Goal: Communication & Community: Answer question/provide support

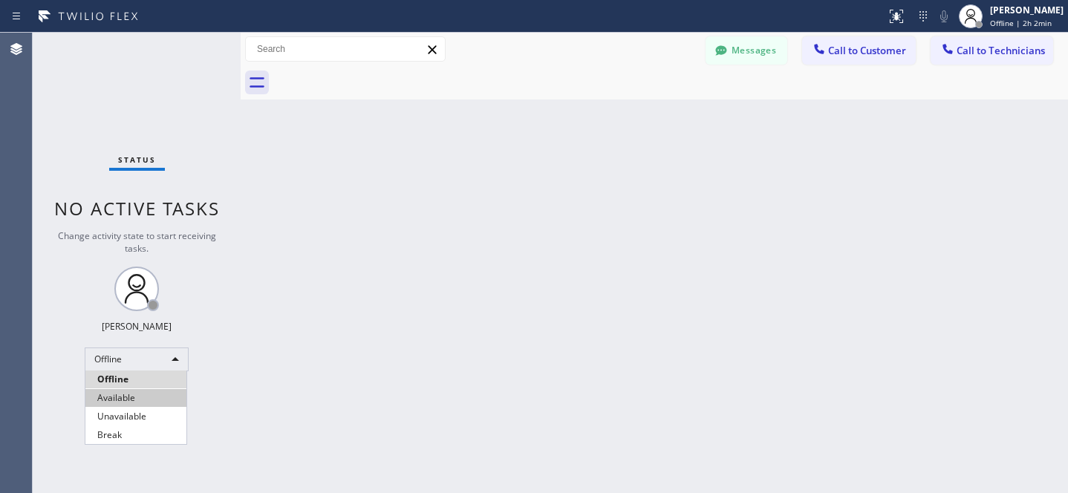
click at [128, 397] on li "Available" at bounding box center [135, 398] width 101 height 18
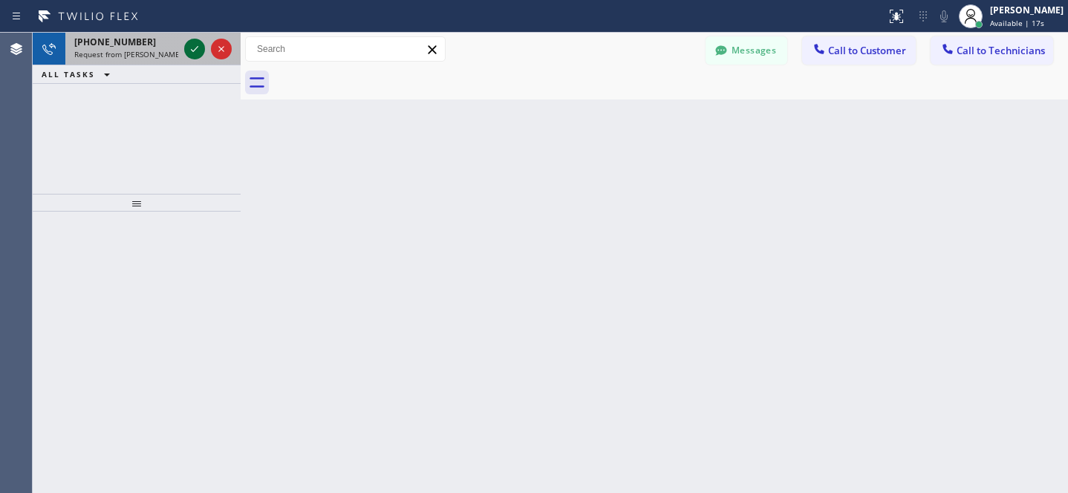
click at [187, 46] on icon at bounding box center [195, 49] width 18 height 18
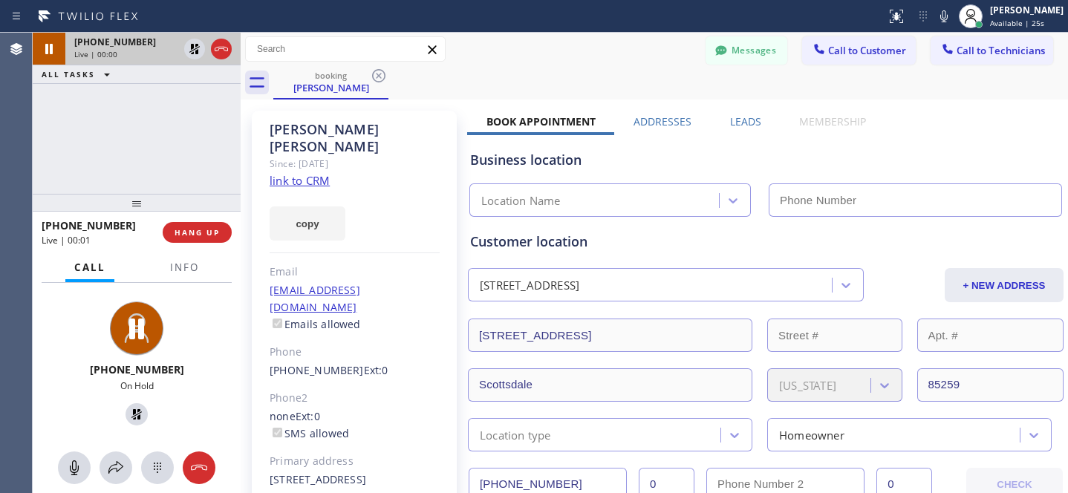
type input "[PHONE_NUMBER]"
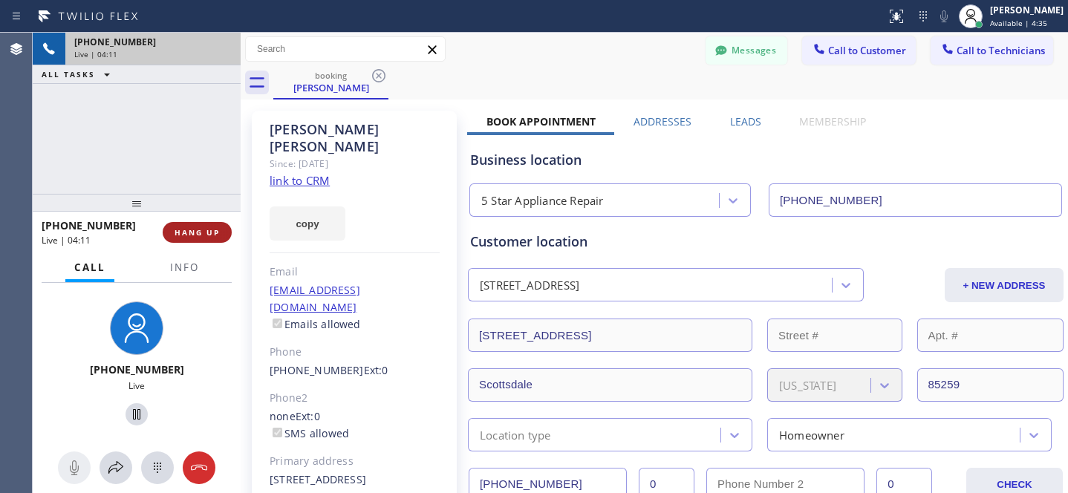
click at [212, 236] on span "HANG UP" at bounding box center [196, 232] width 45 height 10
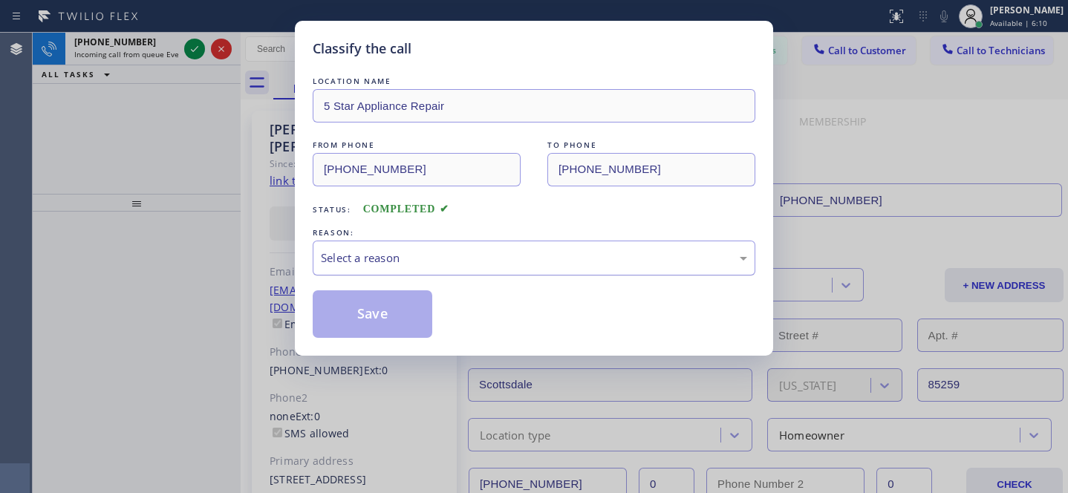
click at [451, 258] on div "Select a reason" at bounding box center [534, 257] width 426 height 17
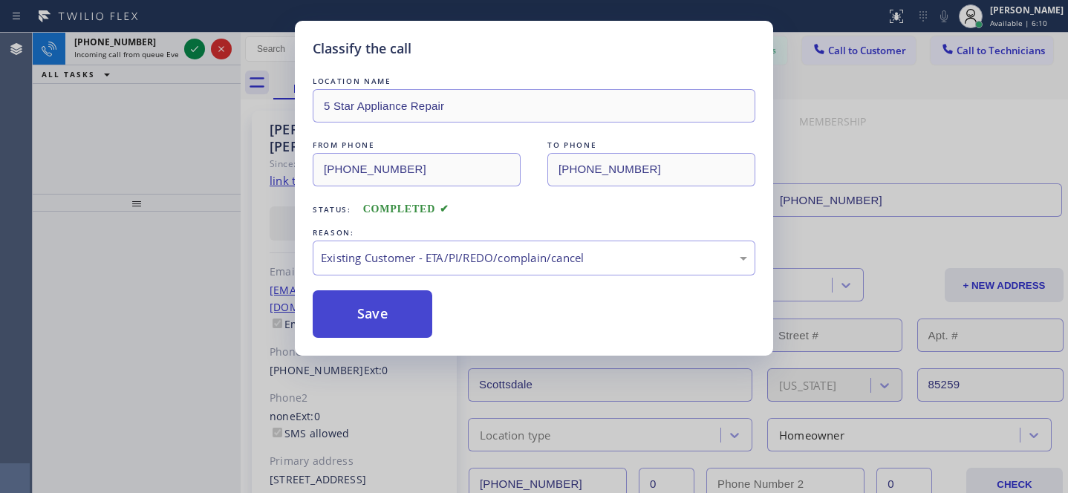
click at [348, 304] on button "Save" at bounding box center [373, 314] width 120 height 48
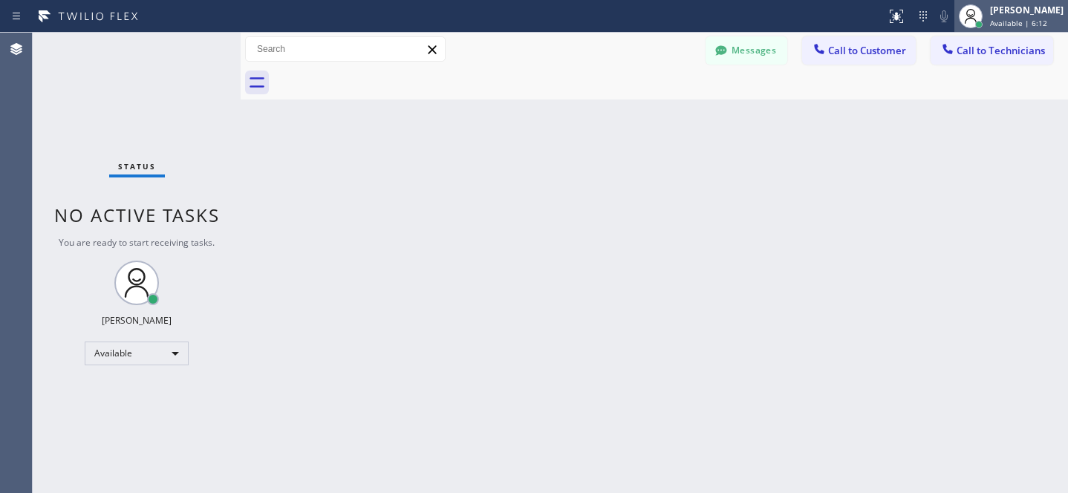
click at [992, 8] on div "[PERSON_NAME]" at bounding box center [1027, 10] width 74 height 13
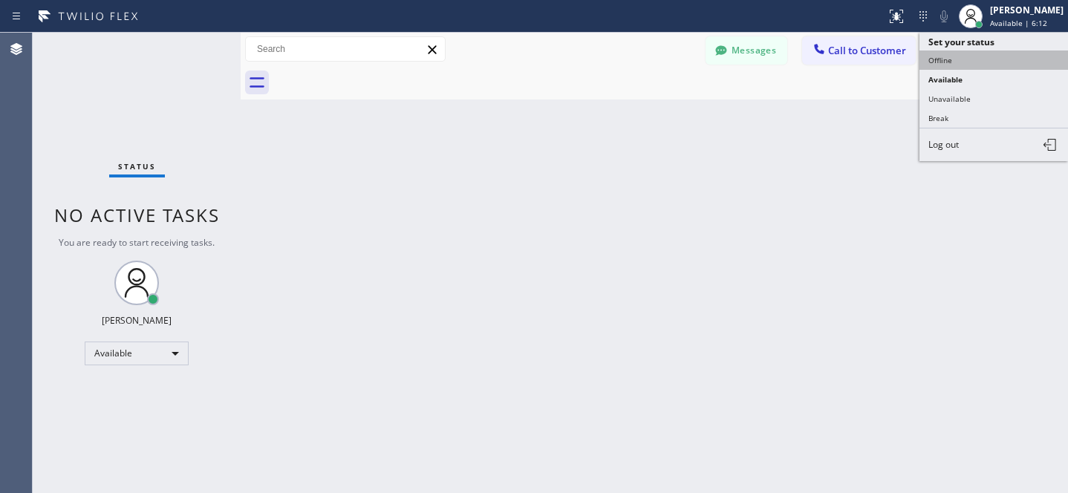
click at [953, 54] on button "Offline" at bounding box center [993, 59] width 149 height 19
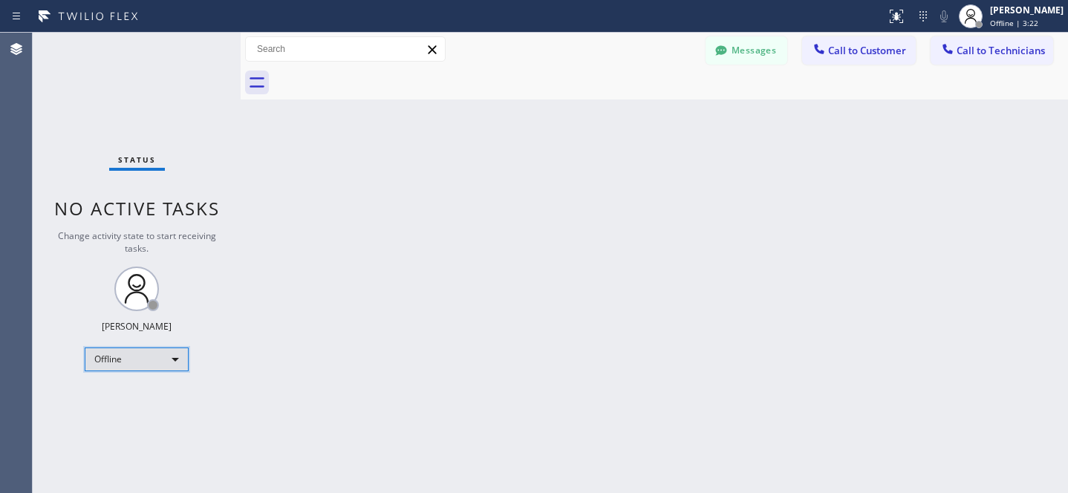
click at [141, 351] on div "Offline" at bounding box center [137, 360] width 104 height 24
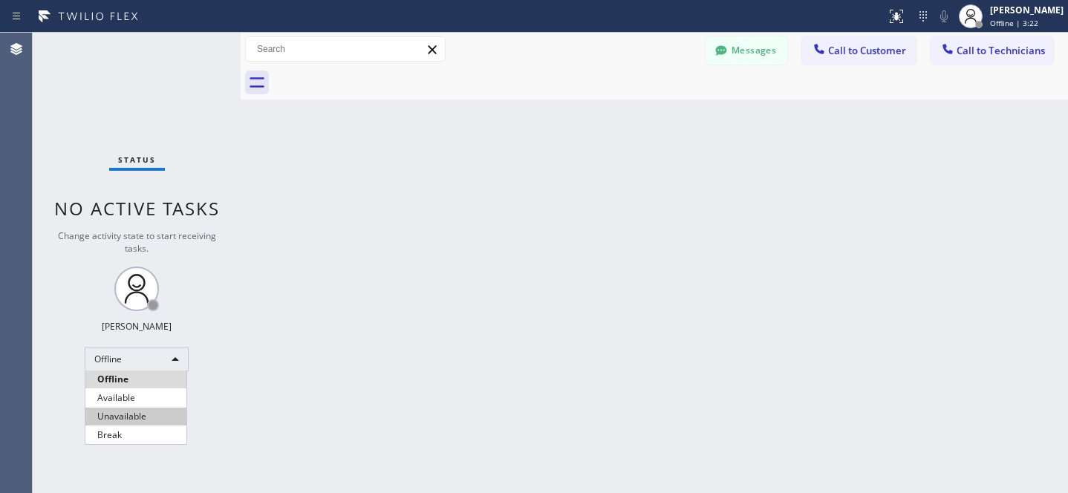
click at [126, 397] on li "Available" at bounding box center [135, 398] width 101 height 18
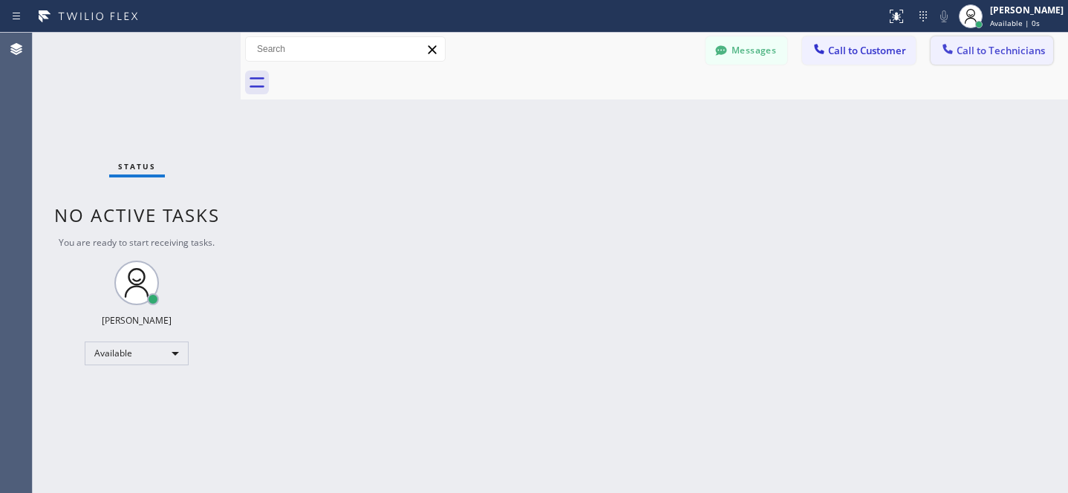
click at [973, 51] on span "Call to Technicians" at bounding box center [1000, 50] width 88 height 13
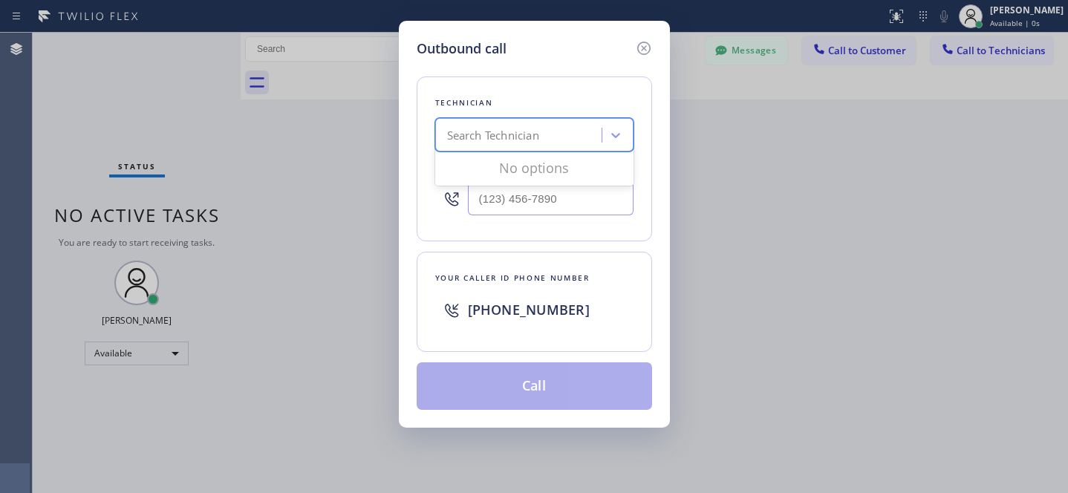
click at [506, 142] on div "Search Technician" at bounding box center [493, 135] width 92 height 17
type input "[PERSON_NAME]"
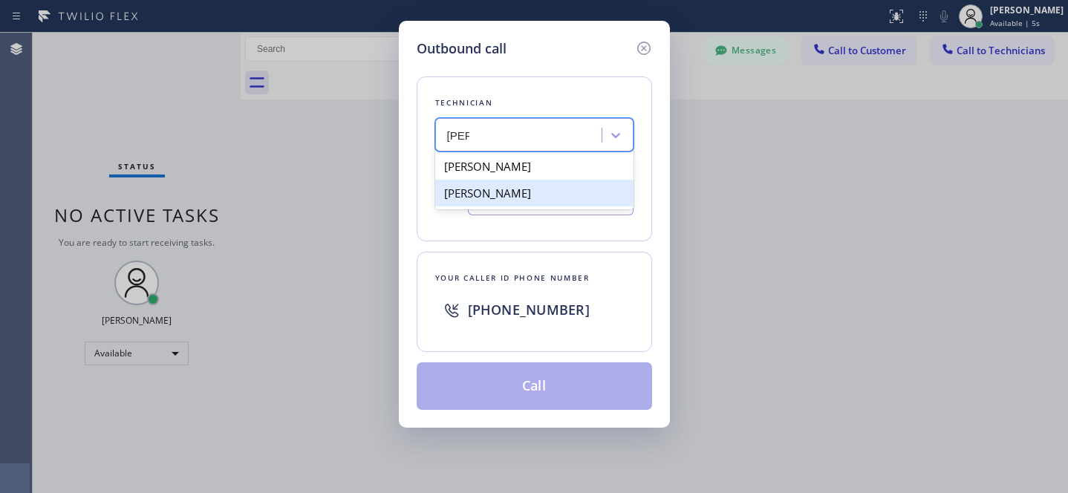
click at [483, 195] on div "[PERSON_NAME]" at bounding box center [534, 193] width 198 height 27
type input "[PHONE_NUMBER]"
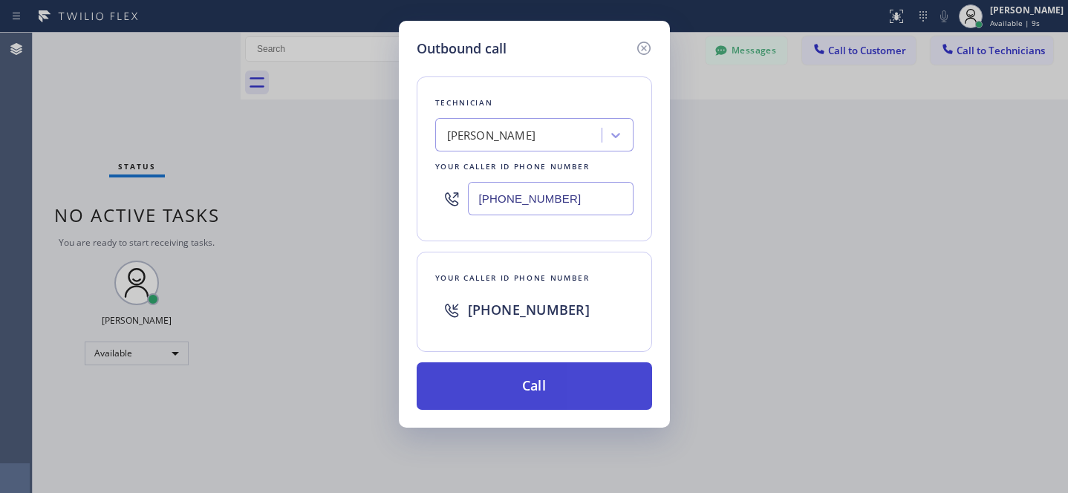
click at [539, 376] on button "Call" at bounding box center [534, 386] width 235 height 48
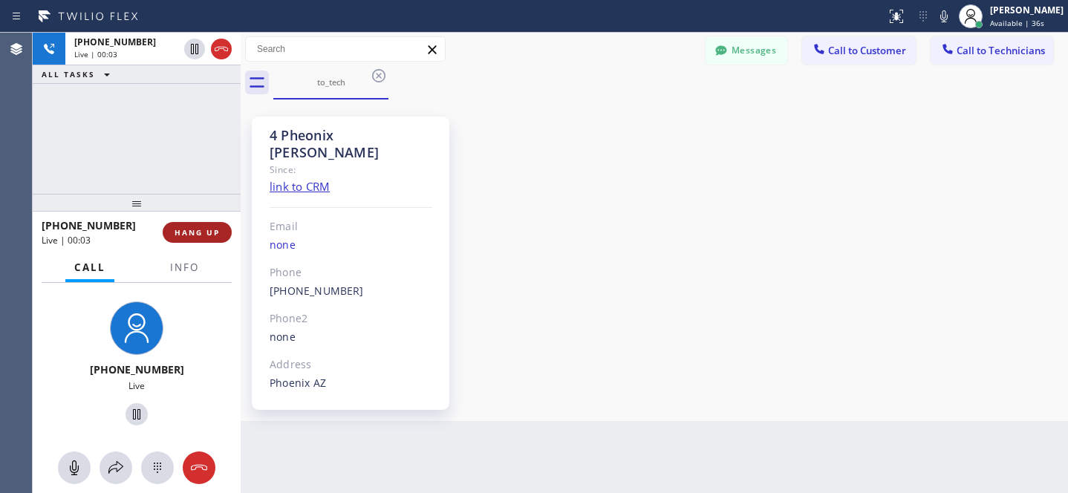
click at [209, 225] on button "HANG UP" at bounding box center [197, 232] width 69 height 21
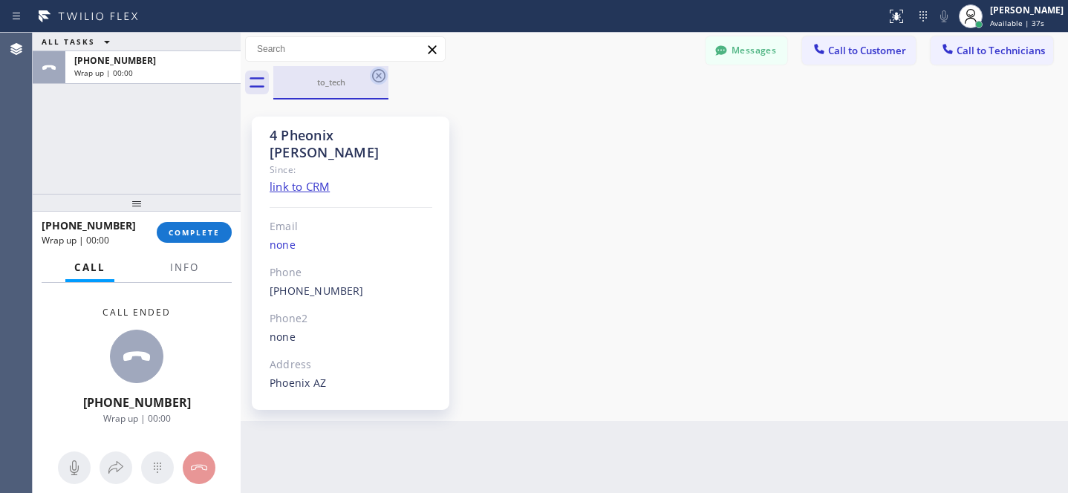
click at [378, 79] on icon at bounding box center [379, 76] width 18 height 18
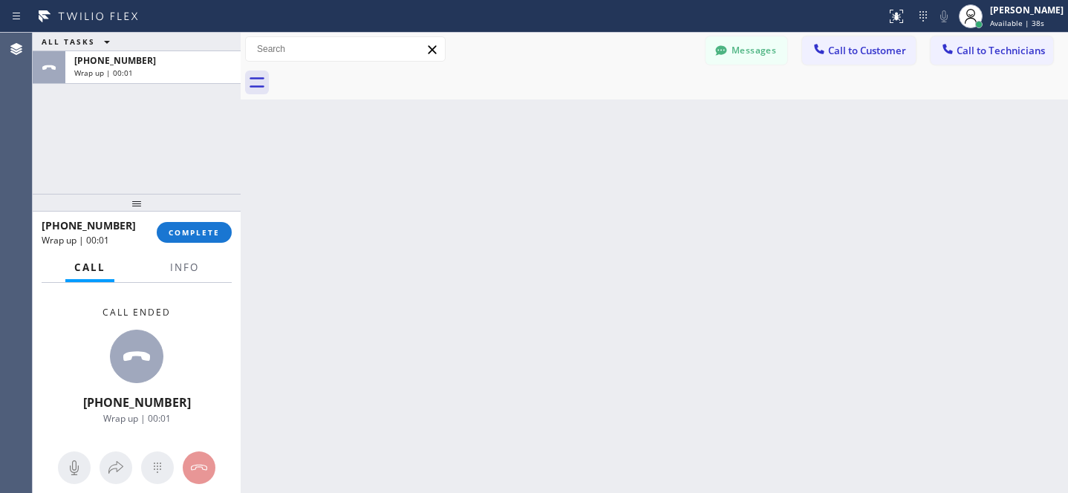
click at [213, 221] on div "[PHONE_NUMBER] Wrap up | 00:01 COMPLETE" at bounding box center [137, 232] width 190 height 39
drag, startPoint x: 200, startPoint y: 231, endPoint x: 275, endPoint y: 247, distance: 75.9
click at [200, 231] on span "COMPLETE" at bounding box center [194, 232] width 51 height 10
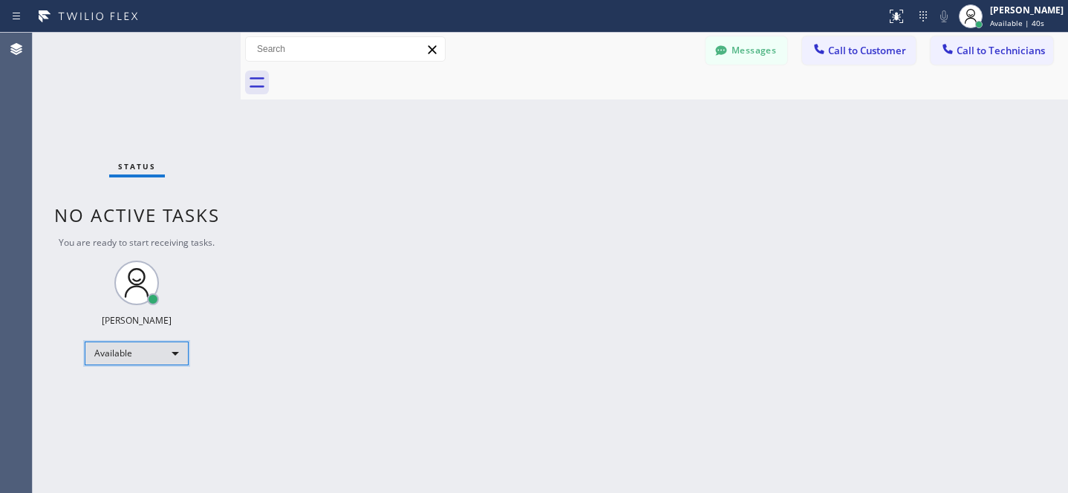
click at [137, 356] on div "Available" at bounding box center [137, 354] width 104 height 24
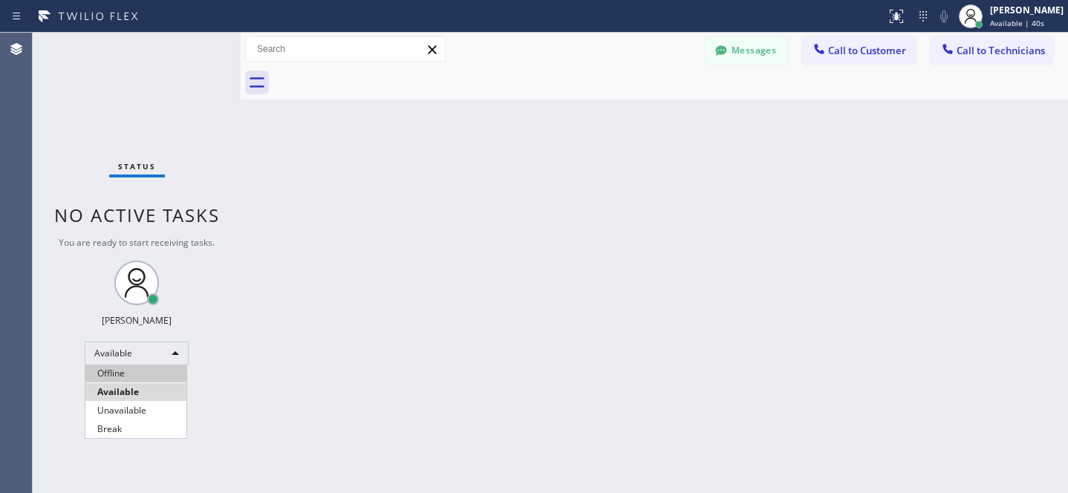
click at [137, 369] on li "Offline" at bounding box center [135, 374] width 101 height 18
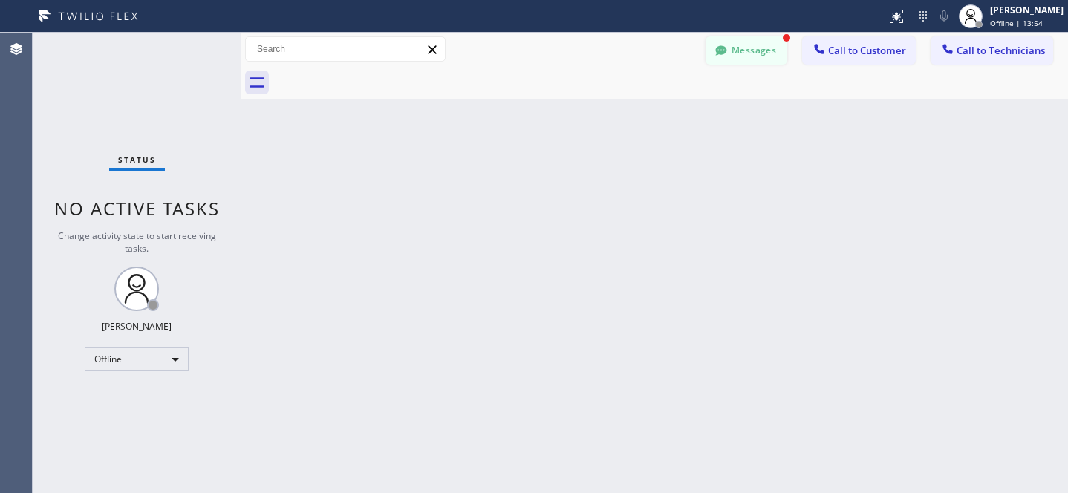
click at [751, 57] on button "Messages" at bounding box center [746, 50] width 82 height 28
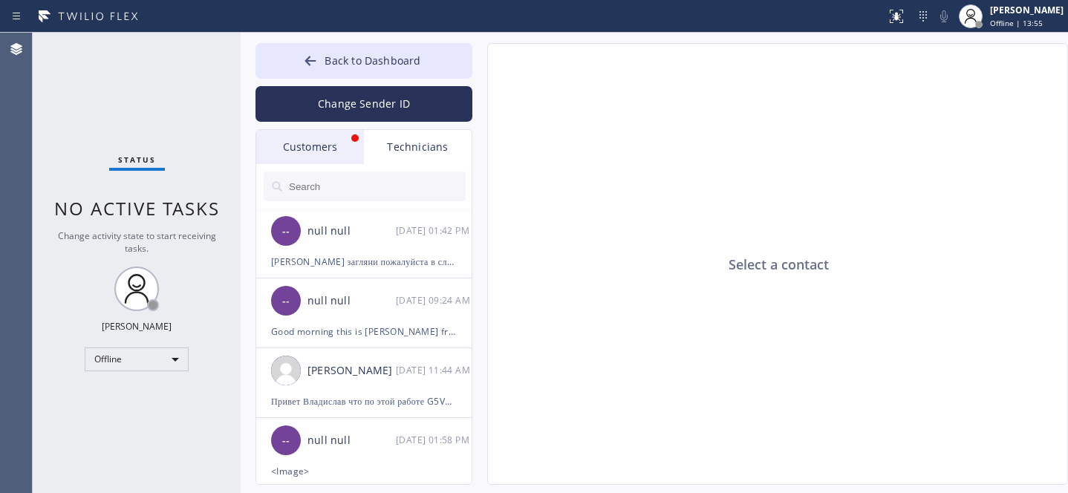
drag, startPoint x: 327, startPoint y: 143, endPoint x: 453, endPoint y: 231, distance: 154.1
click at [327, 143] on div "Customers" at bounding box center [310, 147] width 108 height 34
click at [0, 0] on div "MG MS. [PERSON_NAME] [DATE] 11:06 AM" at bounding box center [0, 0] width 0 height 0
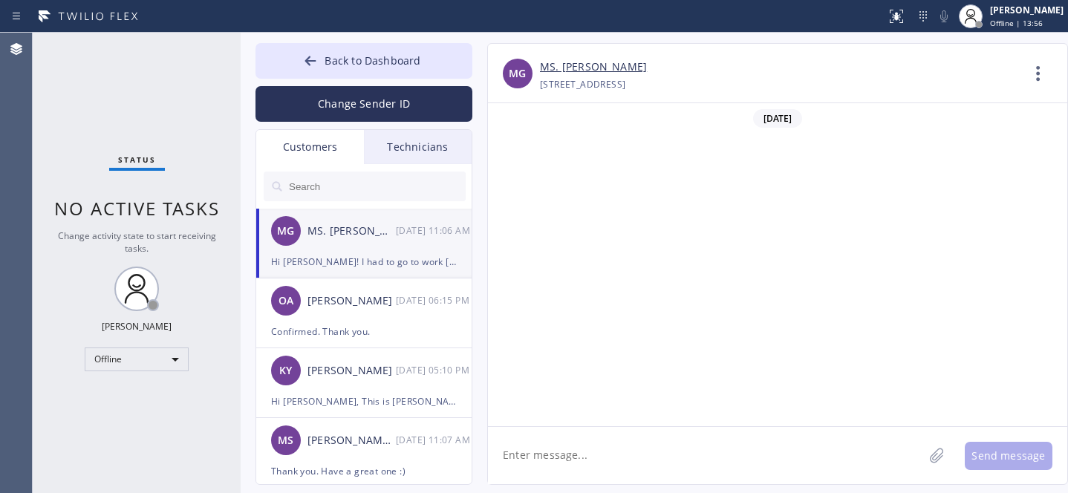
scroll to position [492, 0]
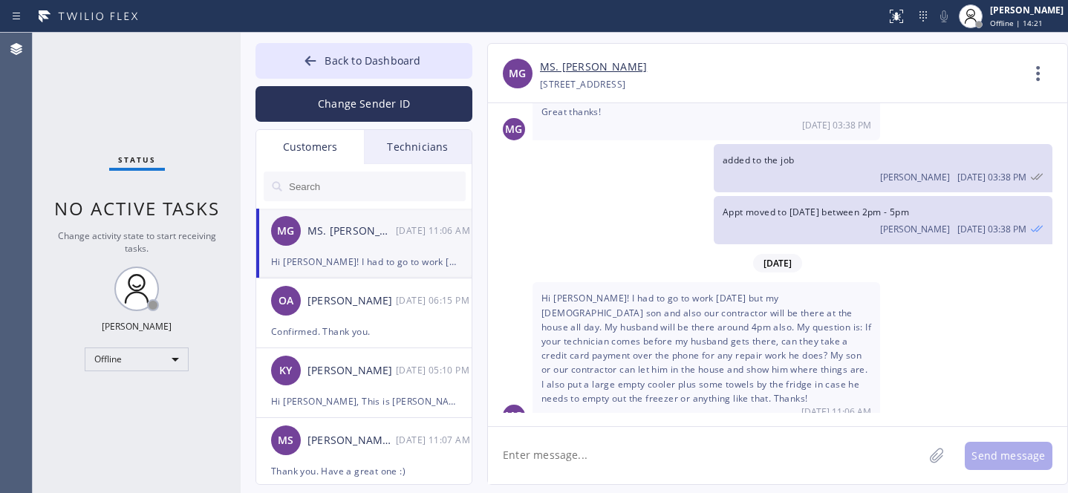
click at [564, 71] on link "MS. [PERSON_NAME]" at bounding box center [593, 67] width 107 height 17
click at [692, 448] on textarea at bounding box center [705, 455] width 435 height 57
type textarea "Hi, Sure. Tech will call you."
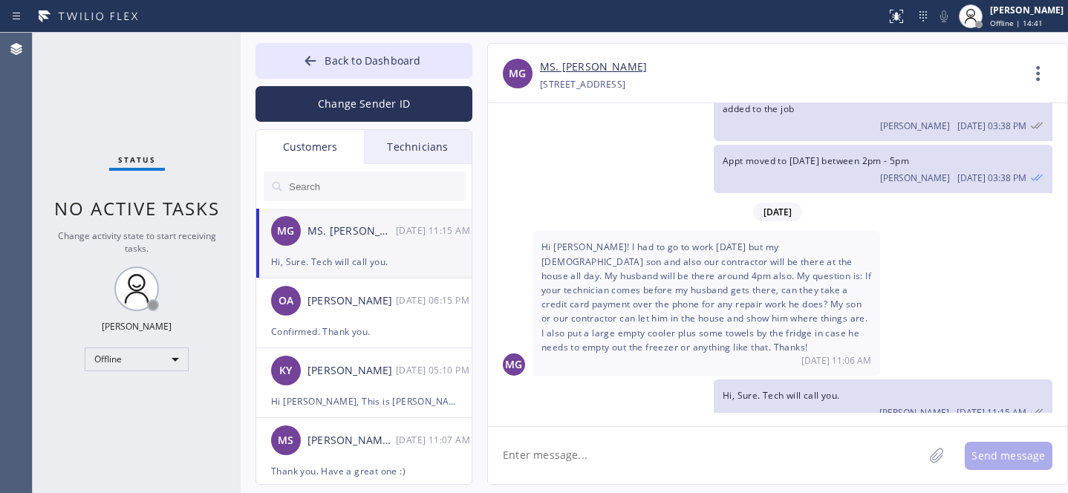
drag, startPoint x: 333, startPoint y: 62, endPoint x: 673, endPoint y: 469, distance: 531.4
click at [333, 62] on span "Back to Dashboard" at bounding box center [372, 60] width 96 height 14
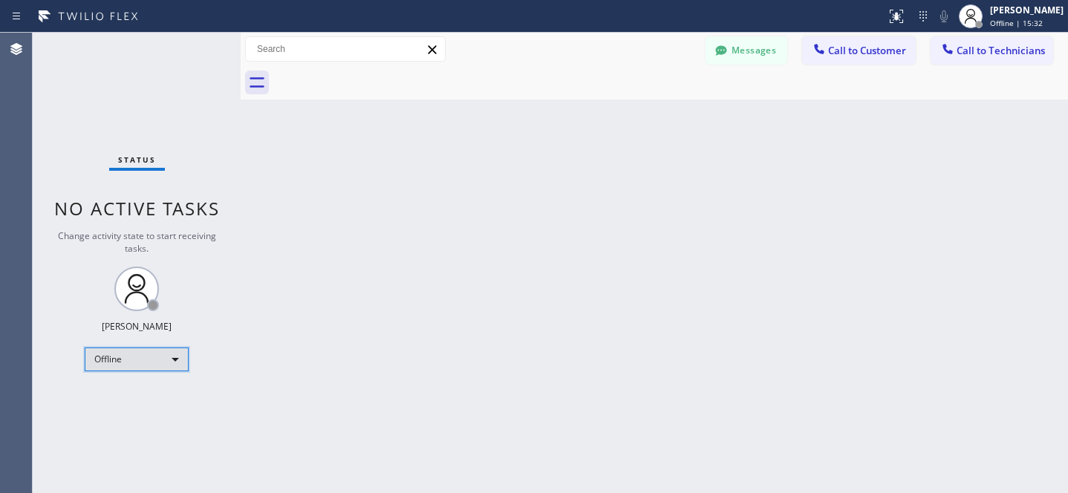
click at [160, 363] on div "Offline" at bounding box center [137, 360] width 104 height 24
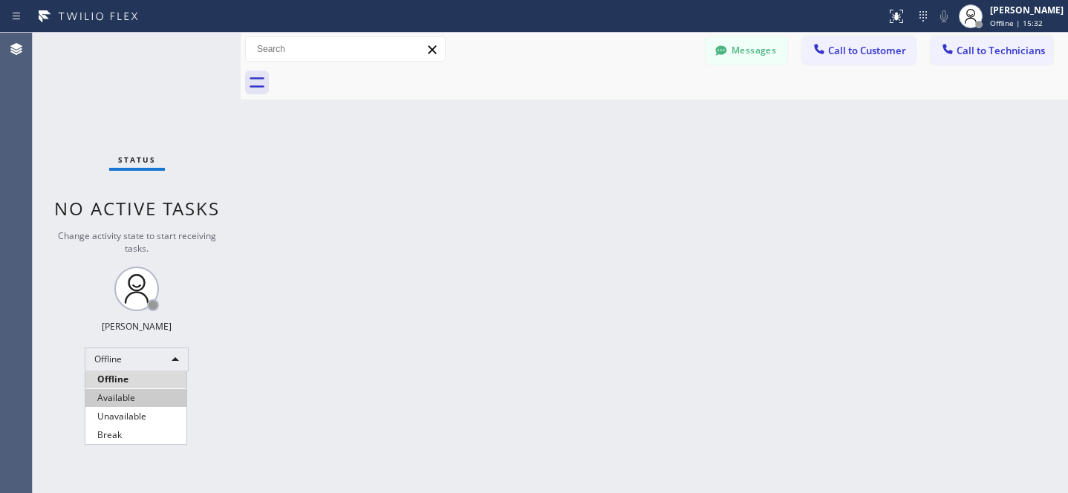
click at [131, 394] on li "Available" at bounding box center [135, 398] width 101 height 18
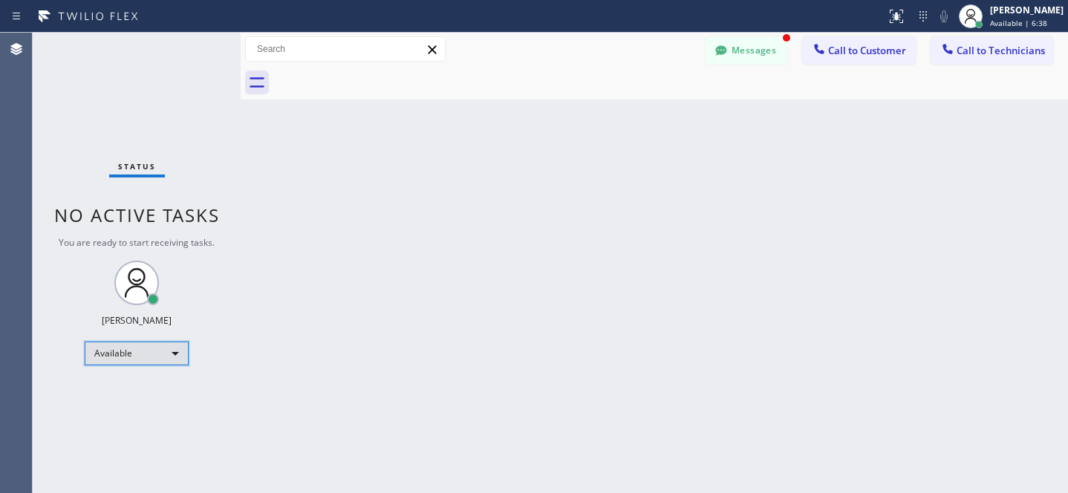
scroll to position [592, 0]
click at [738, 45] on button "Messages" at bounding box center [746, 50] width 82 height 28
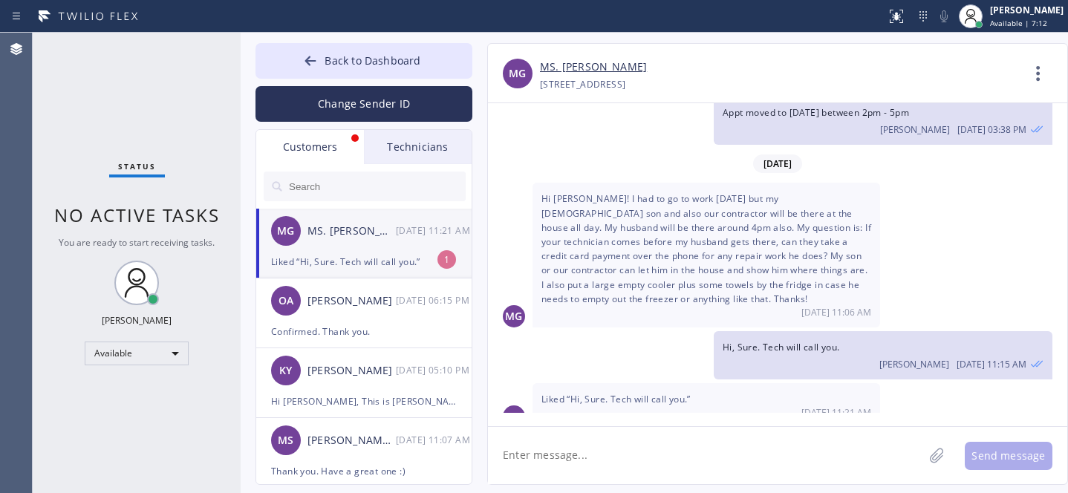
click at [365, 236] on div "MS. [PERSON_NAME]" at bounding box center [351, 231] width 88 height 17
click at [324, 56] on button "Back to Dashboard" at bounding box center [363, 61] width 217 height 36
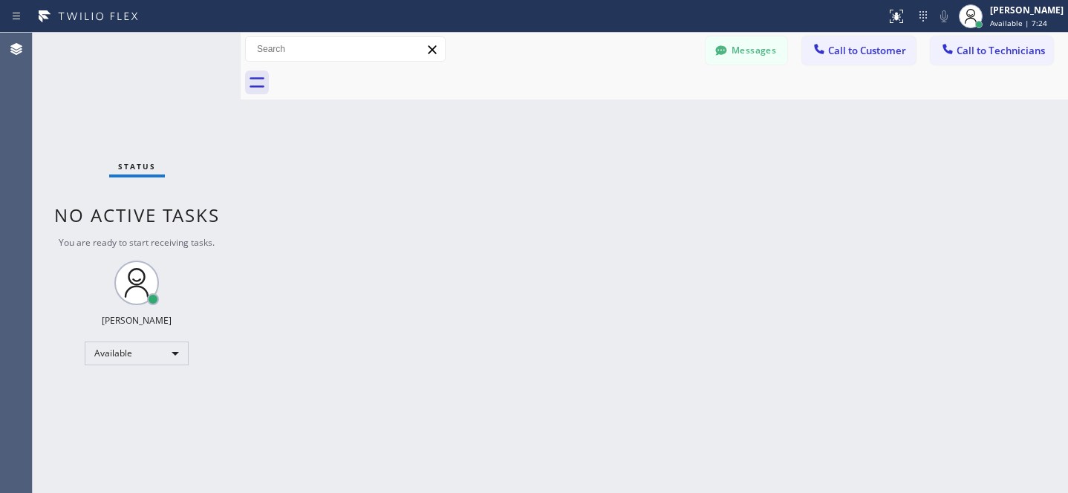
click at [735, 52] on button "Messages" at bounding box center [746, 50] width 82 height 28
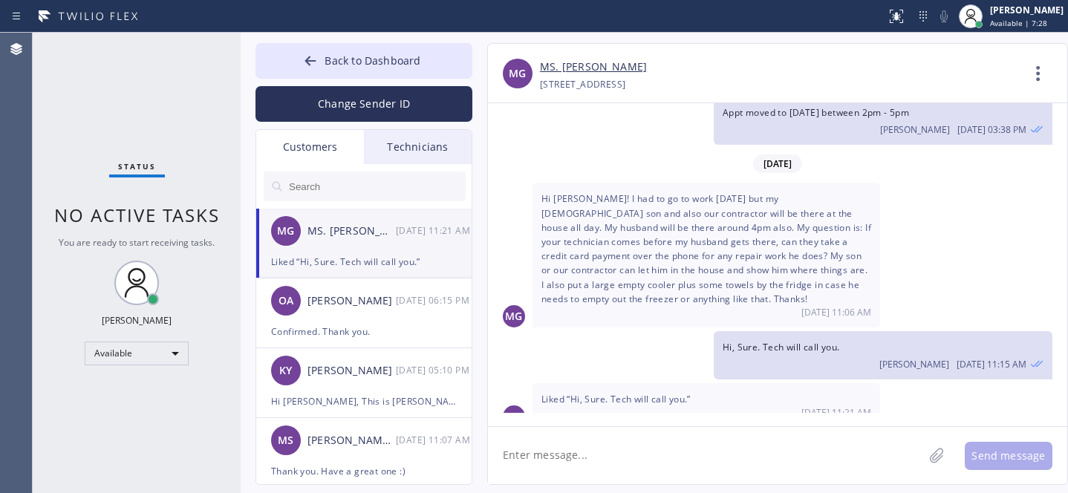
click at [320, 72] on button "Back to Dashboard" at bounding box center [363, 61] width 217 height 36
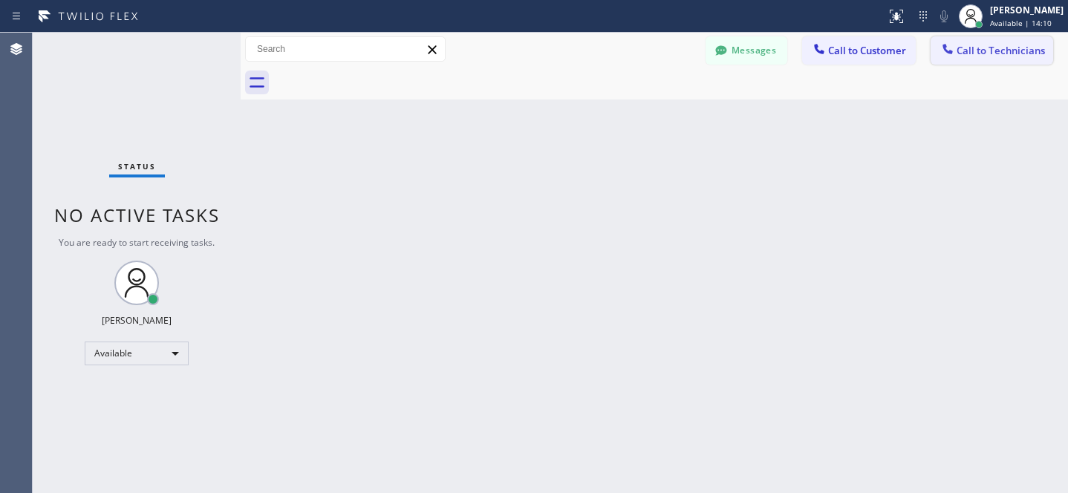
click at [959, 58] on button "Call to Technicians" at bounding box center [991, 50] width 123 height 28
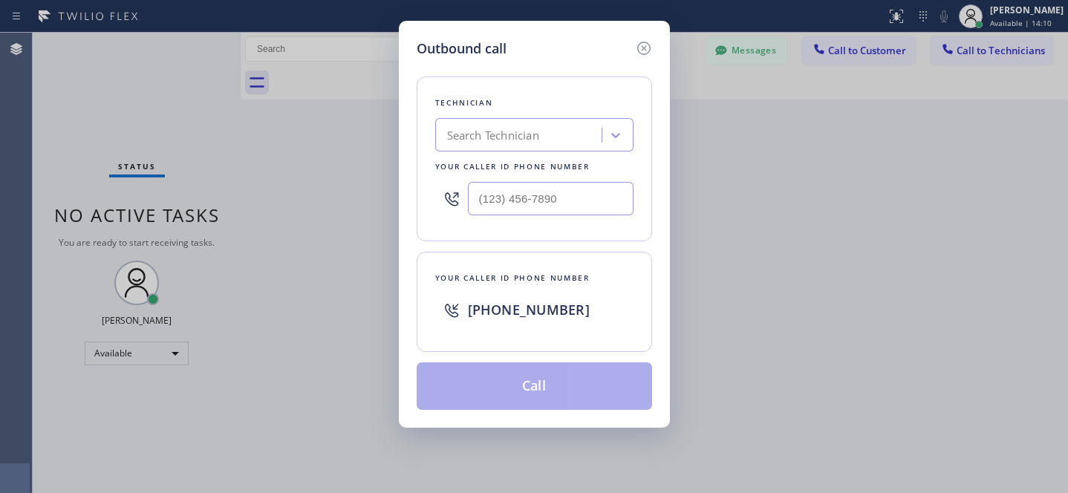
click at [474, 146] on div "Search Technician" at bounding box center [521, 136] width 162 height 26
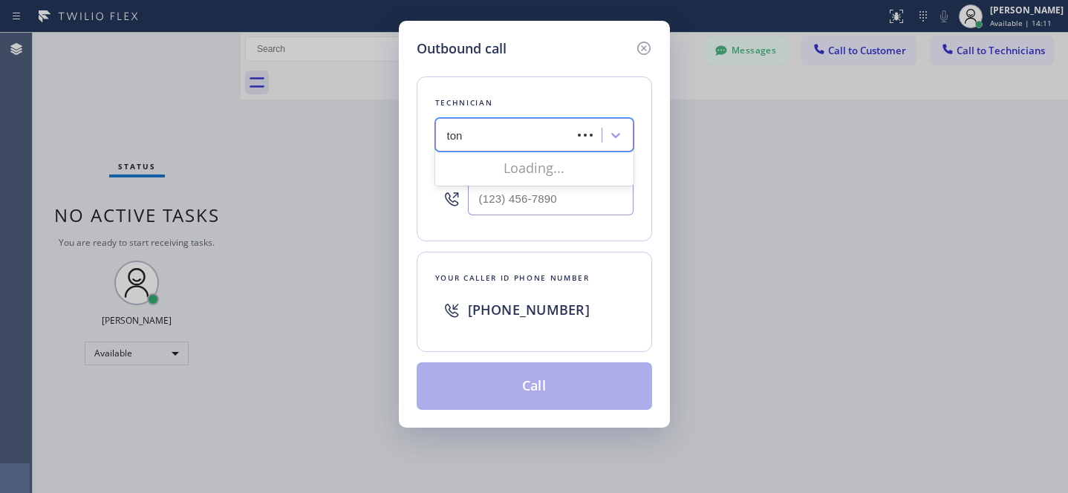
type input "[PERSON_NAME]"
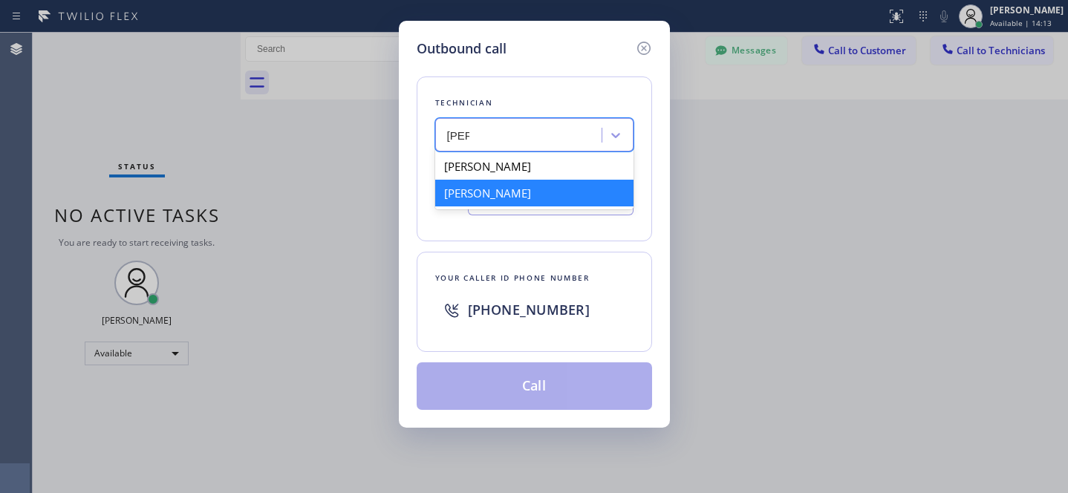
click at [480, 192] on div "[PERSON_NAME]" at bounding box center [534, 193] width 198 height 27
type input "[PHONE_NUMBER]"
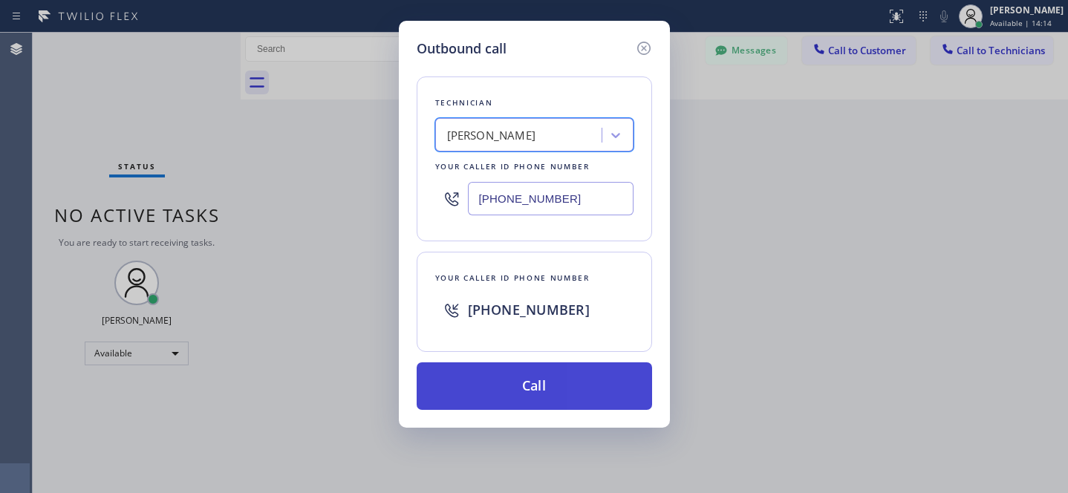
click at [581, 409] on button "Call" at bounding box center [534, 386] width 235 height 48
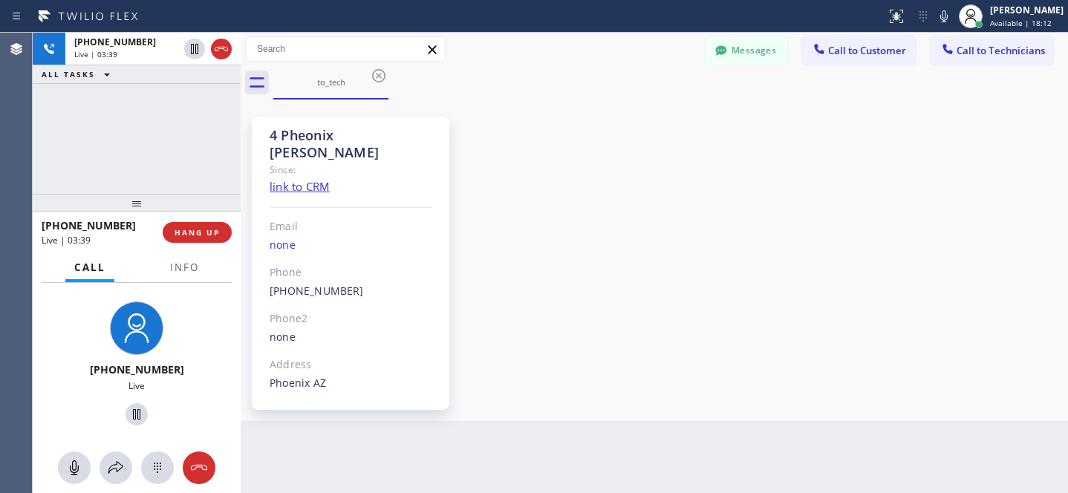
click at [650, 164] on div "4 Pheonix [PERSON_NAME] Since: link to CRM Email none Phone [PHONE_NUMBER] Outb…" at bounding box center [654, 260] width 820 height 314
click at [636, 227] on div "4 Pheonix [PERSON_NAME] Since: link to CRM Email none Phone [PHONE_NUMBER] Outb…" at bounding box center [654, 260] width 820 height 314
click at [591, 139] on div "4 Pheonix [PERSON_NAME] Since: link to CRM Email none Phone [PHONE_NUMBER] Outb…" at bounding box center [654, 260] width 820 height 314
click at [573, 141] on div "4 Pheonix [PERSON_NAME] Since: link to CRM Email none Phone [PHONE_NUMBER] Outb…" at bounding box center [654, 260] width 820 height 314
click at [205, 233] on span "HANG UP" at bounding box center [196, 232] width 45 height 10
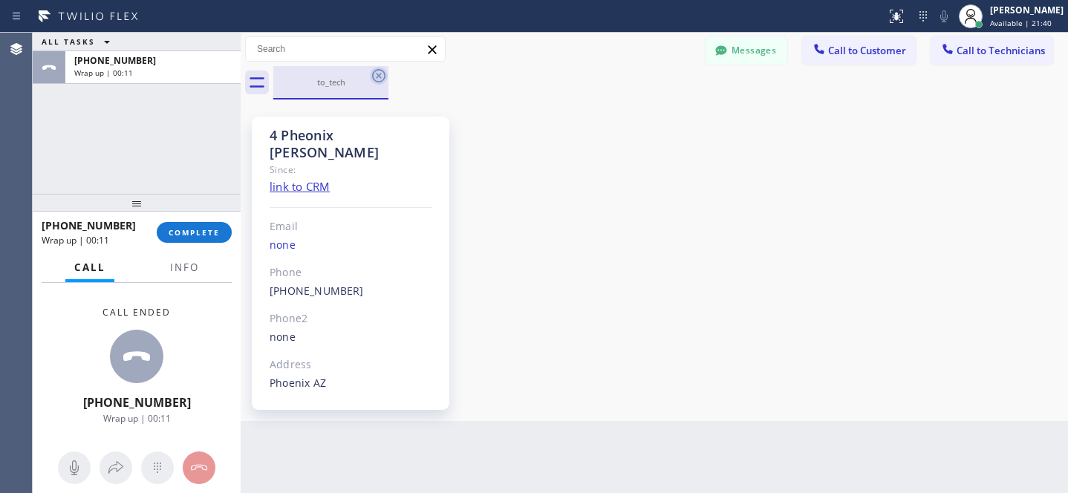
click at [380, 73] on icon at bounding box center [379, 76] width 18 height 18
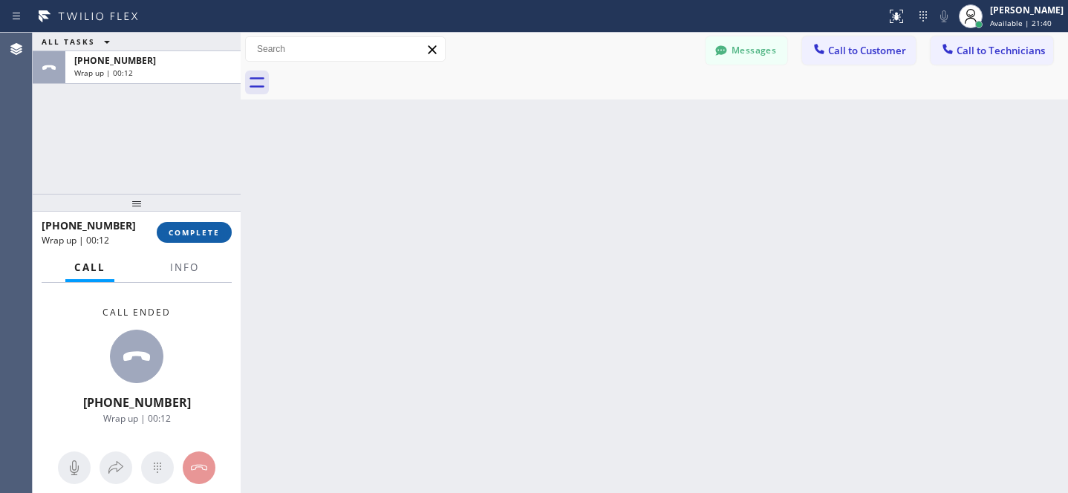
click at [195, 228] on span "COMPLETE" at bounding box center [194, 232] width 51 height 10
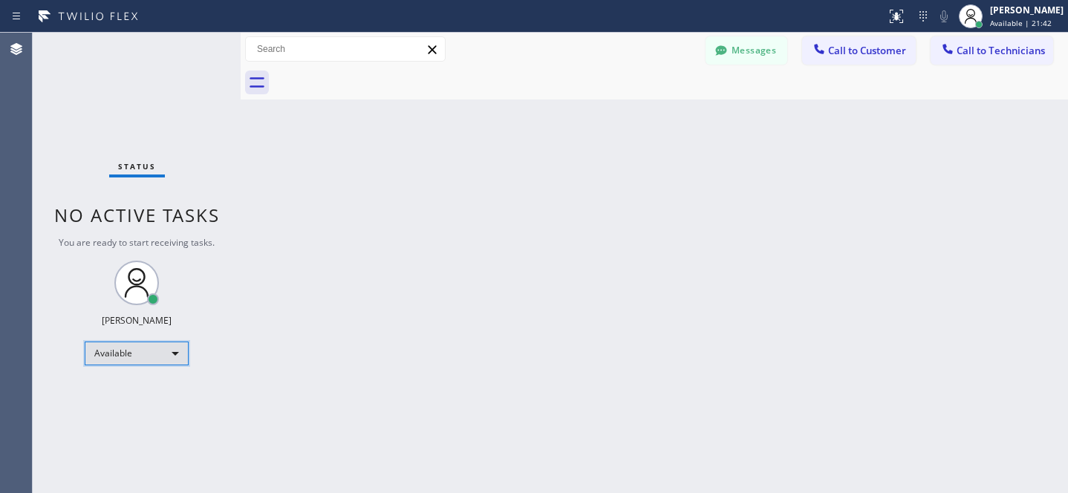
click at [141, 360] on div "Available" at bounding box center [137, 354] width 104 height 24
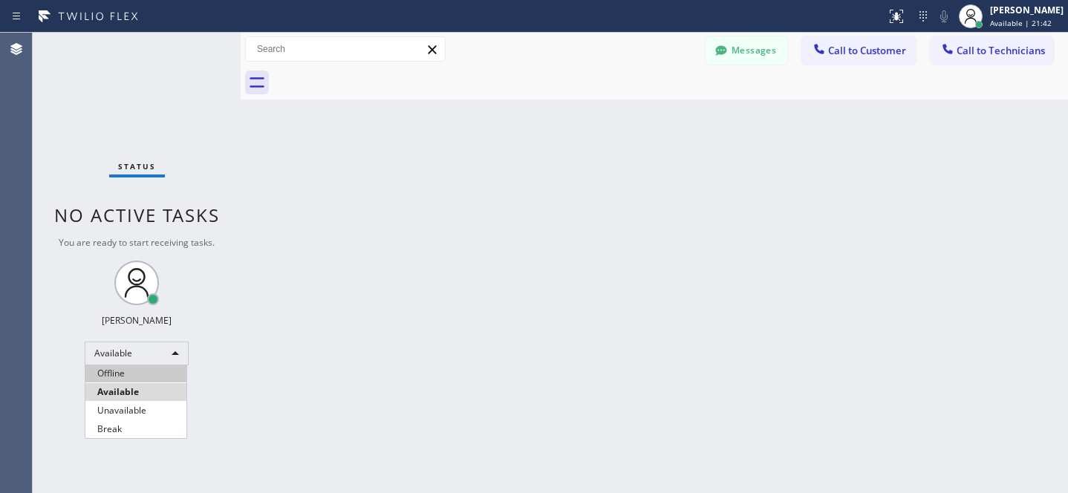
click at [131, 376] on li "Offline" at bounding box center [135, 374] width 101 height 18
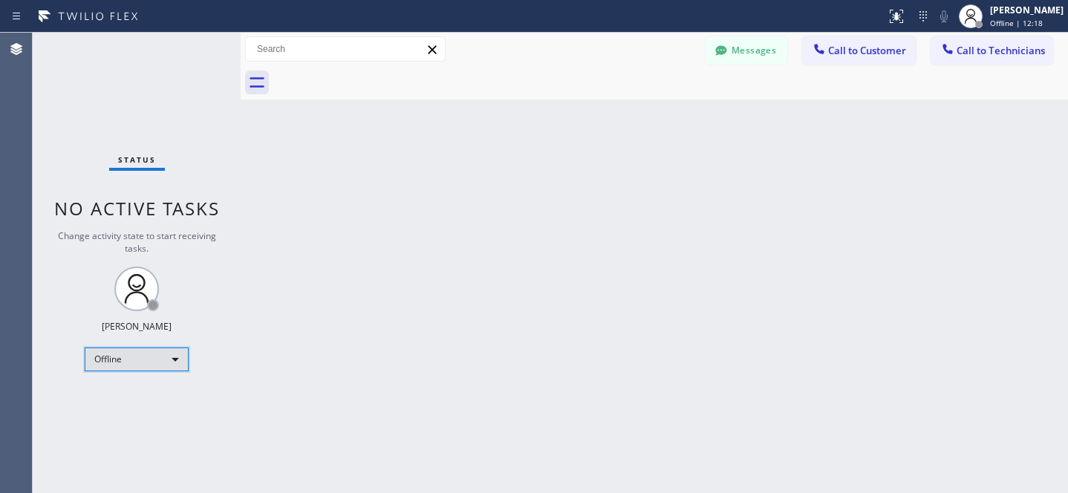
click at [134, 357] on div "Offline" at bounding box center [137, 360] width 104 height 24
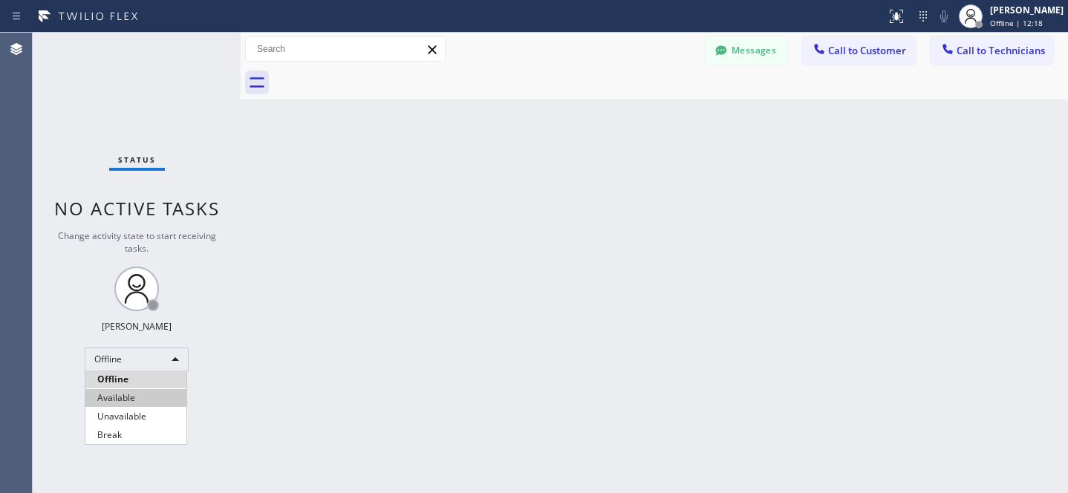
click at [122, 397] on li "Available" at bounding box center [135, 398] width 101 height 18
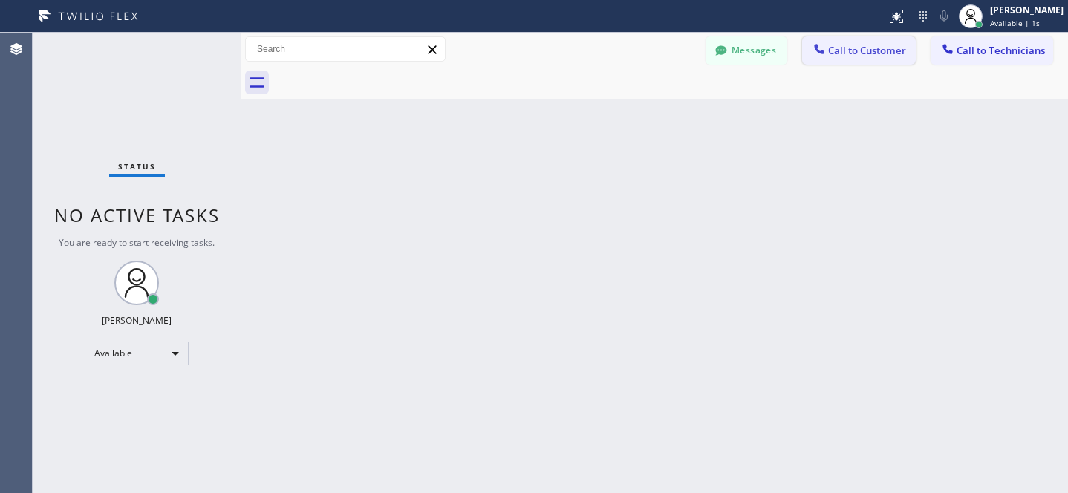
click at [849, 49] on span "Call to Customer" at bounding box center [867, 50] width 78 height 13
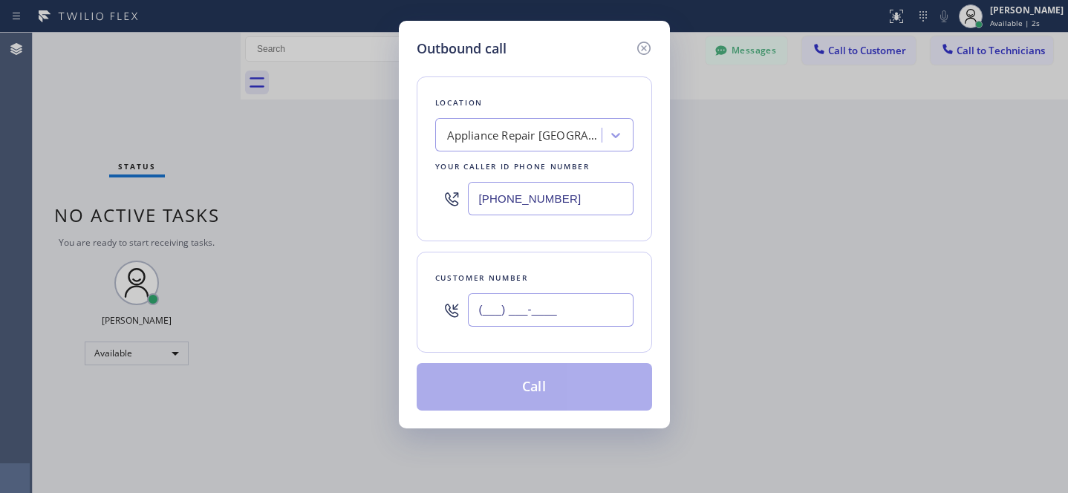
click at [568, 310] on input "(___) ___-____" at bounding box center [551, 309] width 166 height 33
paste input "167"
click at [585, 315] on input "(167) ___-____" at bounding box center [551, 309] width 166 height 33
paste input "301) 437-6258"
type input "[PHONE_NUMBER]"
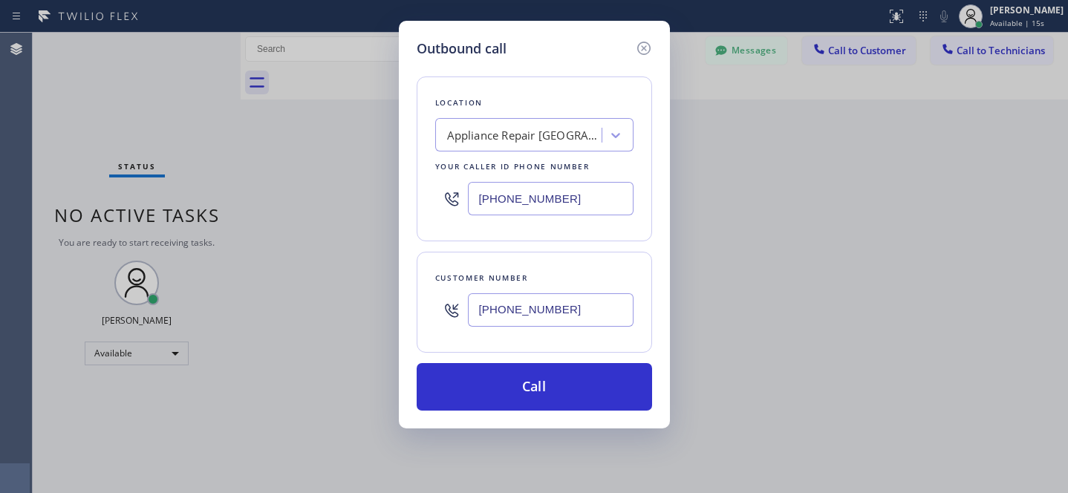
paste input "KitchenAid Appliance Repair Pros -"
type input "KitchenAid Appliance Repair Pros -"
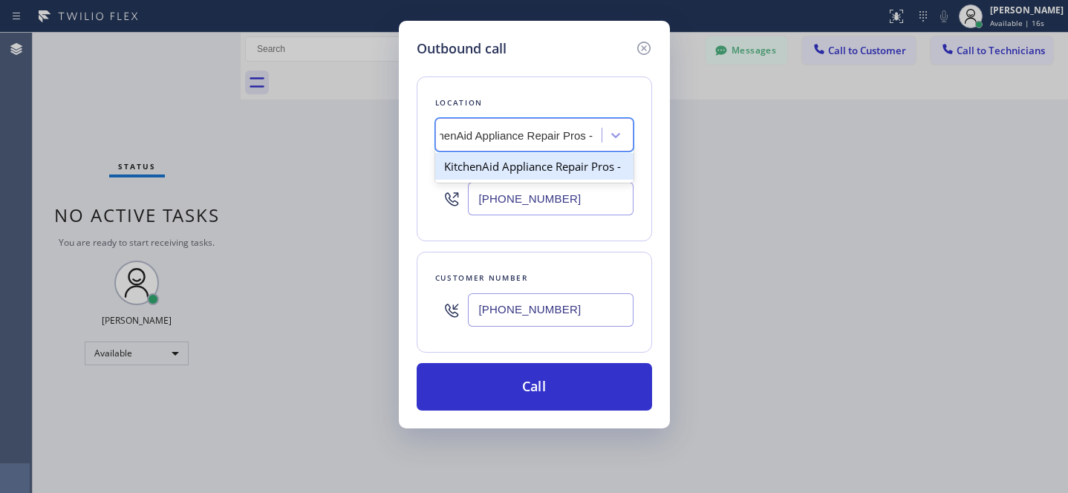
click at [506, 171] on div "KitchenAid Appliance Repair Pros -" at bounding box center [534, 166] width 198 height 27
type input "[PHONE_NUMBER]"
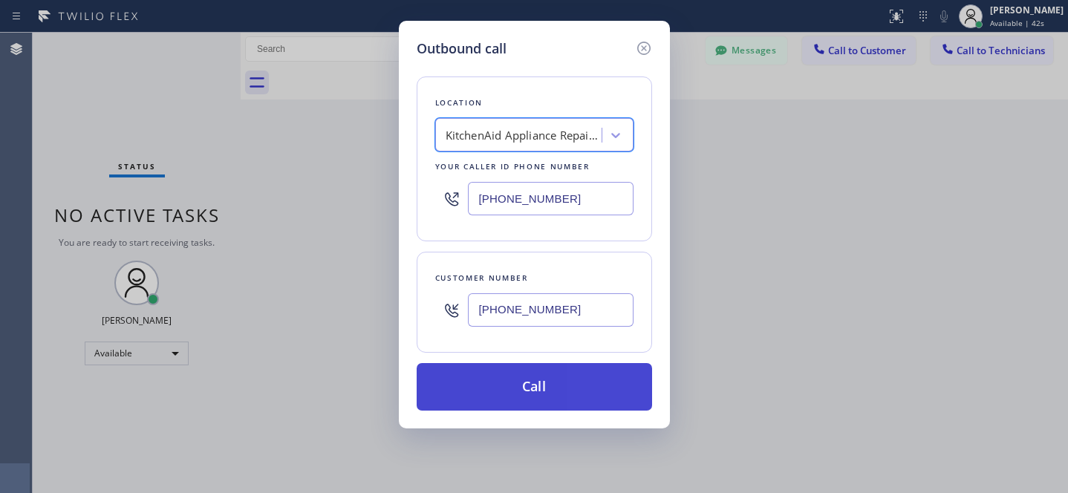
click at [552, 383] on button "Call" at bounding box center [534, 387] width 235 height 48
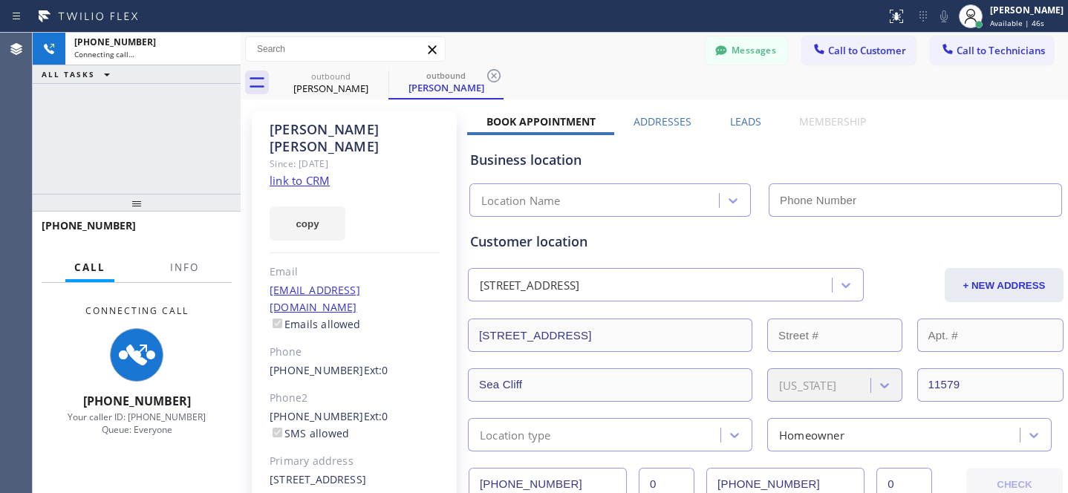
scroll to position [151, 0]
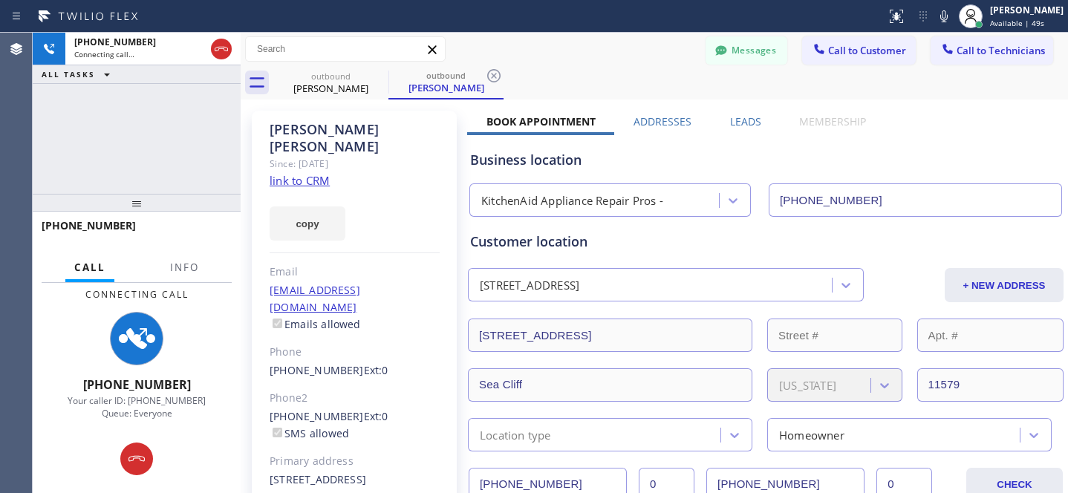
type input "[PHONE_NUMBER]"
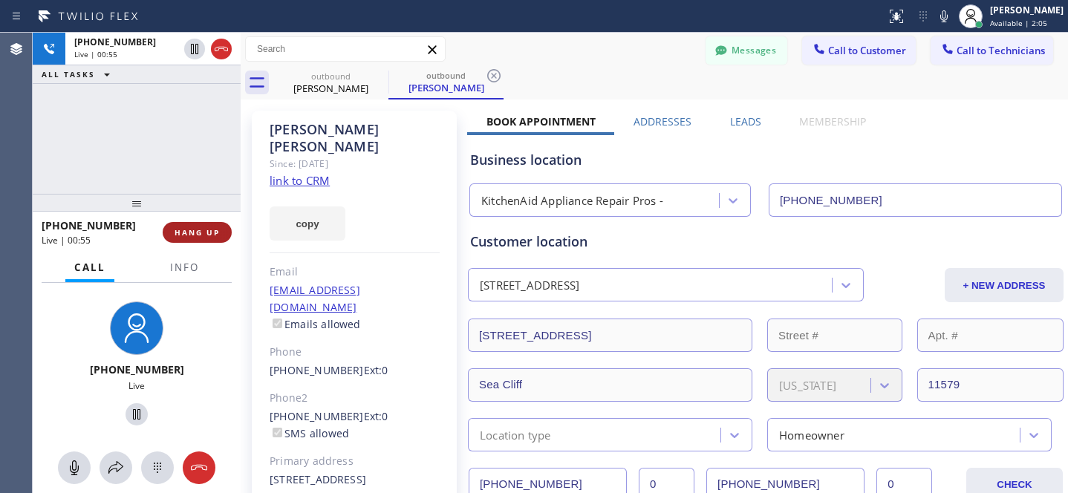
click at [209, 239] on button "HANG UP" at bounding box center [197, 232] width 69 height 21
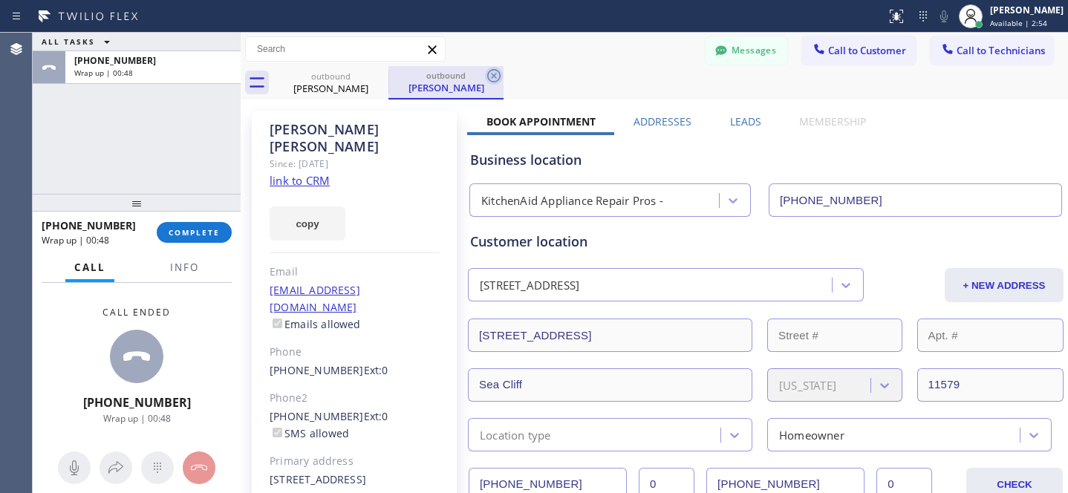
click at [492, 74] on icon at bounding box center [493, 75] width 13 height 13
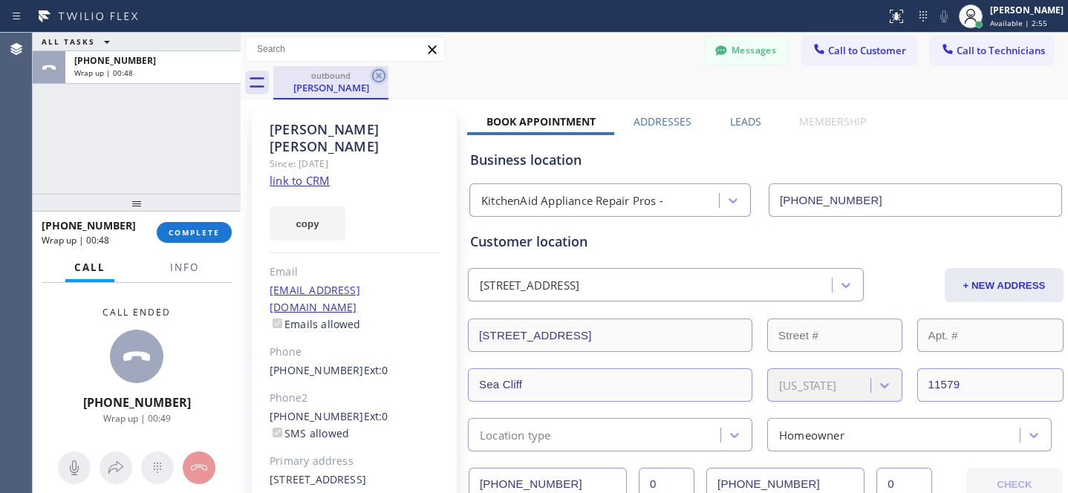
click at [376, 76] on icon at bounding box center [379, 76] width 18 height 18
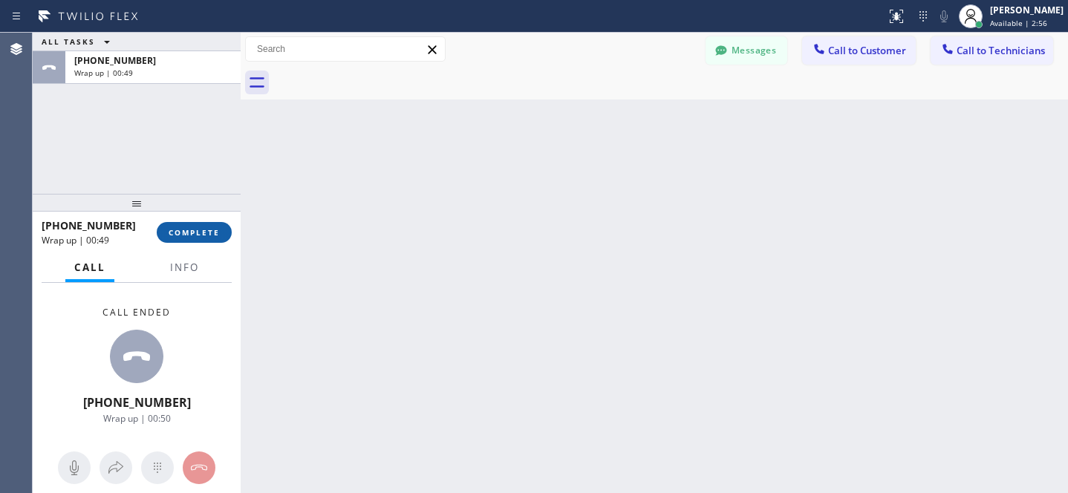
click at [201, 229] on span "COMPLETE" at bounding box center [194, 232] width 51 height 10
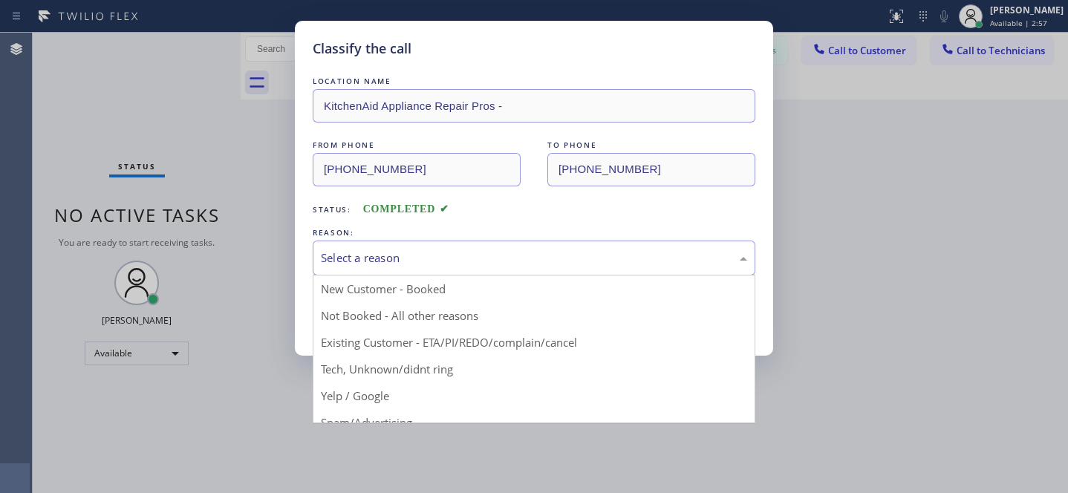
click at [364, 250] on div "Select a reason" at bounding box center [534, 258] width 443 height 35
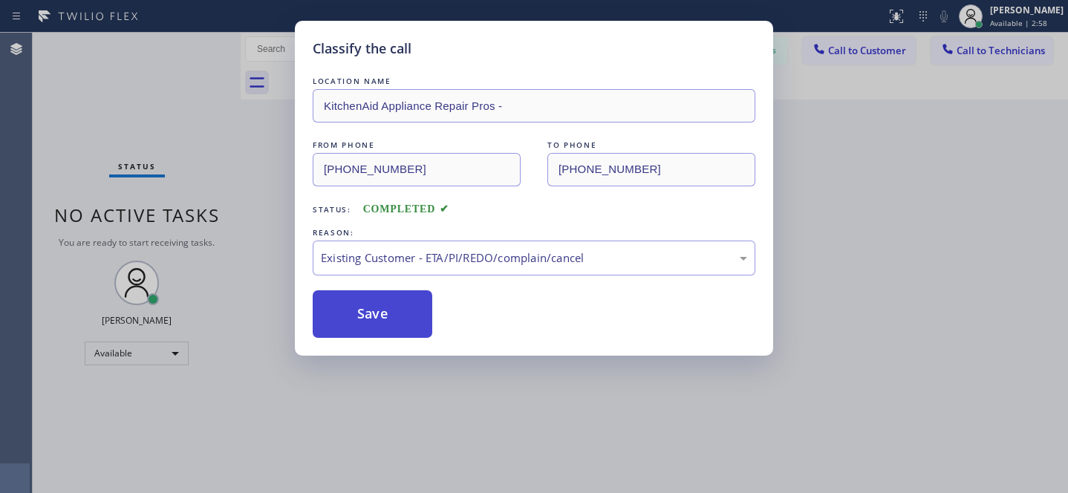
click at [357, 330] on button "Save" at bounding box center [373, 314] width 120 height 48
click at [129, 350] on div "Classify the call LOCATION NAME Appliance Repair [GEOGRAPHIC_DATA][PERSON_NAME]…" at bounding box center [550, 263] width 1035 height 460
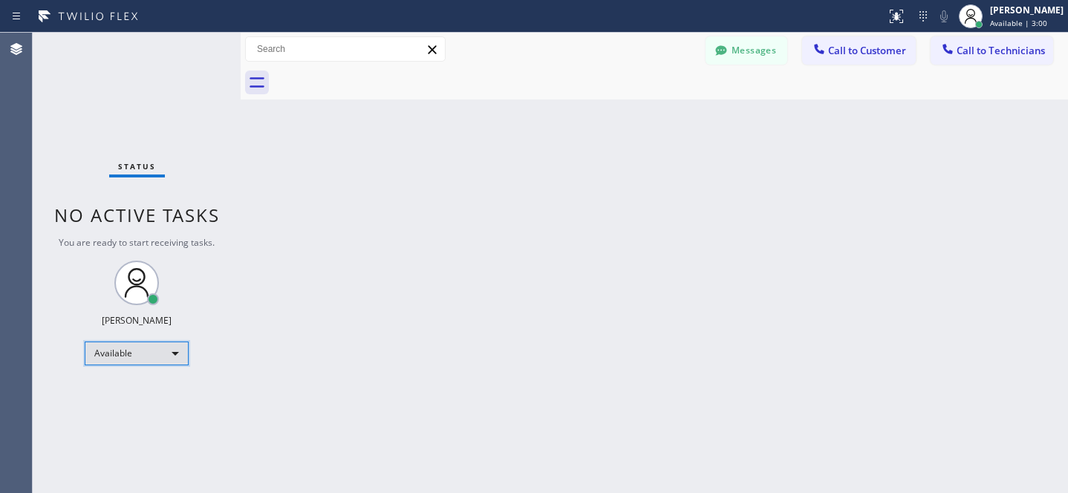
click at [115, 357] on div "Available" at bounding box center [137, 354] width 104 height 24
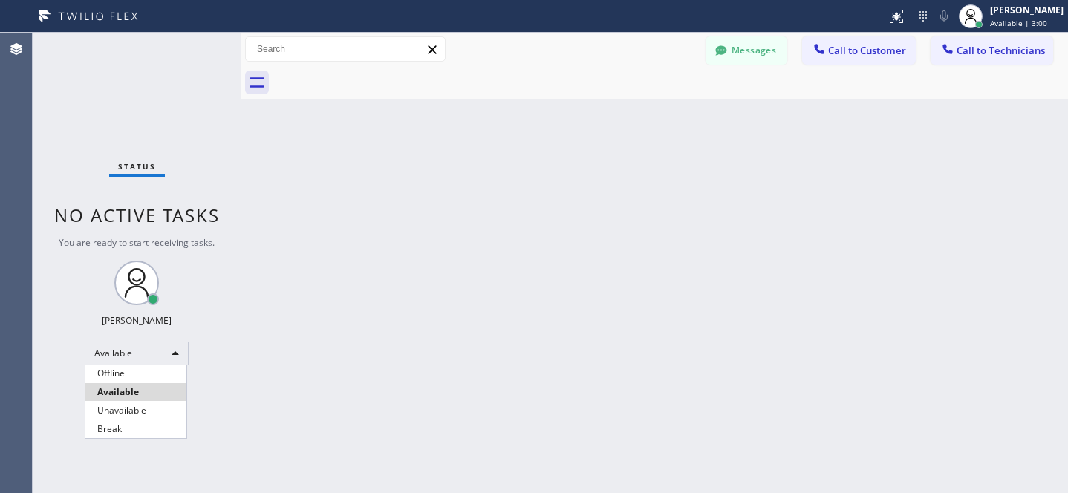
drag, startPoint x: 125, startPoint y: 379, endPoint x: 137, endPoint y: 373, distance: 14.0
click at [125, 379] on li "Offline" at bounding box center [135, 374] width 101 height 18
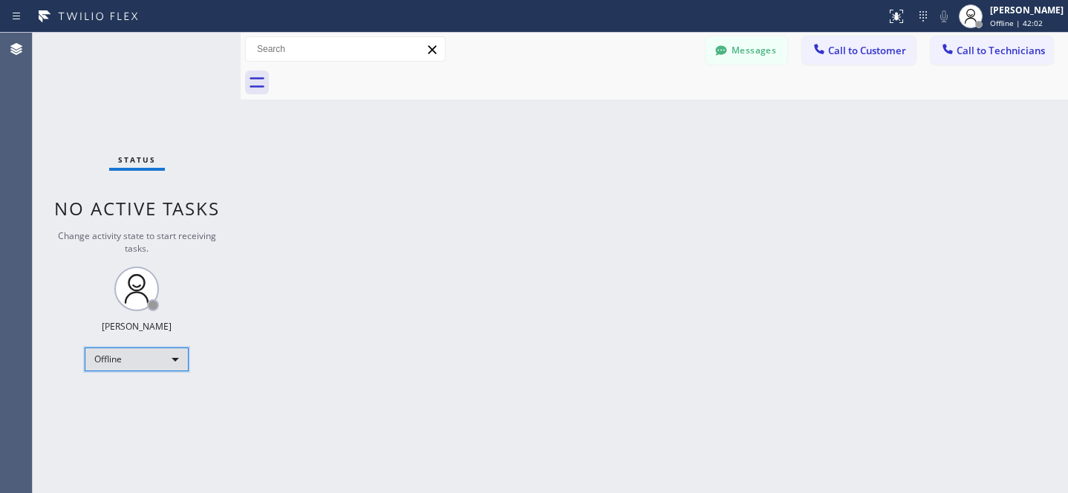
click at [143, 364] on div "Offline" at bounding box center [137, 360] width 104 height 24
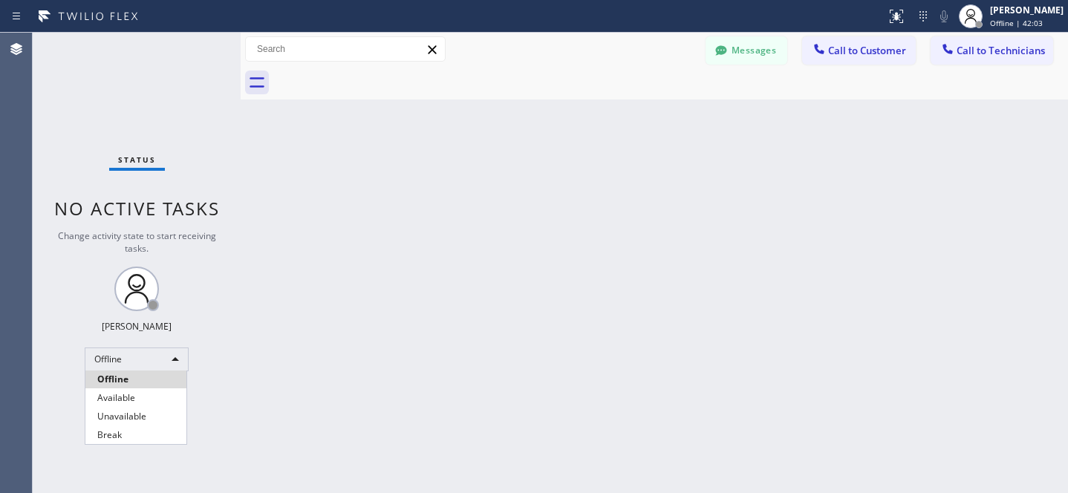
drag, startPoint x: 123, startPoint y: 392, endPoint x: 174, endPoint y: 388, distance: 51.4
click at [123, 392] on li "Available" at bounding box center [135, 398] width 101 height 18
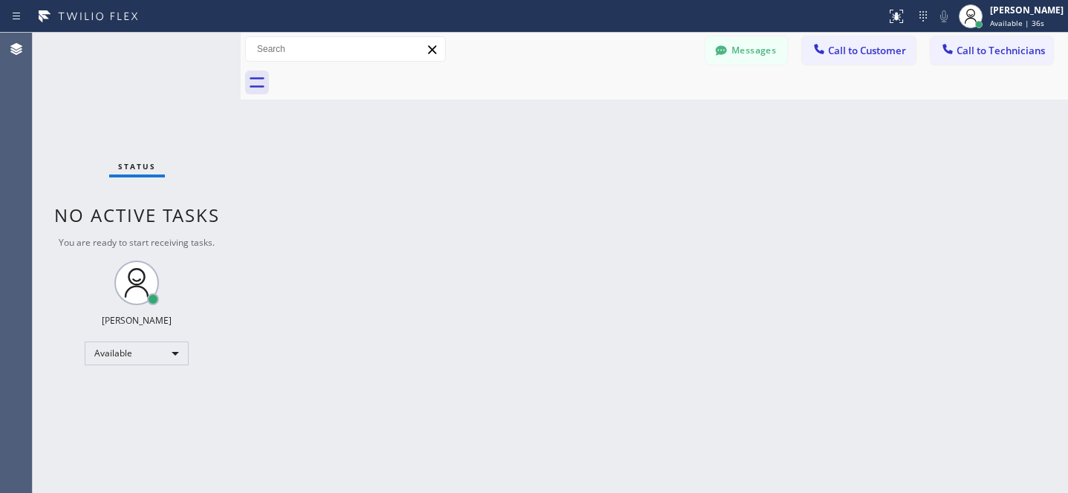
click at [850, 54] on span "Call to Customer" at bounding box center [867, 50] width 78 height 13
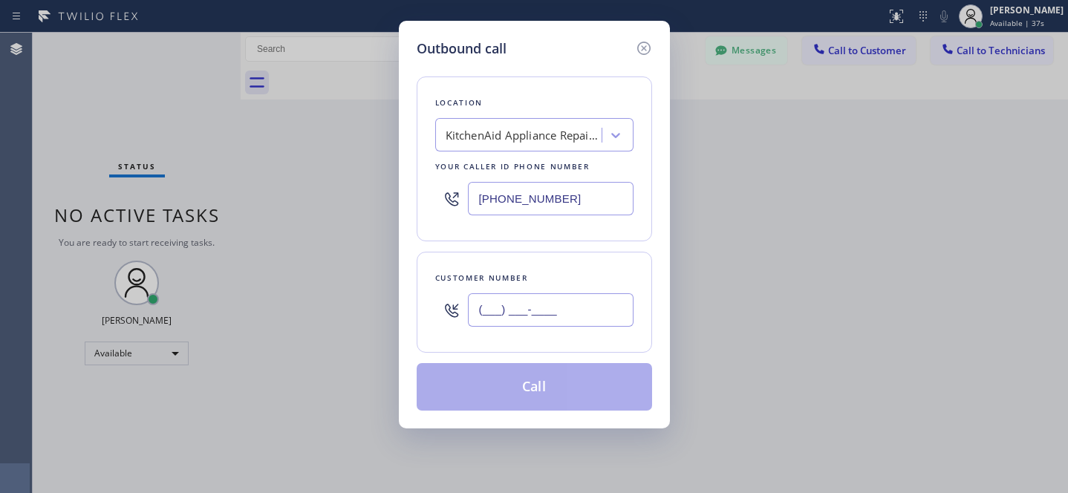
click at [556, 297] on input "(___) ___-____" at bounding box center [551, 309] width 166 height 33
paste input "626) 754-8177"
paste input "text"
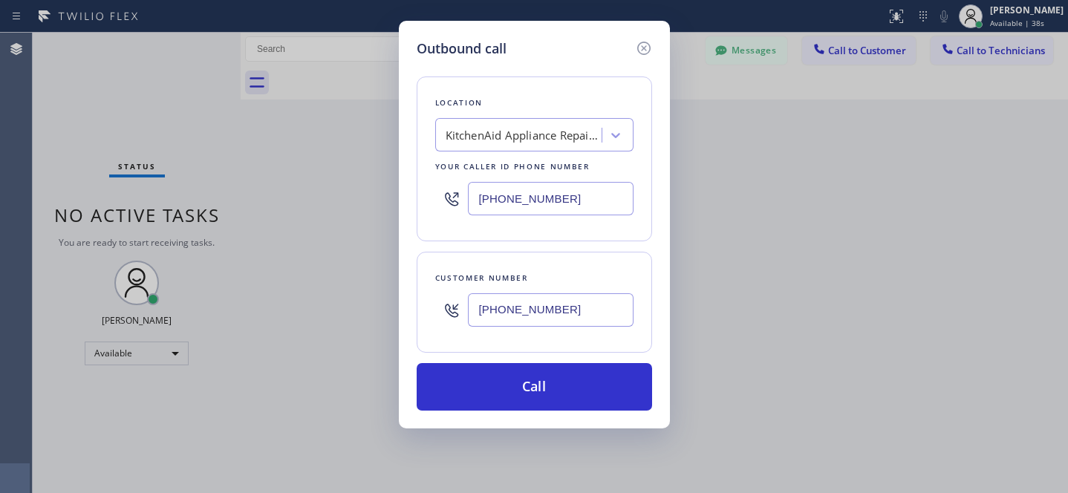
type input "[PHONE_NUMBER]"
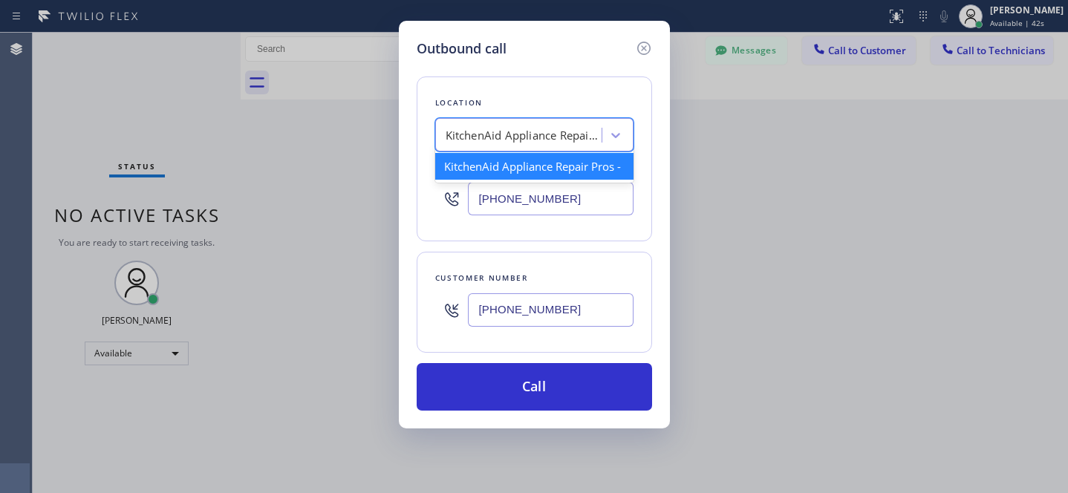
drag, startPoint x: 495, startPoint y: 123, endPoint x: 509, endPoint y: 128, distance: 15.7
click at [495, 123] on div "KitchenAid Appliance Repair Pros -" at bounding box center [521, 136] width 162 height 26
paste input "Viking Repair Service"
type input "Viking Repair Service"
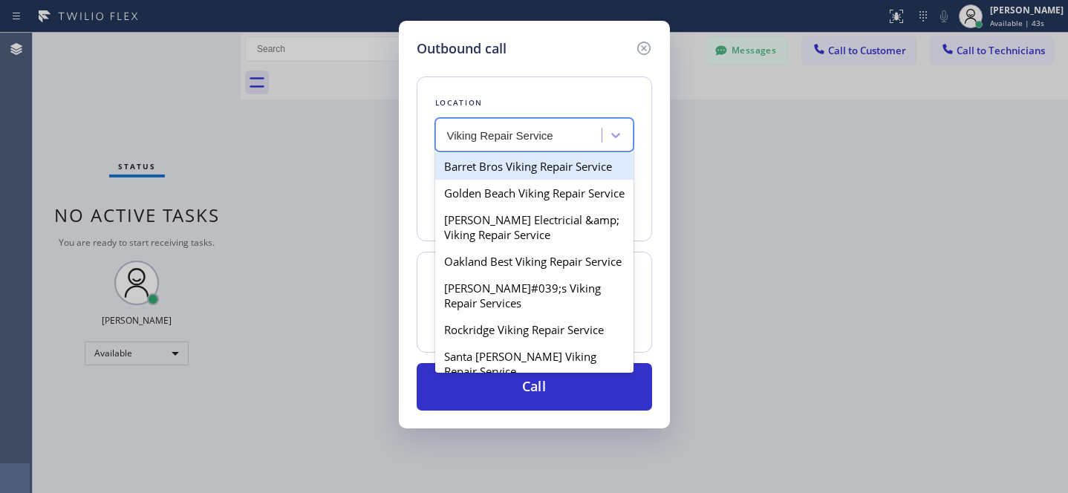
click at [519, 165] on div "Barret Bros Viking Repair Service" at bounding box center [534, 166] width 198 height 27
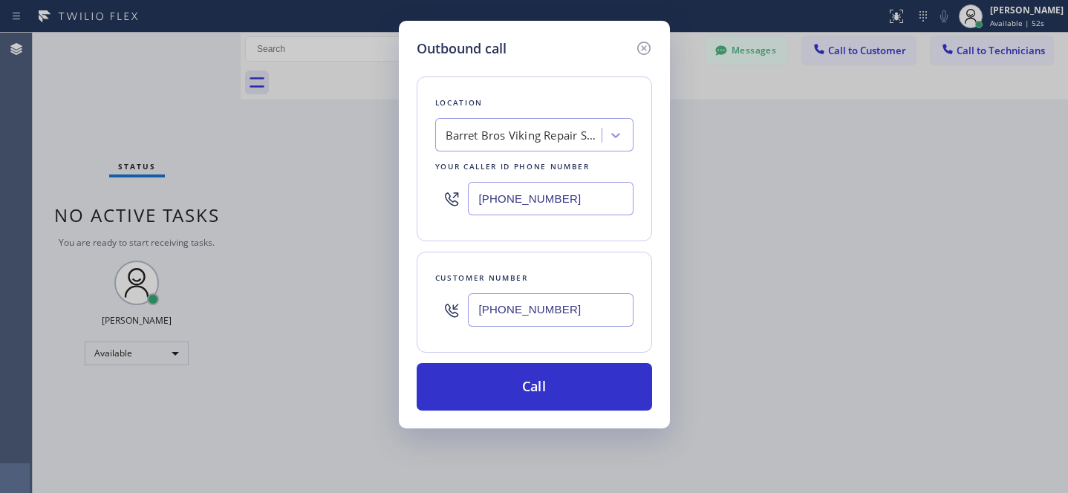
click at [569, 206] on input "[PHONE_NUMBER]" at bounding box center [551, 198] width 166 height 33
paste input "text"
paste input "855) 731-4952"
type input "[PHONE_NUMBER]"
click at [588, 356] on div "Location 5 Star Appliance Repair Your caller id phone number [PHONE_NUMBER] Cus…" at bounding box center [534, 235] width 235 height 352
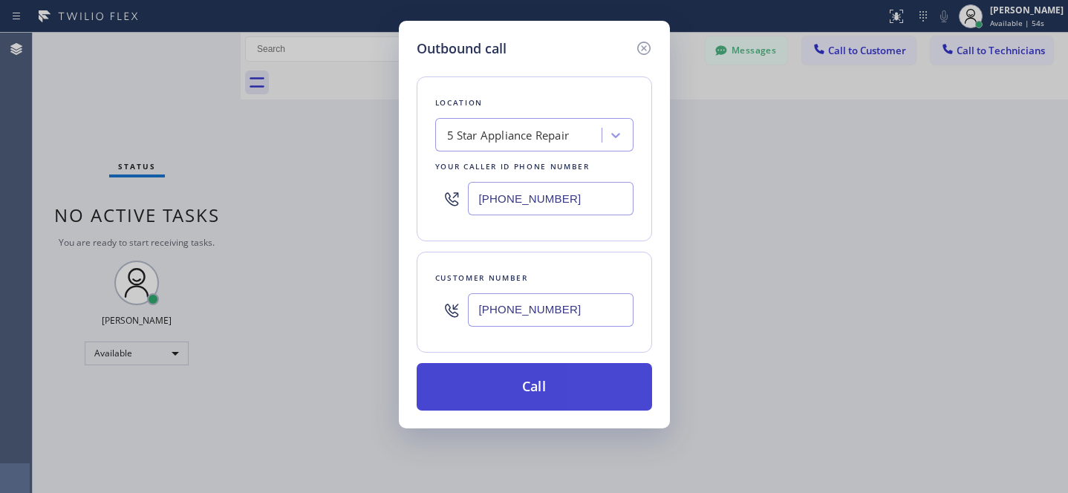
drag, startPoint x: 595, startPoint y: 377, endPoint x: 626, endPoint y: 397, distance: 37.1
click at [594, 376] on button "Call" at bounding box center [534, 387] width 235 height 48
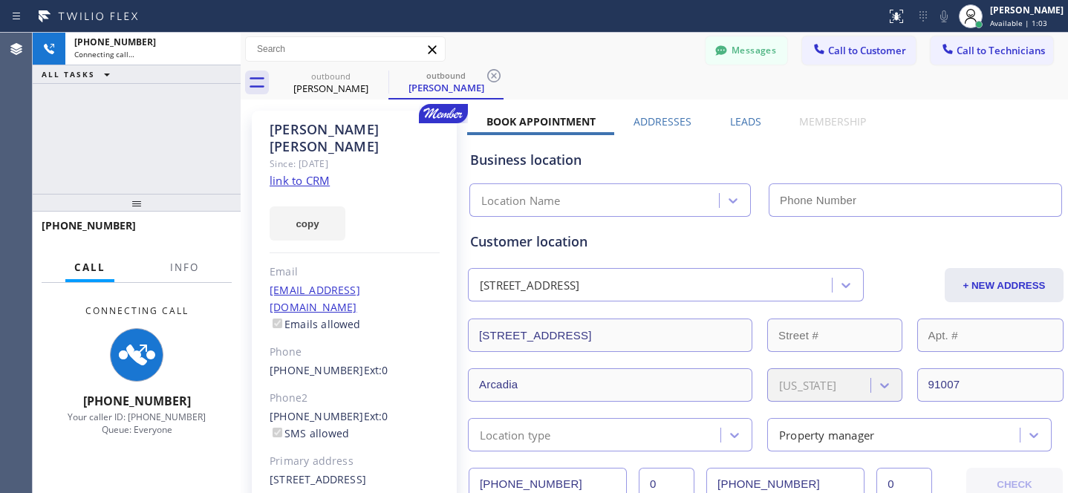
type input "[PHONE_NUMBER]"
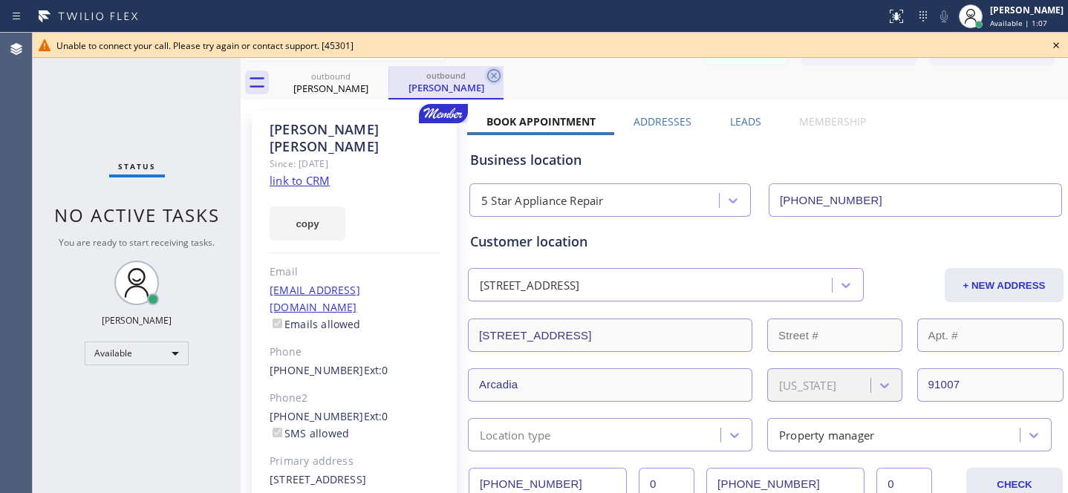
click at [492, 75] on icon at bounding box center [493, 75] width 13 height 13
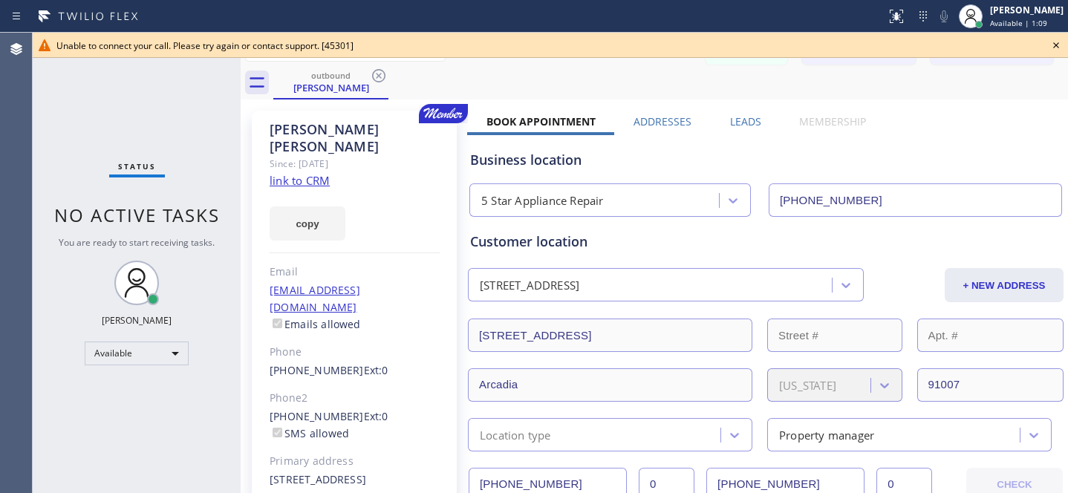
click at [376, 71] on icon at bounding box center [379, 76] width 18 height 18
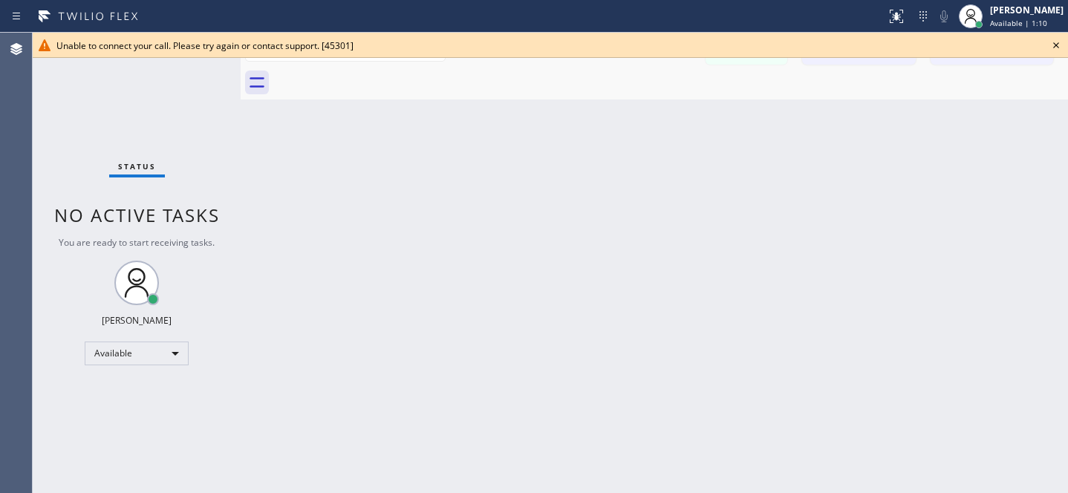
click at [1063, 47] on div "Unable to connect your call. Please try again or contact support. [45301]" at bounding box center [550, 45] width 1035 height 25
click at [1059, 45] on icon at bounding box center [1056, 45] width 18 height 18
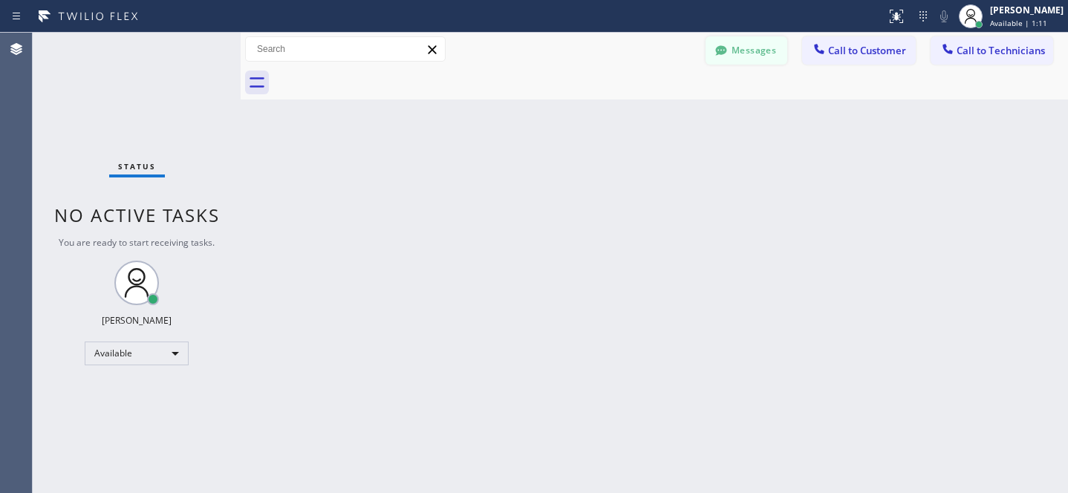
click at [725, 54] on icon at bounding box center [721, 50] width 15 height 15
click at [846, 50] on div "Select a contact" at bounding box center [778, 265] width 581 height 442
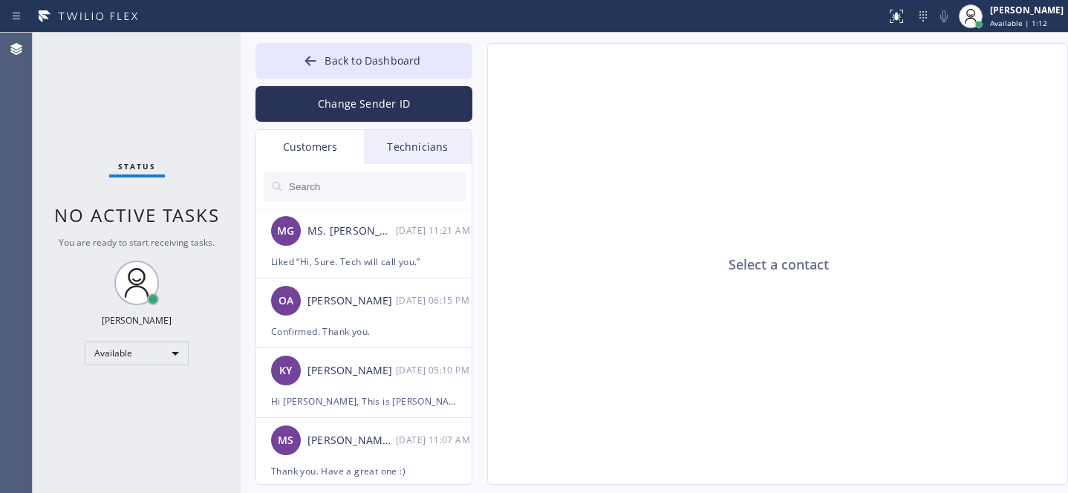
click at [362, 62] on span "Back to Dashboard" at bounding box center [372, 60] width 96 height 14
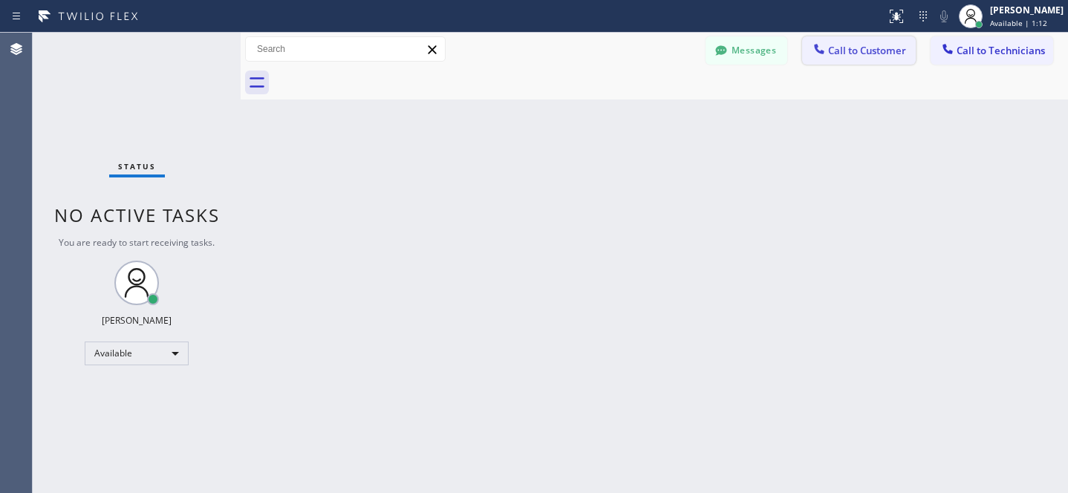
click at [865, 46] on span "Call to Customer" at bounding box center [867, 50] width 78 height 13
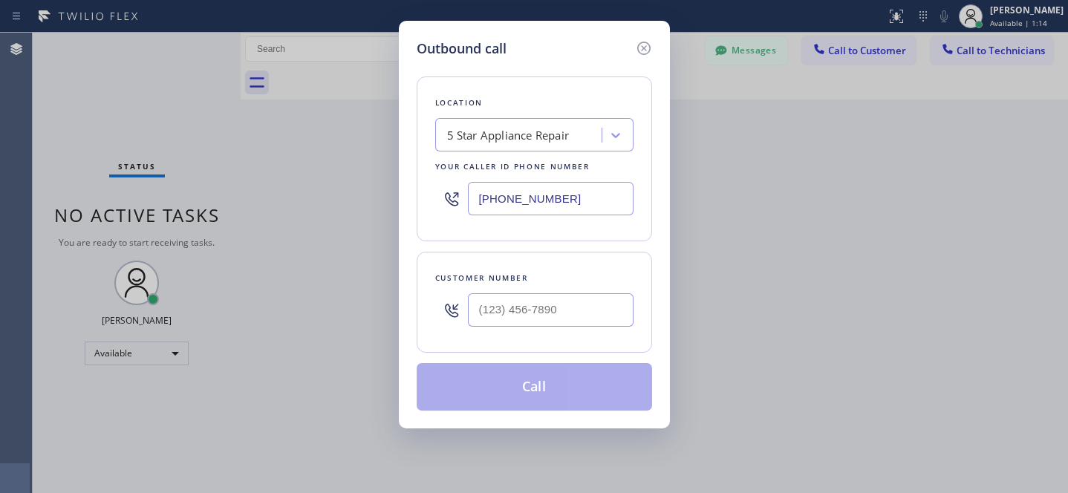
click at [522, 136] on div "5 Star Appliance Repair" at bounding box center [508, 135] width 123 height 17
paste input "Viking Repair Service"
type input "Viking Repair Service"
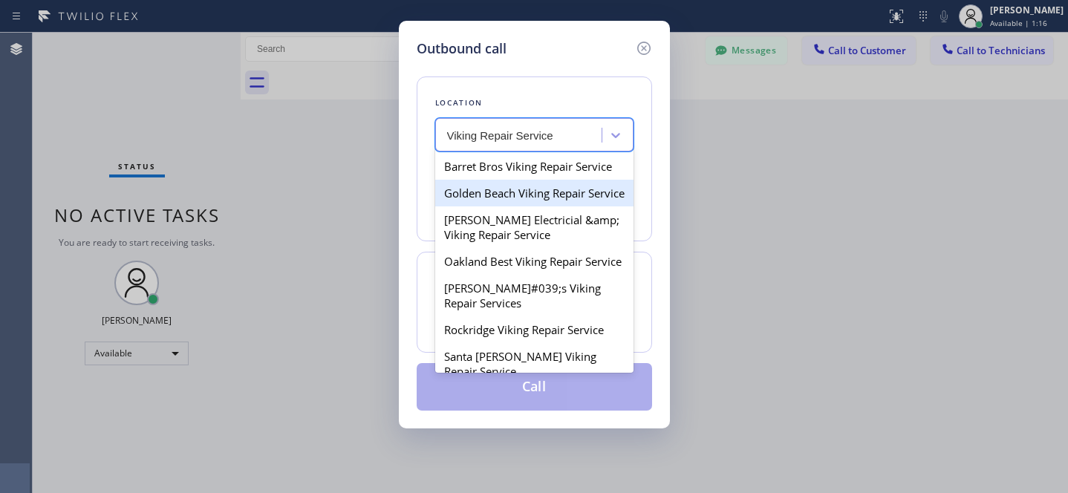
click at [488, 192] on div "Golden Beach Viking Repair Service" at bounding box center [534, 193] width 198 height 27
type input "[PHONE_NUMBER]"
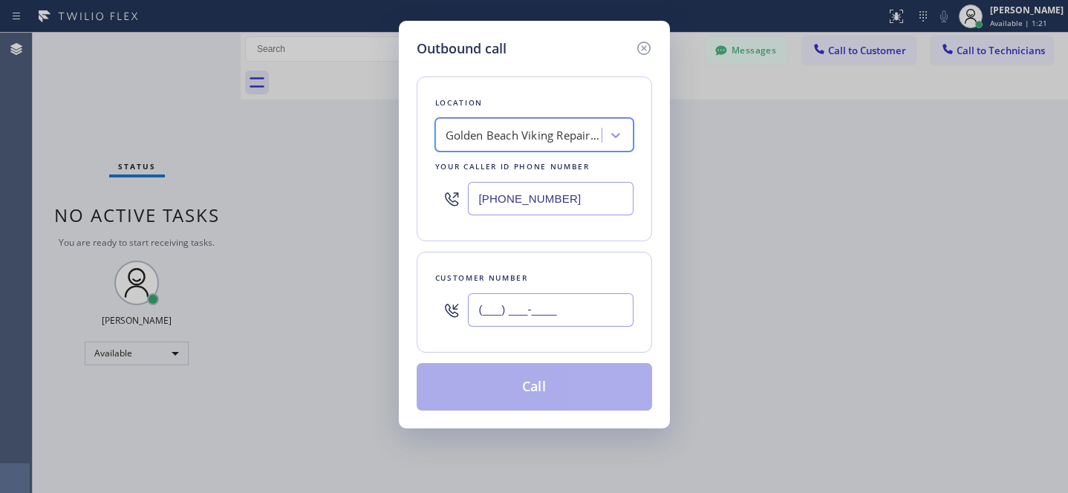
click at [568, 320] on input "(___) ___-____" at bounding box center [551, 309] width 166 height 33
paste input "626) 754-8177"
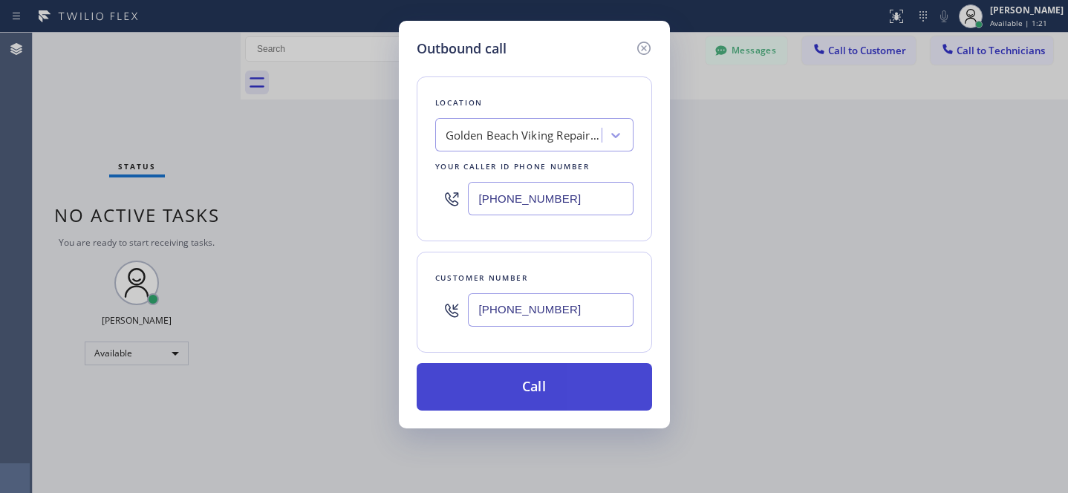
type input "[PHONE_NUMBER]"
click at [579, 380] on button "Call" at bounding box center [534, 387] width 235 height 48
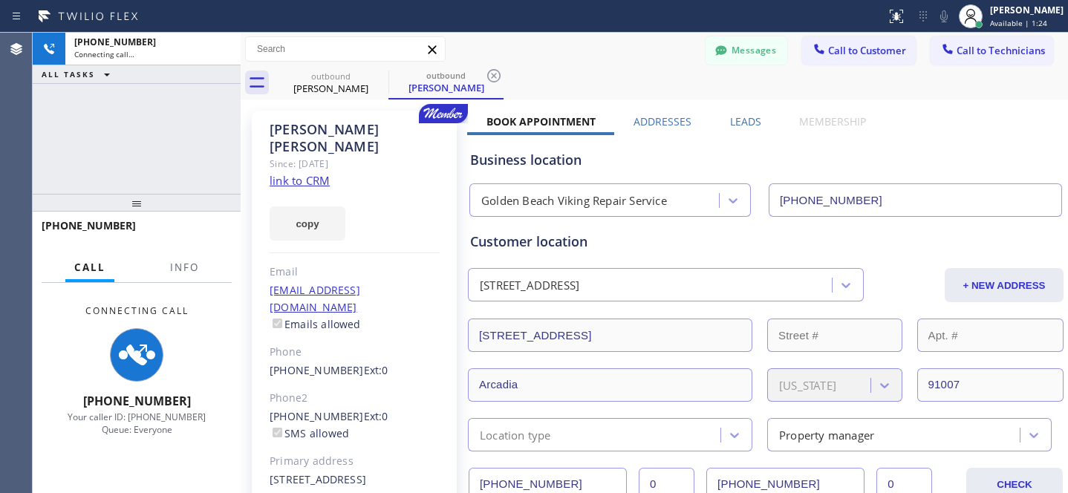
type input "[PHONE_NUMBER]"
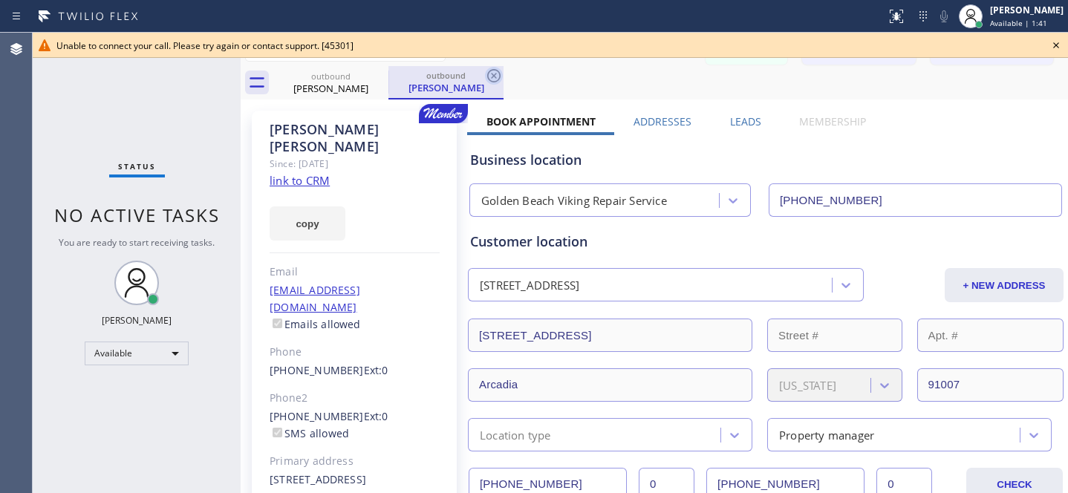
click at [497, 76] on icon at bounding box center [494, 76] width 18 height 18
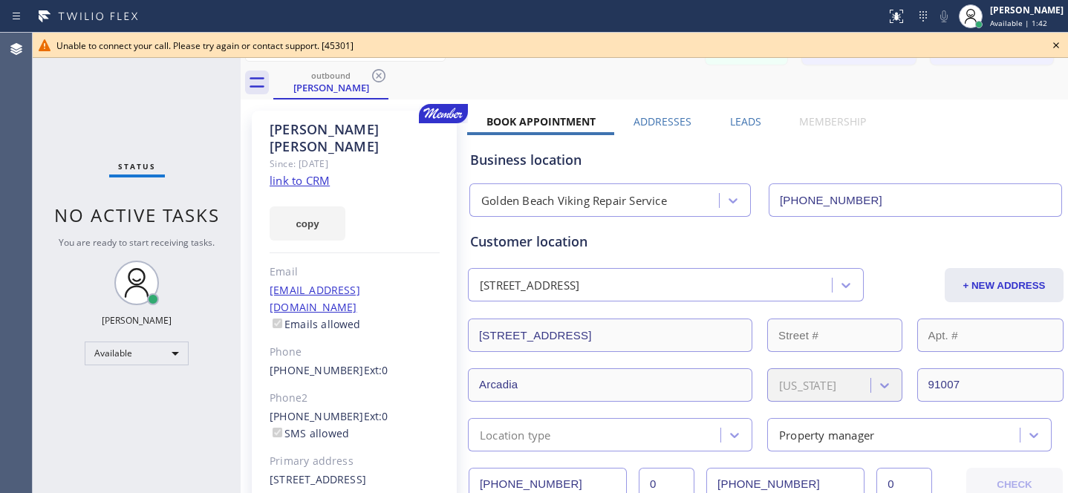
click at [1051, 38] on icon at bounding box center [1056, 45] width 18 height 18
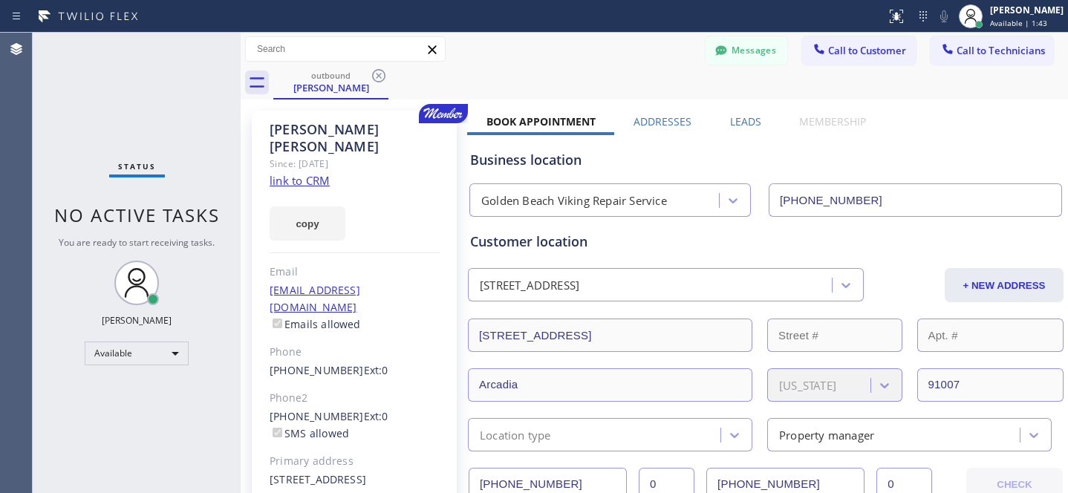
drag, startPoint x: 374, startPoint y: 78, endPoint x: 681, endPoint y: 74, distance: 306.7
click at [375, 78] on icon at bounding box center [379, 76] width 18 height 18
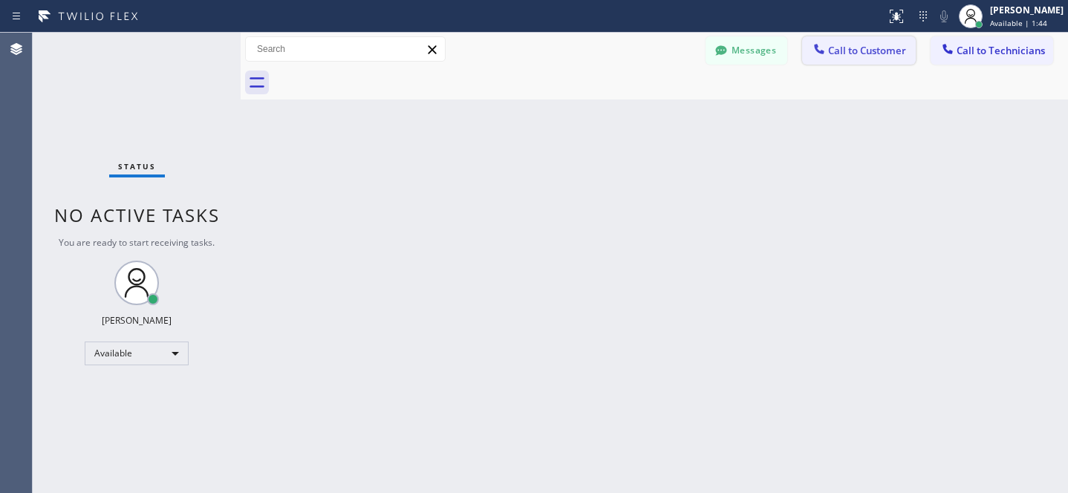
click at [841, 53] on span "Call to Customer" at bounding box center [867, 50] width 78 height 13
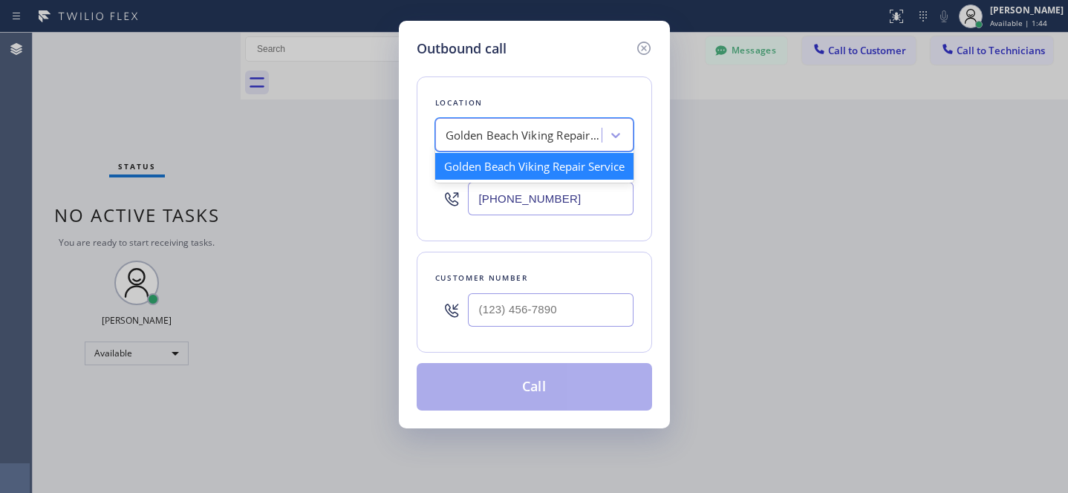
click at [526, 134] on div "Golden Beach Viking Repair Service" at bounding box center [524, 135] width 156 height 17
paste input "Culver City Top HVAC Service"
type input "Culver City Top HVAC Service"
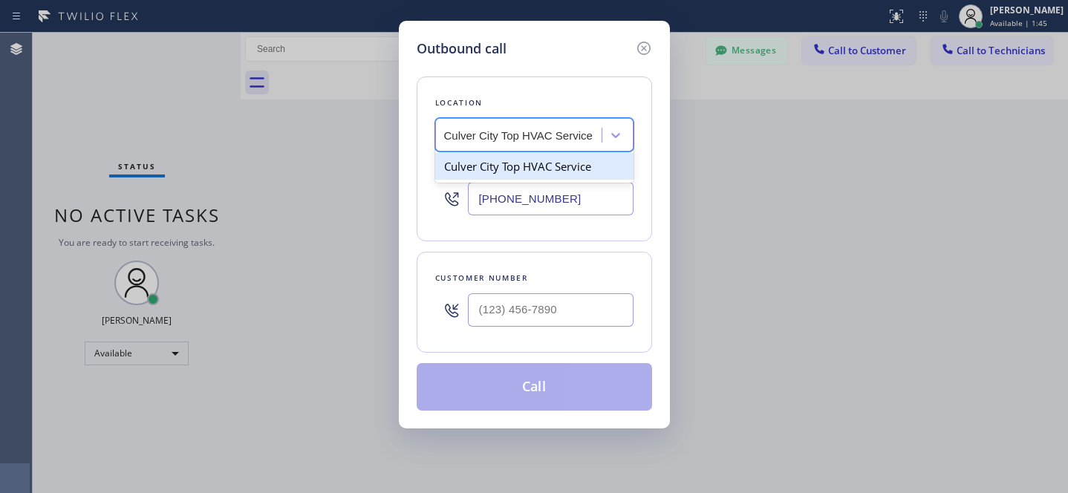
scroll to position [0, 4]
drag, startPoint x: 499, startPoint y: 166, endPoint x: 531, endPoint y: 144, distance: 38.9
click at [500, 166] on div "Culver City Top HVAC Service" at bounding box center [534, 166] width 198 height 27
type input "[PHONE_NUMBER]"
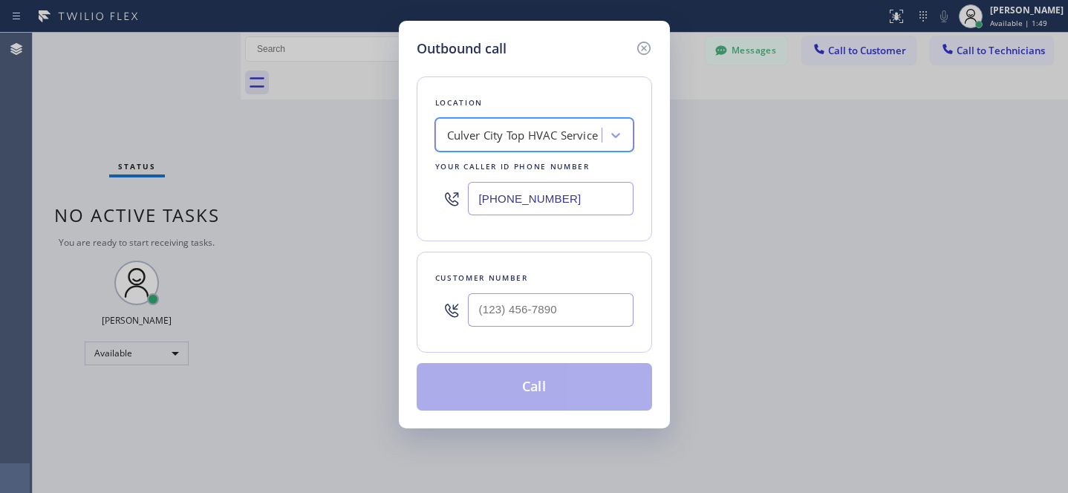
click at [593, 199] on input "[PHONE_NUMBER]" at bounding box center [551, 198] width 166 height 33
drag, startPoint x: 581, startPoint y: 345, endPoint x: 575, endPoint y: 316, distance: 29.4
click at [580, 344] on div "Customer number" at bounding box center [534, 302] width 235 height 101
click at [575, 313] on input "(___) ___-____" at bounding box center [551, 309] width 166 height 33
paste input "626) 754-8177"
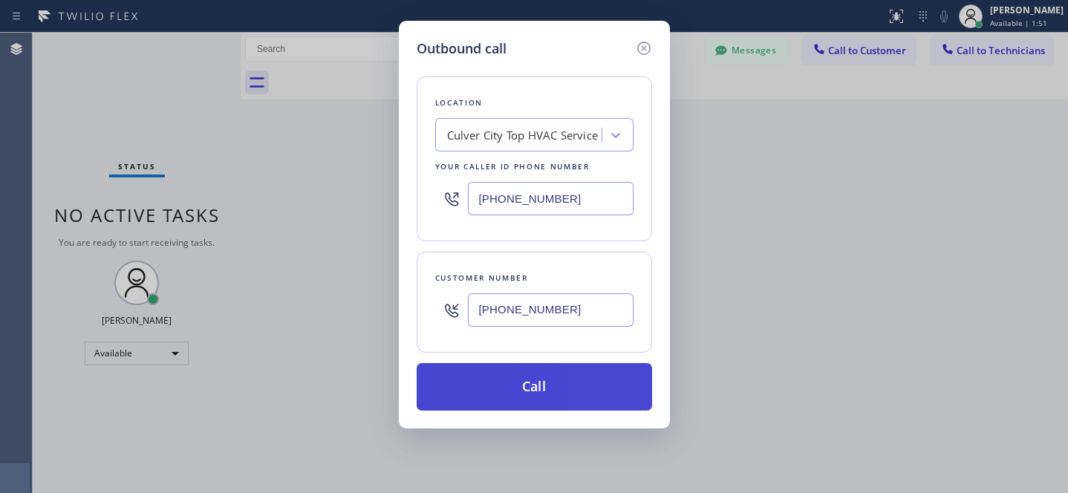
type input "[PHONE_NUMBER]"
click at [590, 388] on button "Call" at bounding box center [534, 387] width 235 height 48
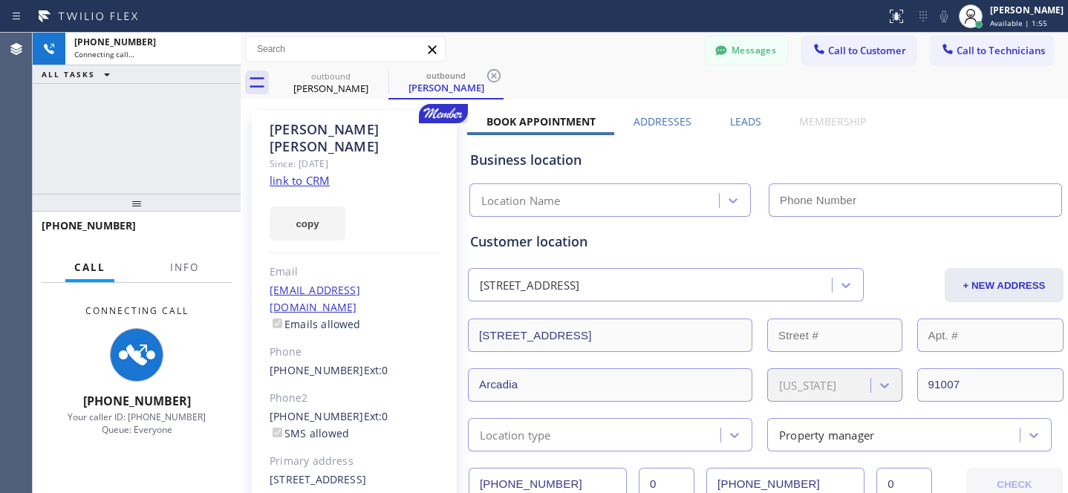
type input "[PHONE_NUMBER]"
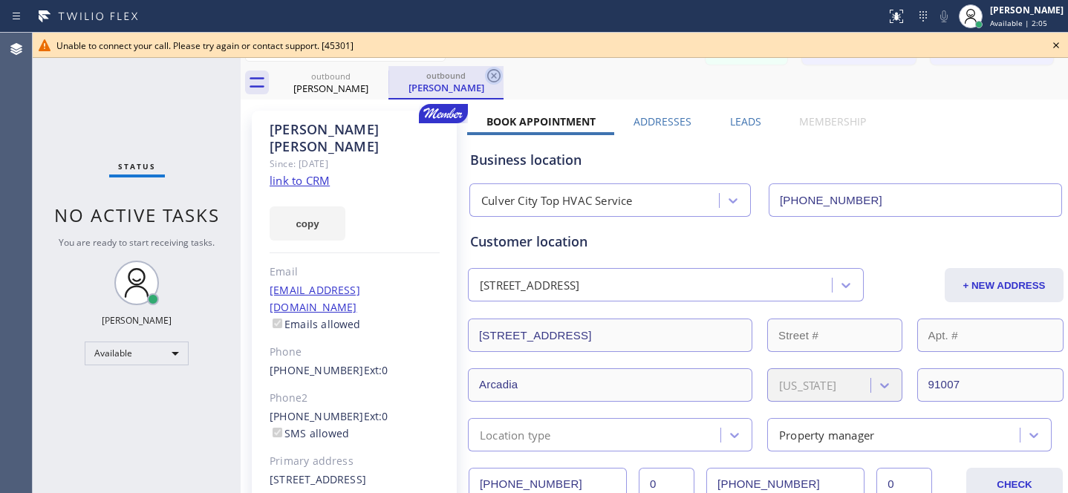
click at [493, 74] on icon at bounding box center [494, 76] width 18 height 18
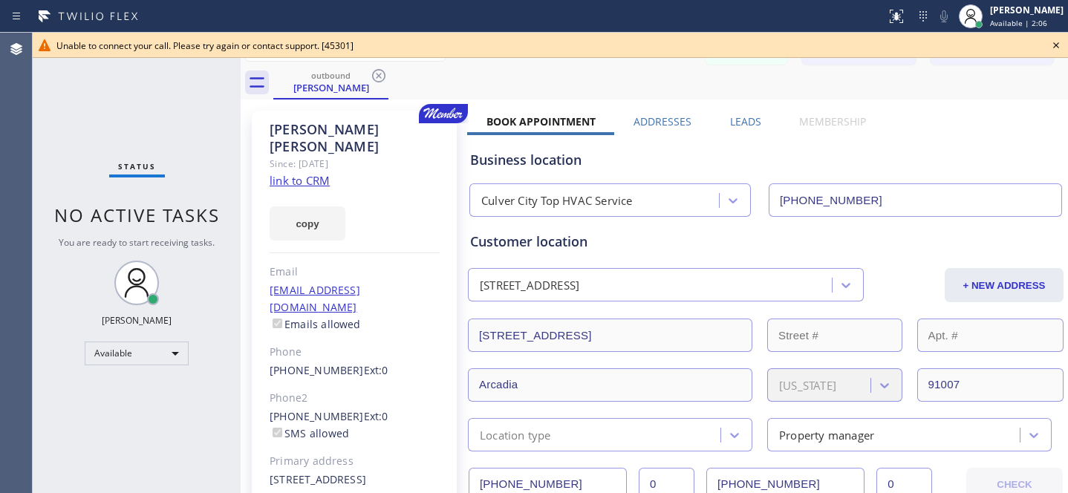
click at [1049, 48] on icon at bounding box center [1056, 45] width 18 height 18
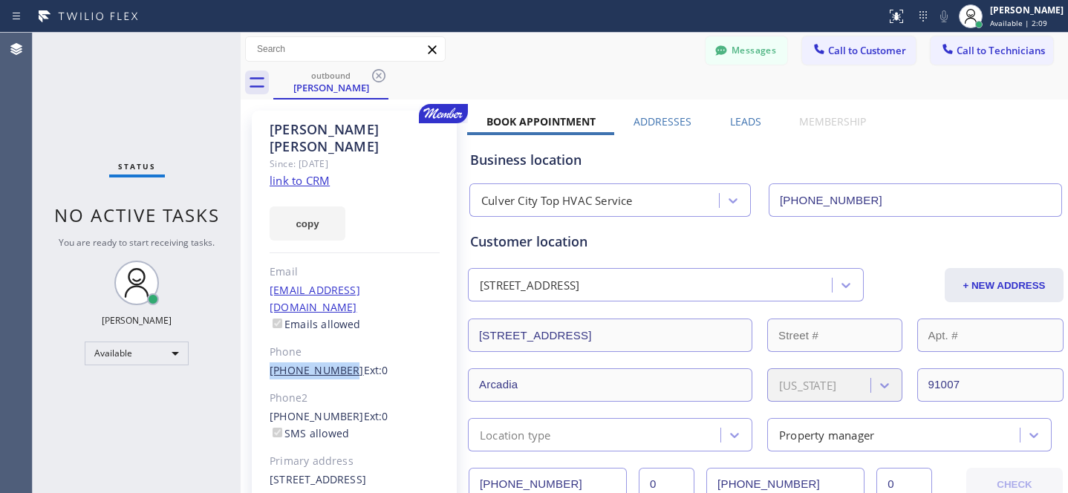
drag, startPoint x: 267, startPoint y: 339, endPoint x: 339, endPoint y: 331, distance: 72.4
click at [339, 331] on div "[PERSON_NAME] Since: [DATE] link to CRM copy Email [EMAIL_ADDRESS][DOMAIN_NAME]…" at bounding box center [354, 341] width 205 height 460
copy link "[PHONE_NUMBER]"
click at [380, 78] on icon at bounding box center [378, 75] width 13 height 13
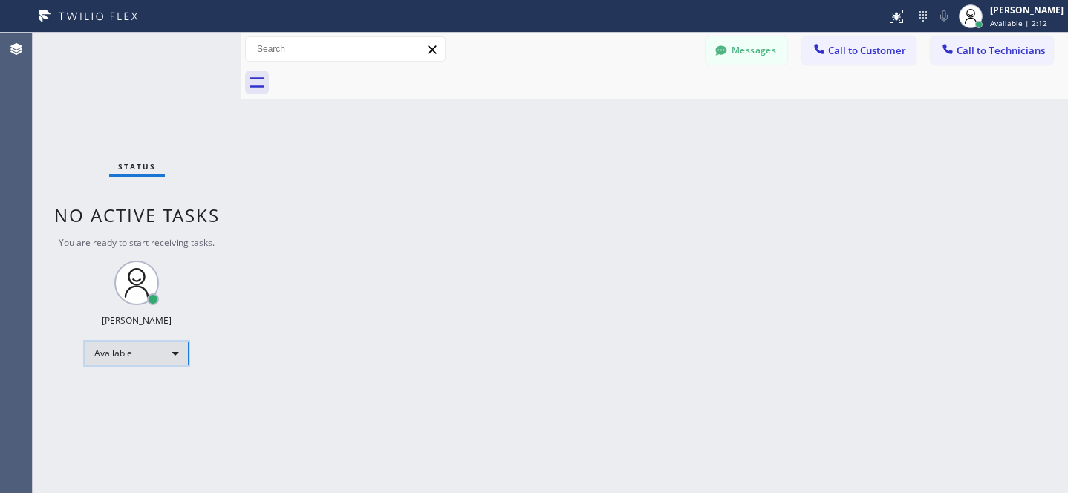
click at [140, 352] on div "Available" at bounding box center [137, 354] width 104 height 24
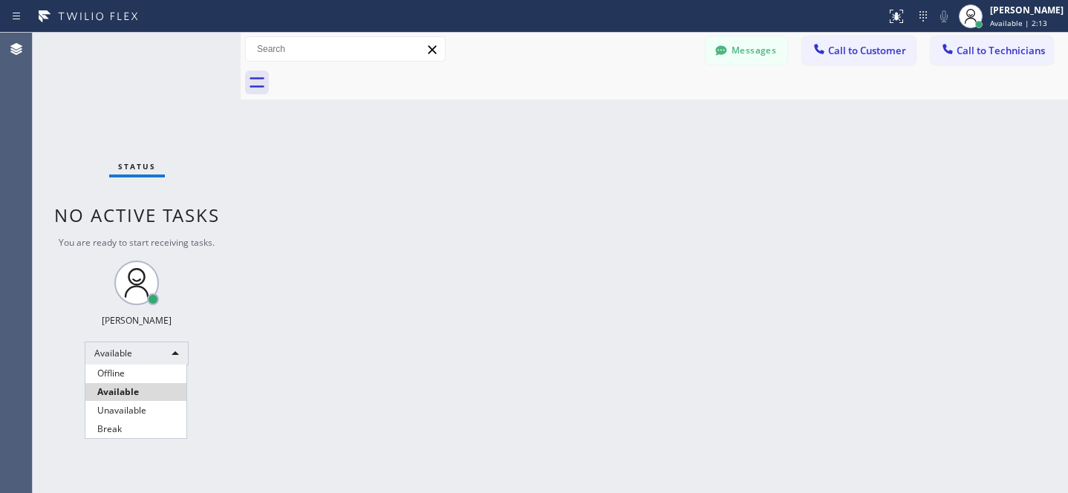
drag, startPoint x: 114, startPoint y: 367, endPoint x: 146, endPoint y: 354, distance: 34.3
click at [114, 366] on li "Offline" at bounding box center [135, 374] width 101 height 18
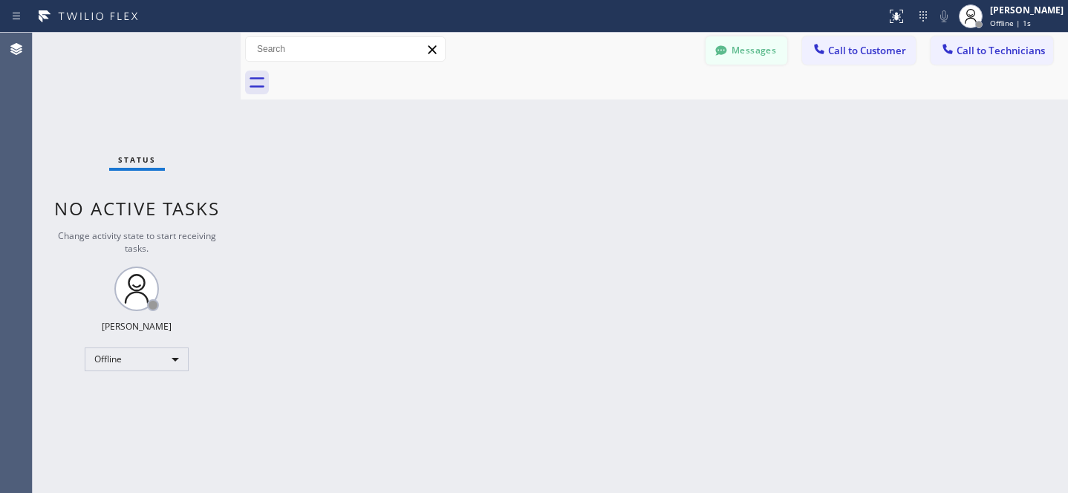
click at [751, 57] on button "Messages" at bounding box center [746, 50] width 82 height 28
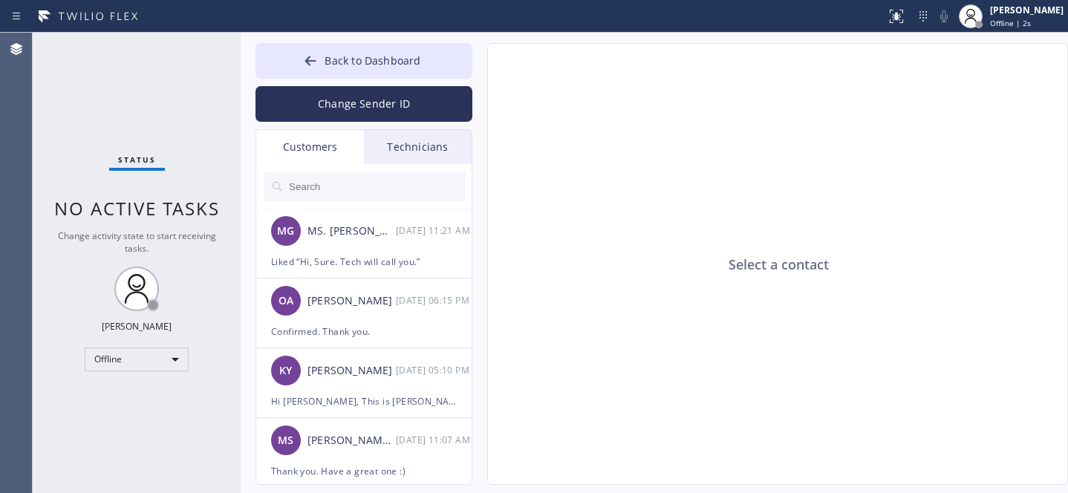
click at [335, 182] on input "text" at bounding box center [376, 187] width 178 height 30
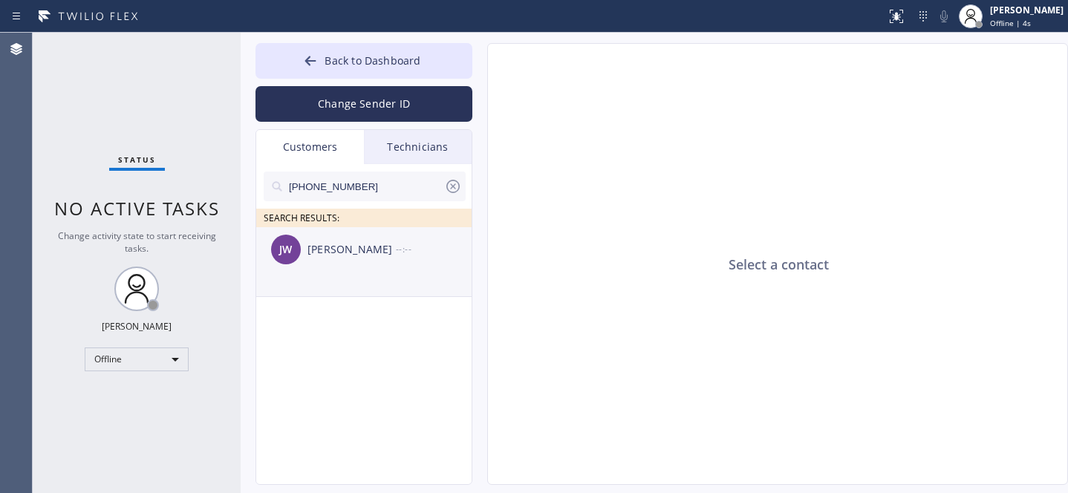
click at [324, 263] on div "[PERSON_NAME] [PERSON_NAME] --:--" at bounding box center [364, 249] width 217 height 45
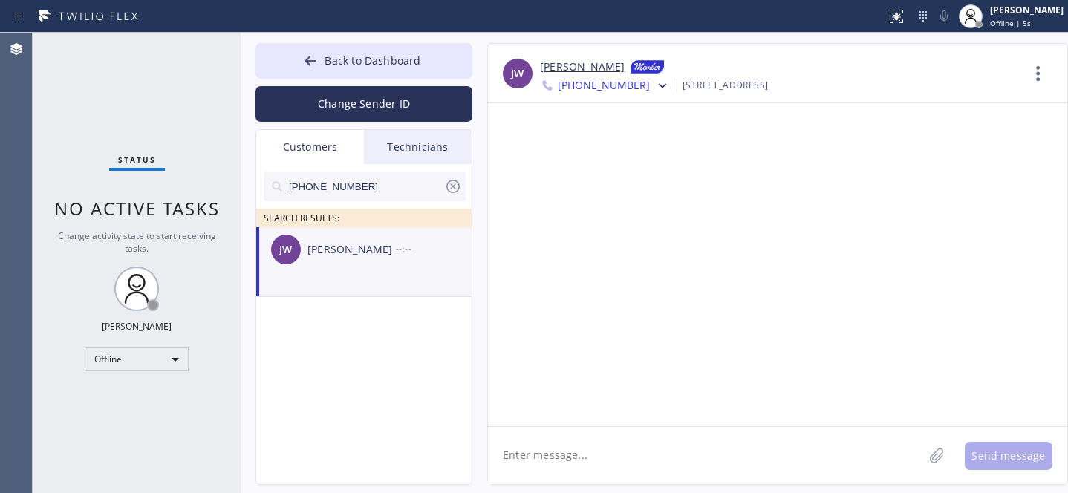
drag, startPoint x: 648, startPoint y: 463, endPoint x: 683, endPoint y: 454, distance: 35.8
click at [649, 463] on textarea at bounding box center [705, 455] width 435 height 57
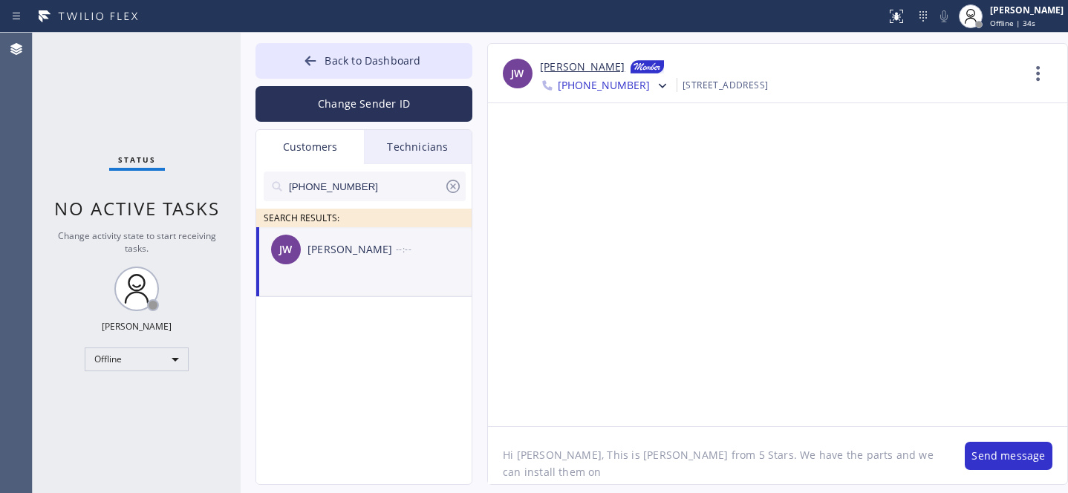
paste textarea "[DATE]"
type textarea "Hi [PERSON_NAME], This is [PERSON_NAME] from 5 Stars. We have the parts and we …"
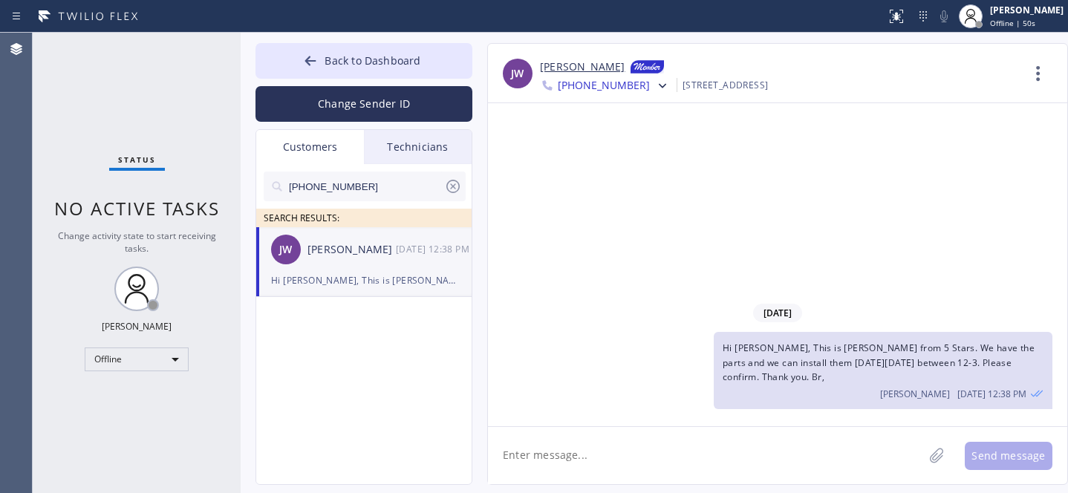
click at [455, 186] on icon at bounding box center [453, 186] width 18 height 18
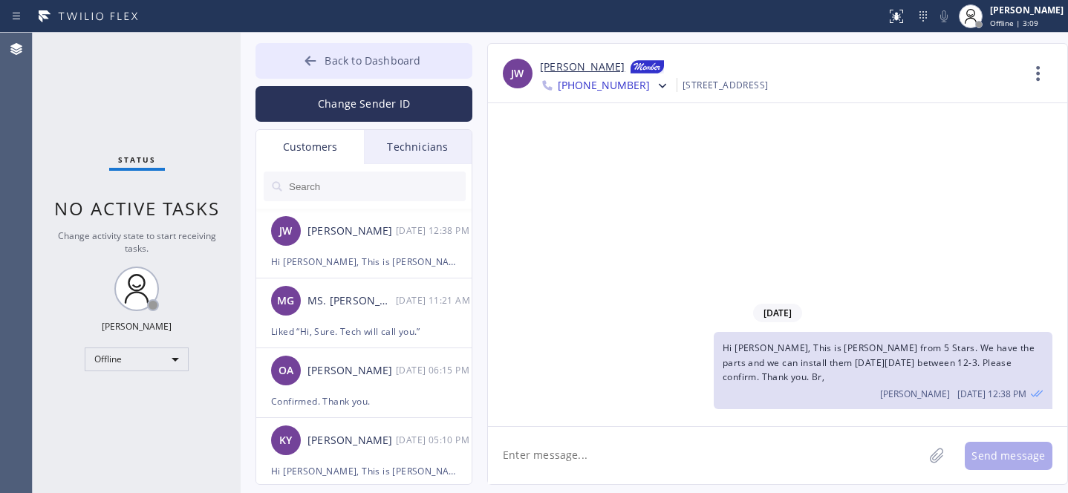
click at [355, 69] on button "Back to Dashboard" at bounding box center [363, 61] width 217 height 36
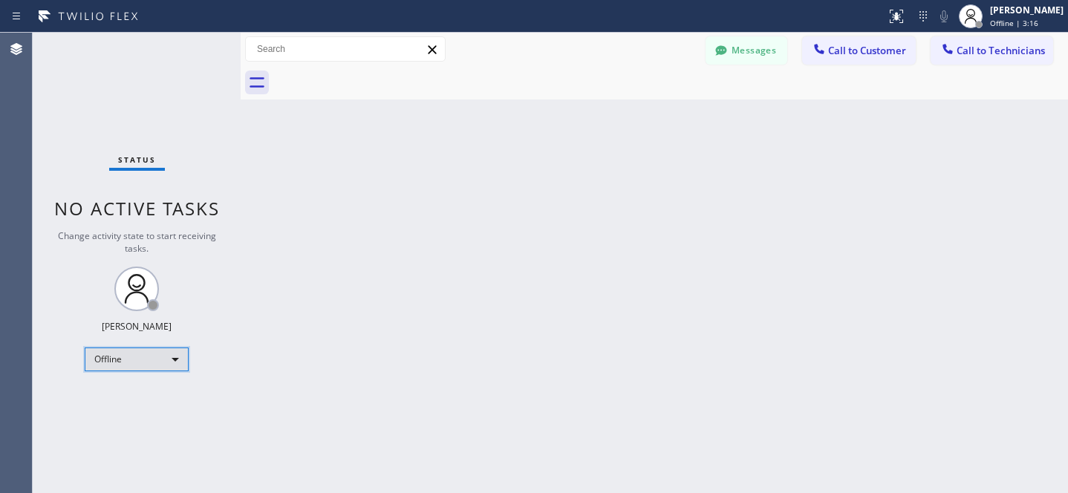
click at [129, 359] on div "Offline" at bounding box center [137, 360] width 104 height 24
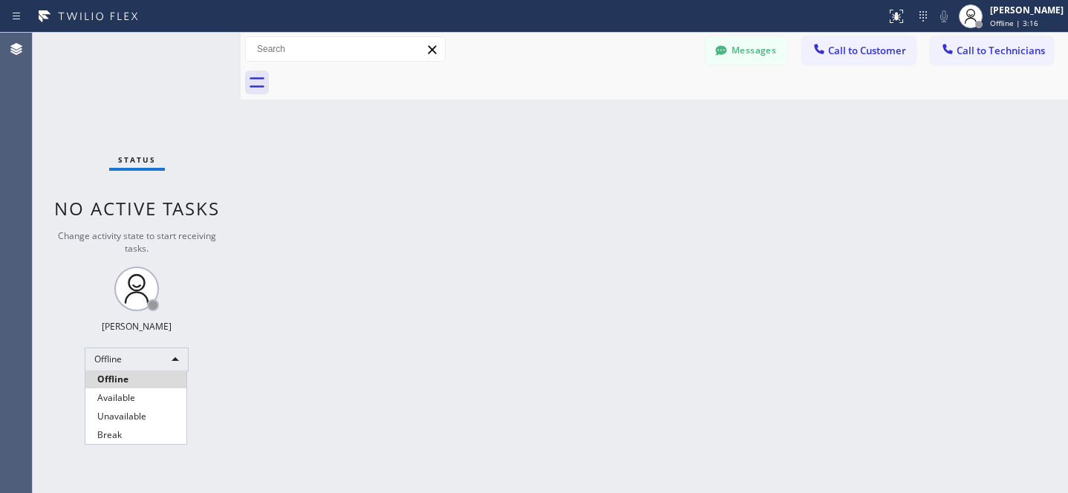
click at [120, 393] on li "Available" at bounding box center [135, 398] width 101 height 18
click at [839, 58] on button "Call to Customer" at bounding box center [859, 50] width 114 height 28
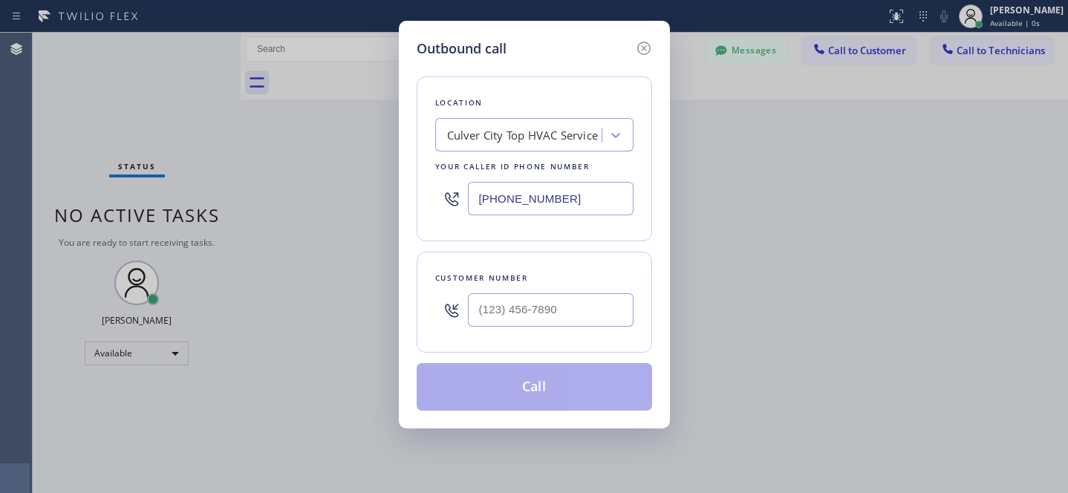
click at [541, 143] on div "Culver City Top HVAC Service" at bounding box center [522, 135] width 151 height 17
paste input "Viking Repair Service"
type input "Viking Repair Service"
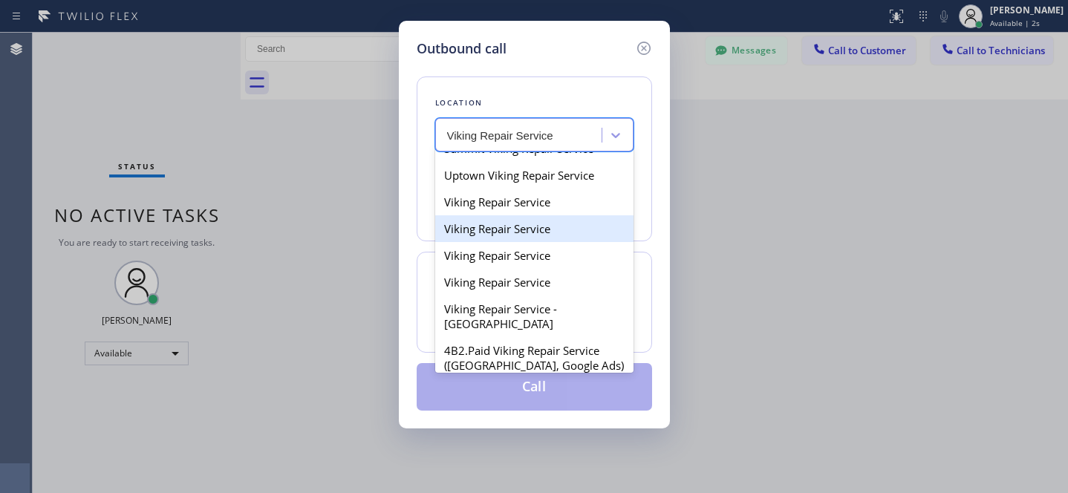
scroll to position [324, 0]
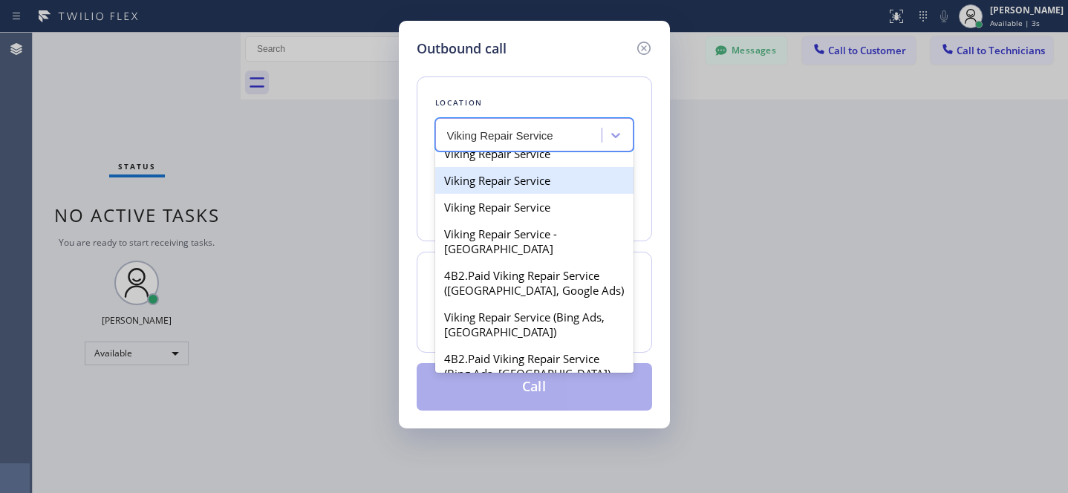
click at [492, 194] on div "Viking Repair Service" at bounding box center [534, 180] width 198 height 27
type input "[PHONE_NUMBER]"
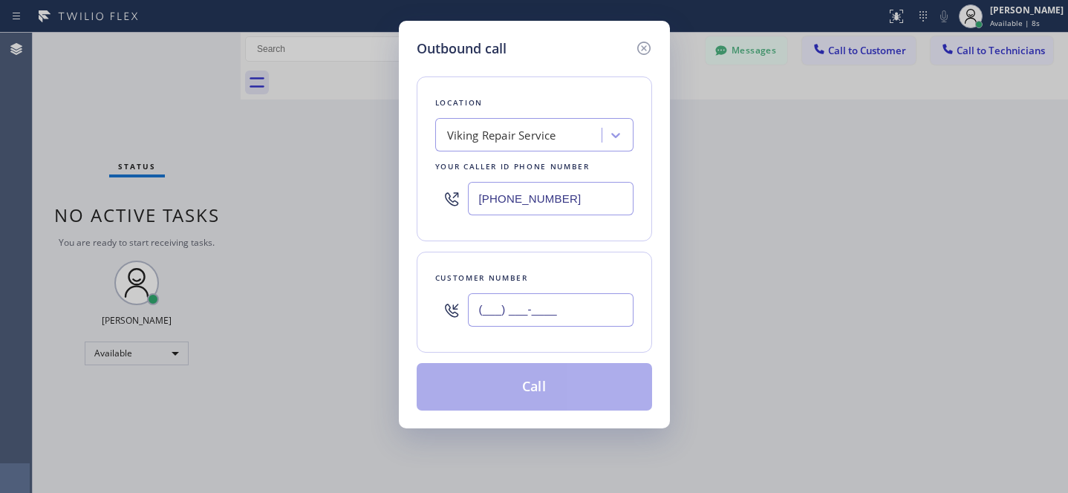
drag, startPoint x: 562, startPoint y: 308, endPoint x: 587, endPoint y: 296, distance: 27.9
click at [563, 308] on input "(___) ___-____" at bounding box center [551, 309] width 166 height 33
paste input "626) 632-8788"
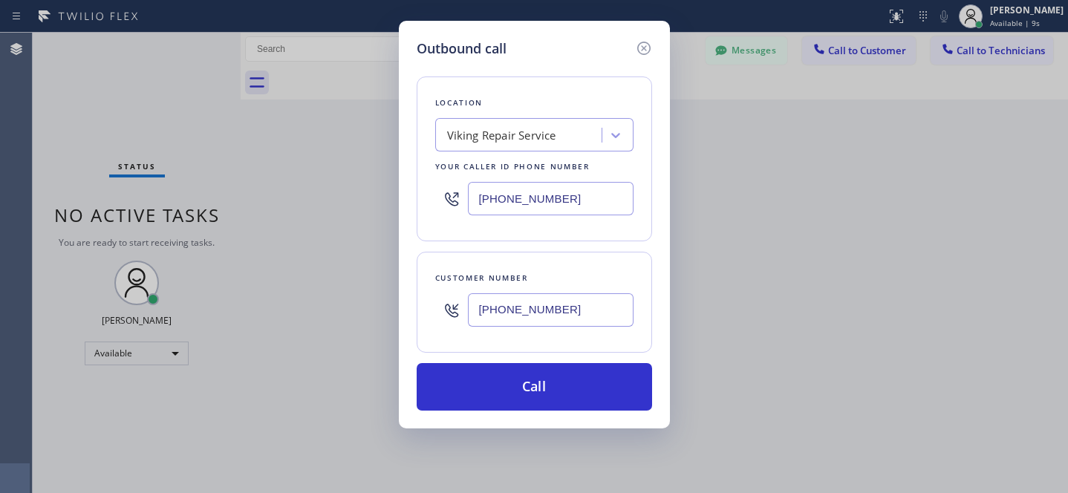
type input "[PHONE_NUMBER]"
click at [544, 209] on input "[PHONE_NUMBER]" at bounding box center [551, 198] width 166 height 33
paste input "855) 731-4952"
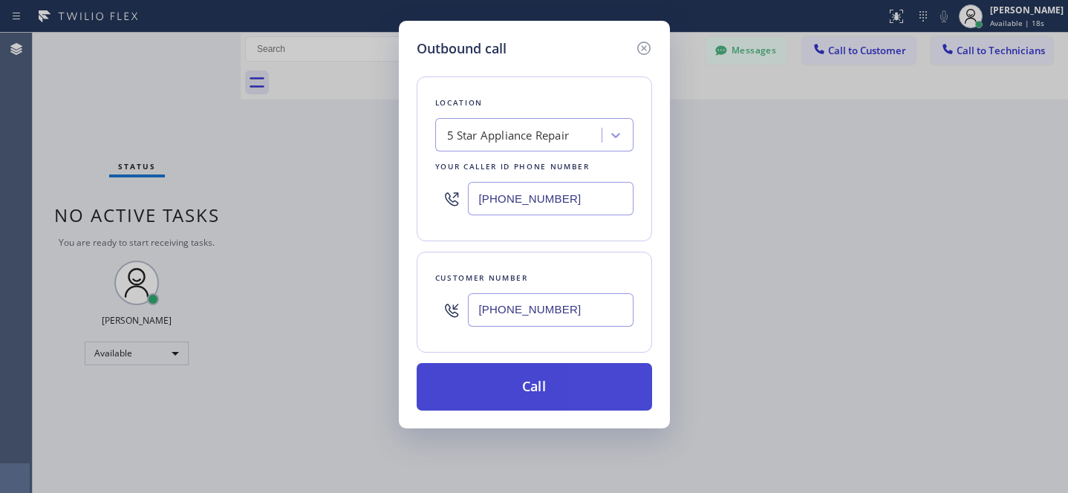
type input "[PHONE_NUMBER]"
click at [617, 382] on button "Call" at bounding box center [534, 387] width 235 height 48
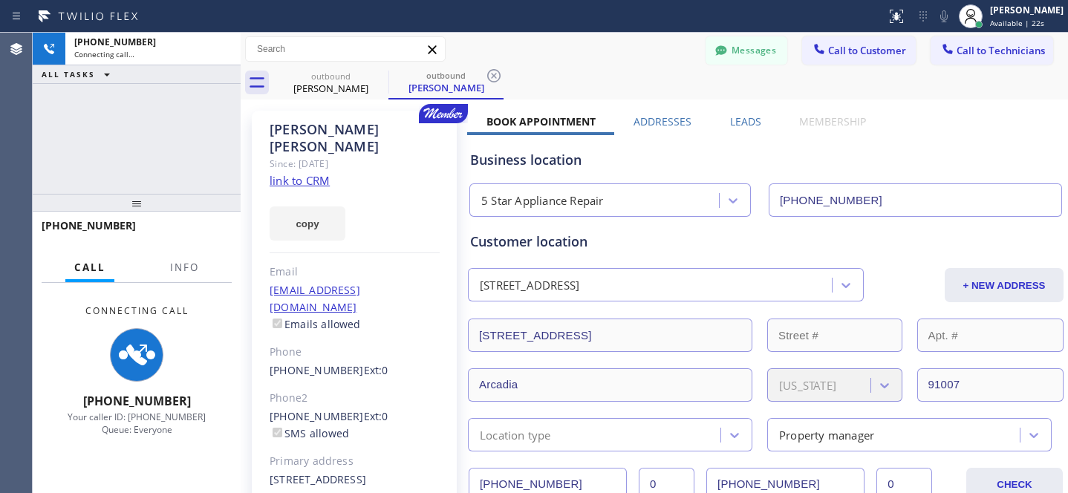
type input "[PHONE_NUMBER]"
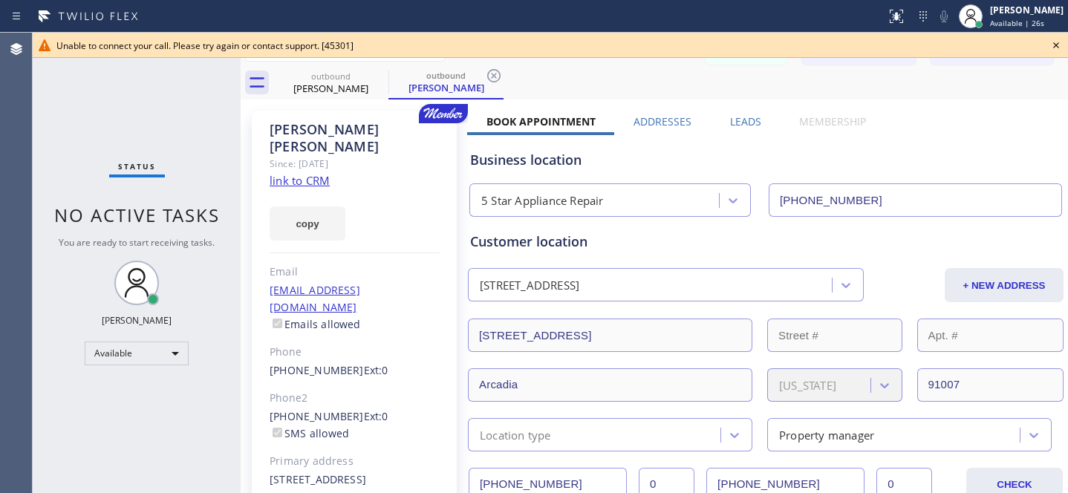
click at [1057, 48] on icon at bounding box center [1056, 45] width 18 height 18
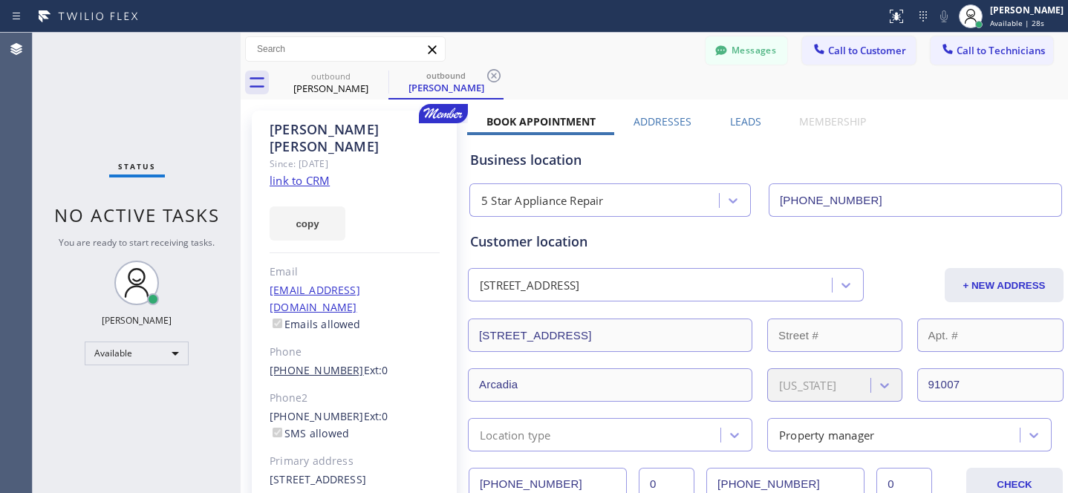
click at [311, 363] on link "[PHONE_NUMBER]" at bounding box center [317, 370] width 94 height 14
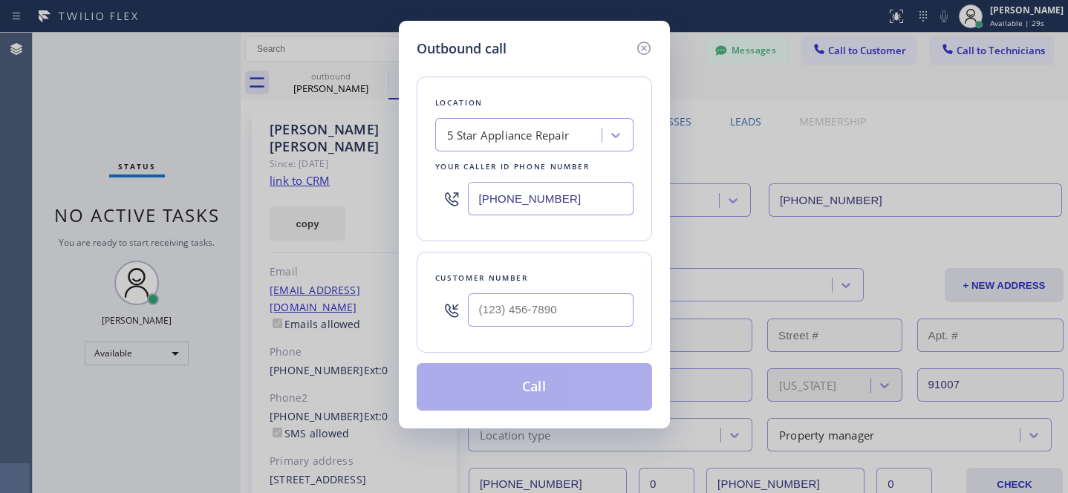
type input "[PHONE_NUMBER]"
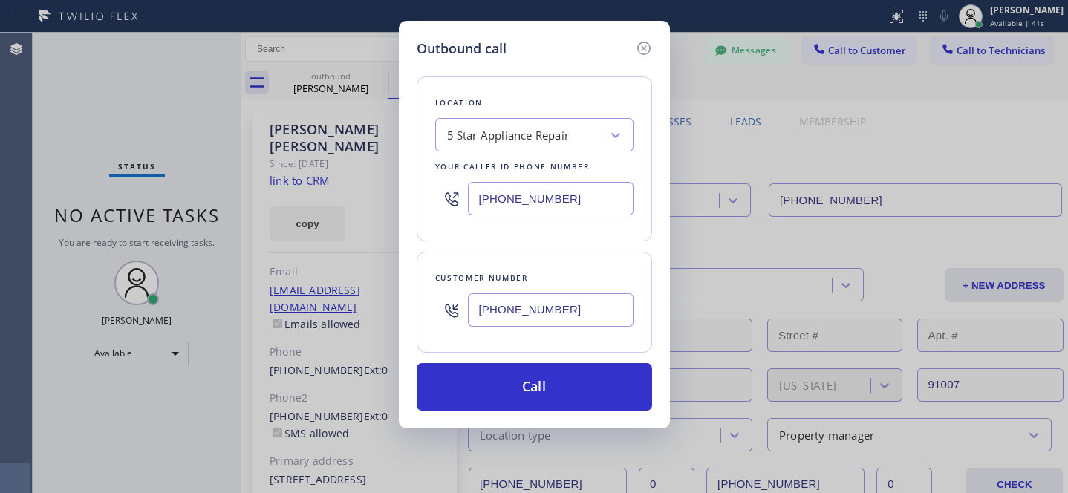
click at [558, 147] on div "5 Star Appliance Repair" at bounding box center [521, 136] width 162 height 26
paste input "[PERSON_NAME]’s Appliance Repair"
type input "[PERSON_NAME]’s Appliance Repair"
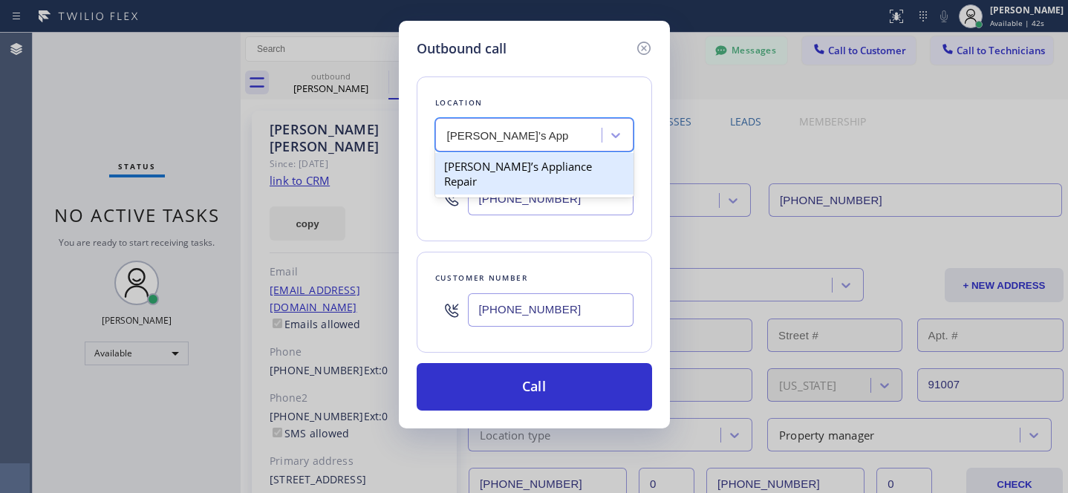
click at [497, 172] on div "[PERSON_NAME]’s Appliance Repair" at bounding box center [534, 174] width 198 height 42
type input "[PHONE_NUMBER]"
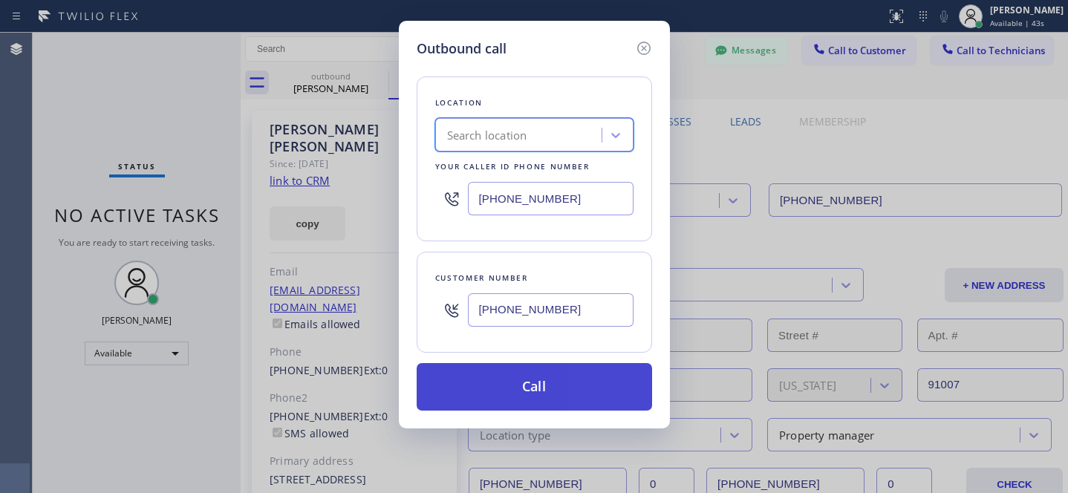
click at [573, 397] on button "Call" at bounding box center [534, 387] width 235 height 48
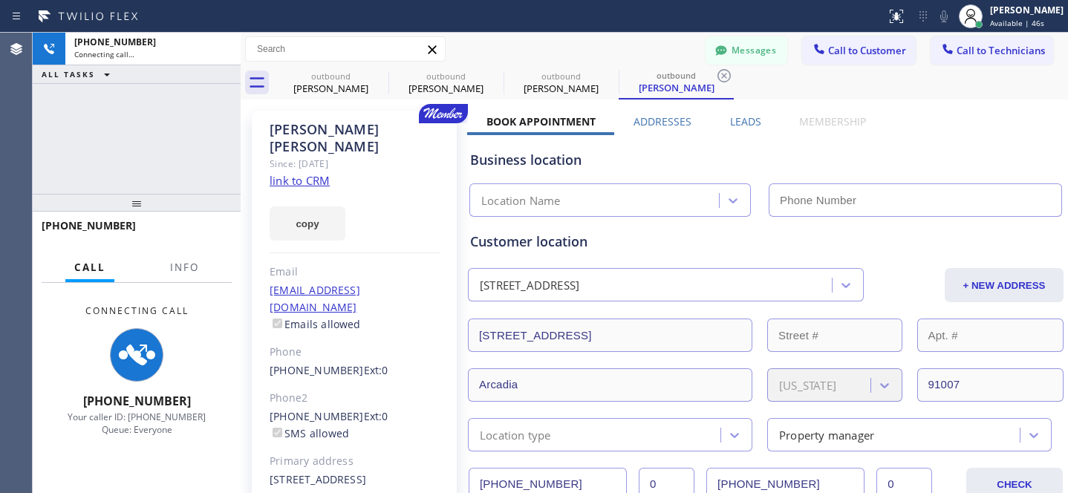
type input "[PHONE_NUMBER]"
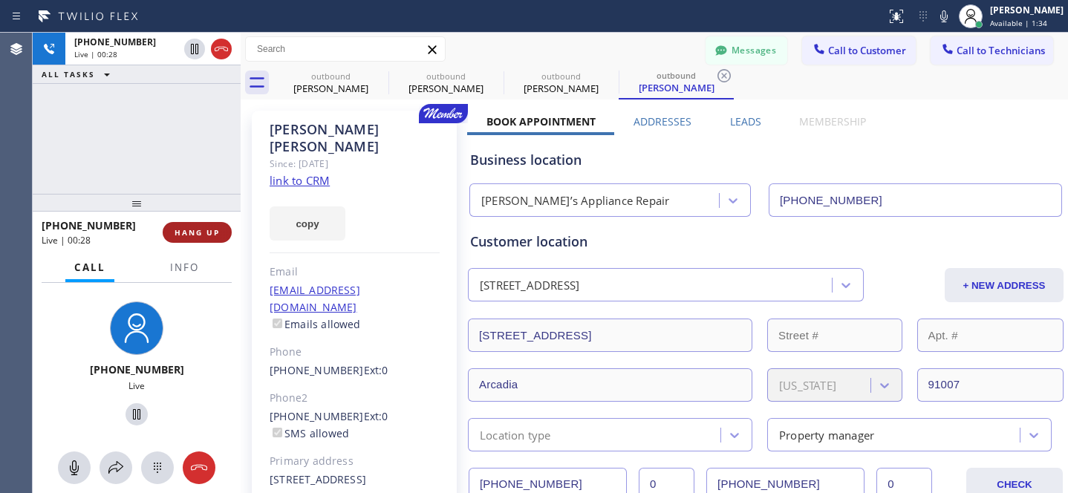
click at [212, 227] on span "HANG UP" at bounding box center [196, 232] width 45 height 10
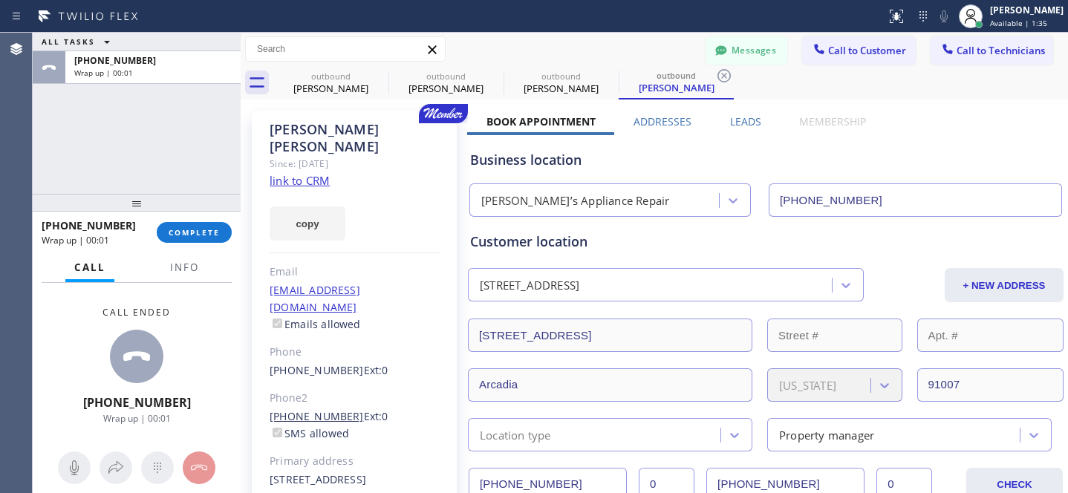
click at [314, 409] on link "[PHONE_NUMBER]" at bounding box center [317, 416] width 94 height 14
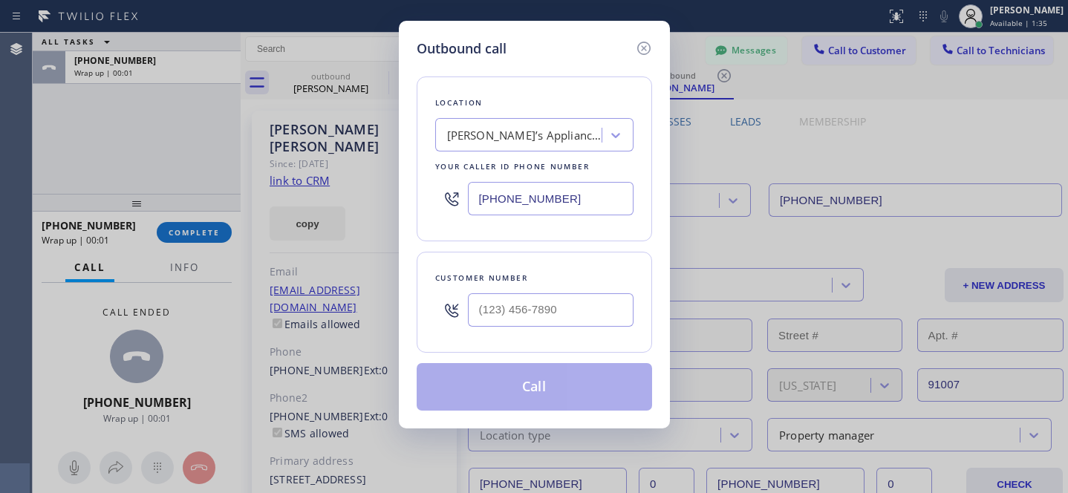
type input "[PHONE_NUMBER]"
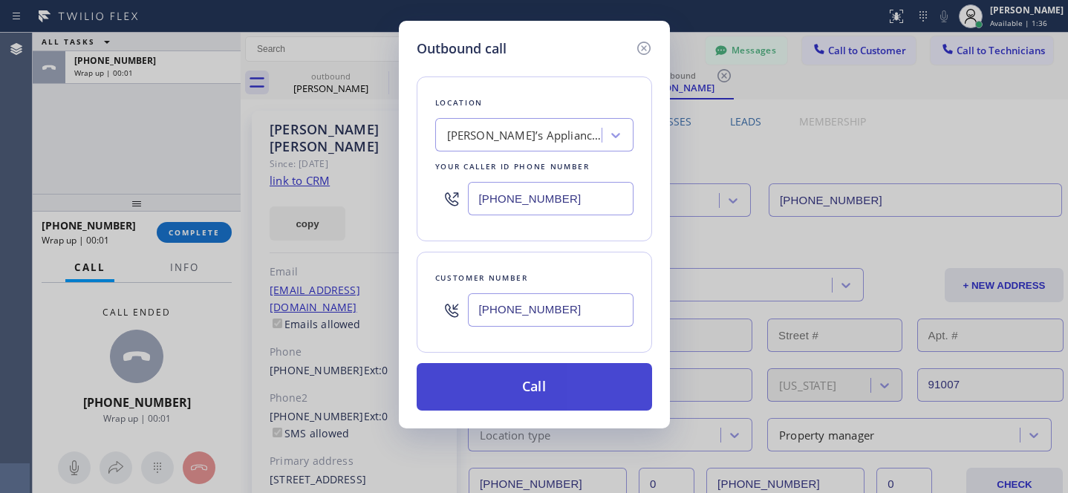
click at [590, 394] on button "Call" at bounding box center [534, 387] width 235 height 48
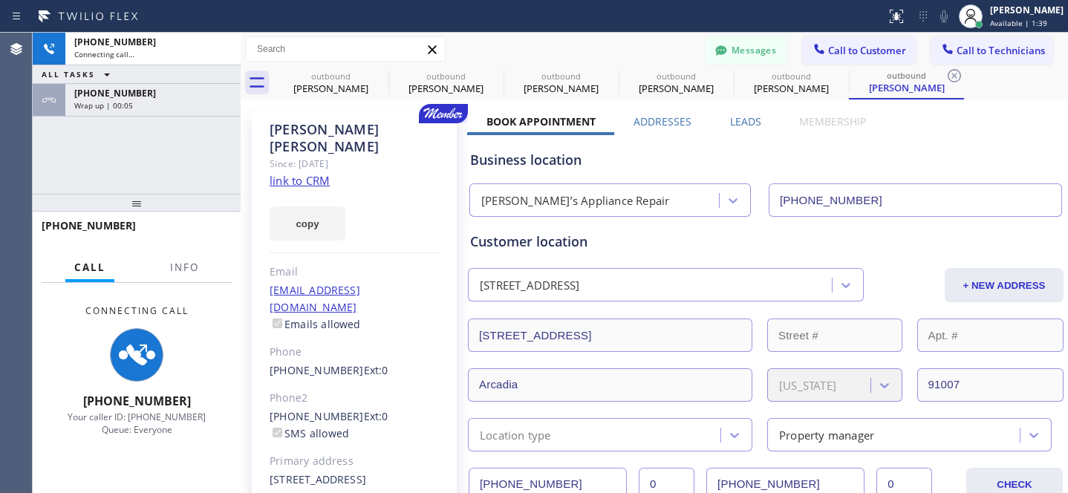
type input "[PHONE_NUMBER]"
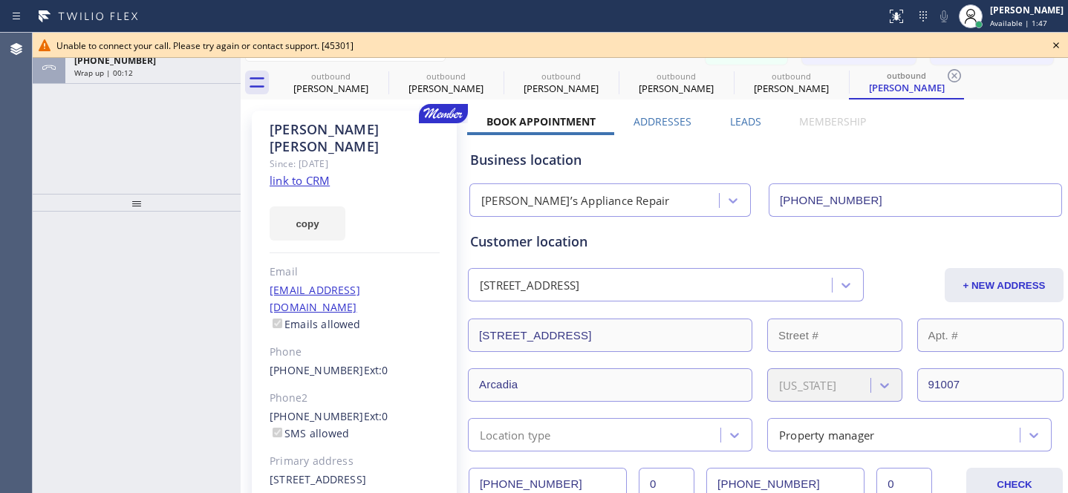
click at [1051, 45] on icon at bounding box center [1056, 45] width 18 height 18
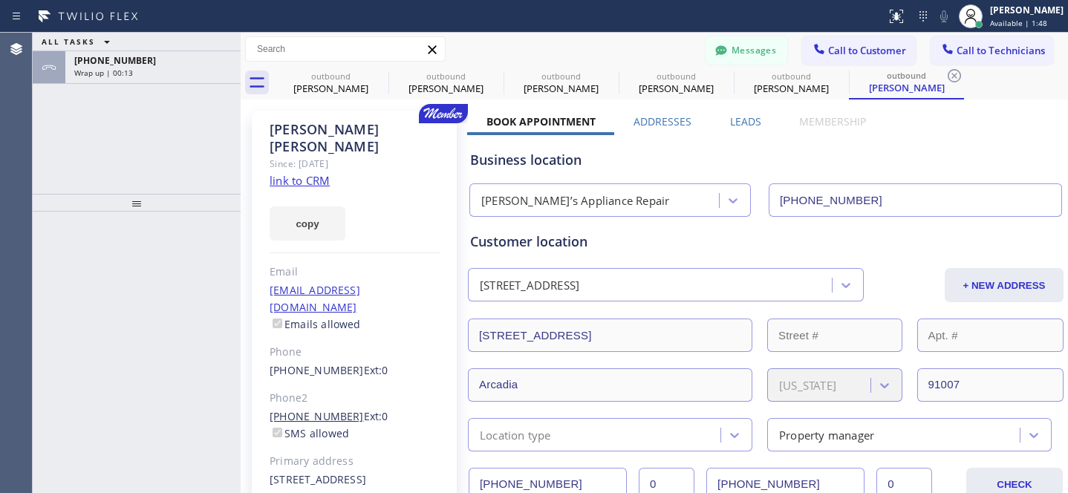
click at [322, 409] on link "[PHONE_NUMBER]" at bounding box center [317, 416] width 94 height 14
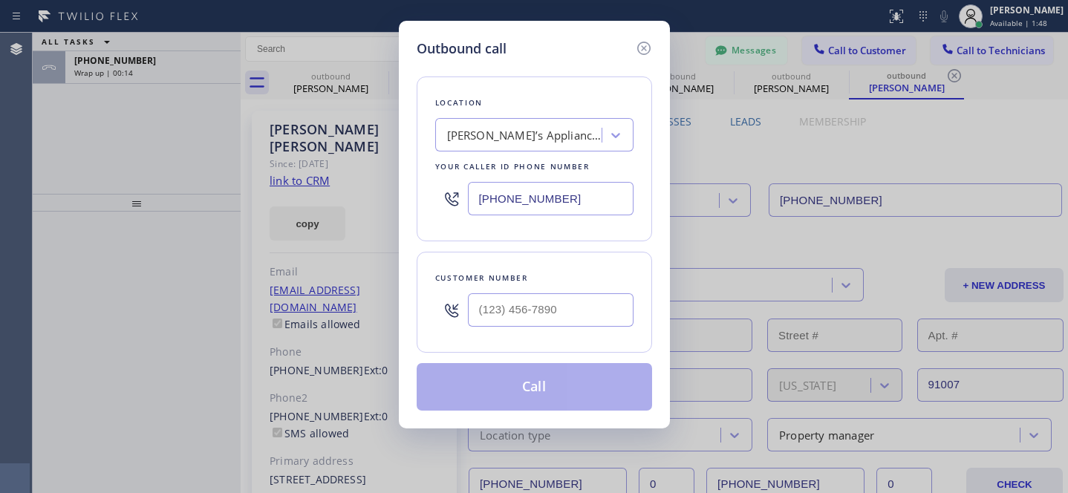
type input "[PHONE_NUMBER]"
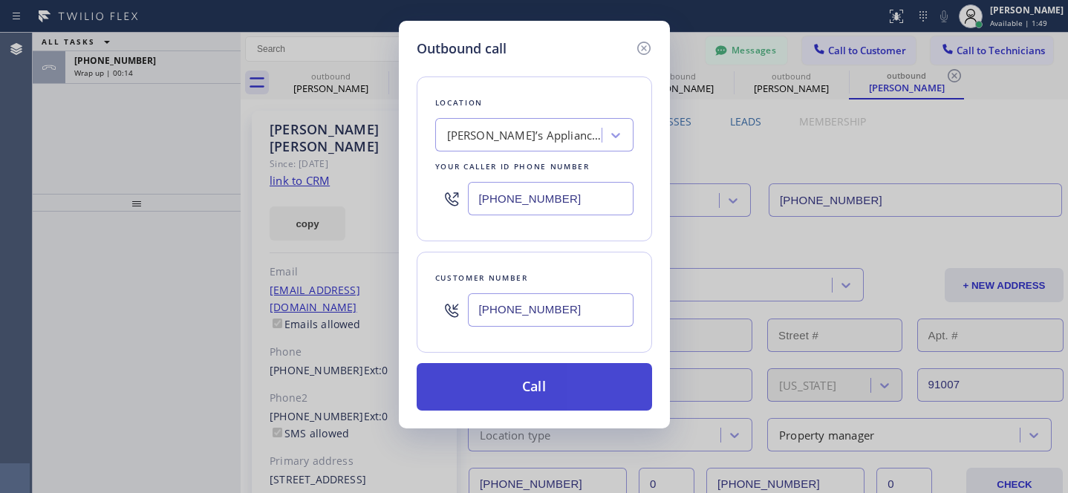
click at [554, 374] on button "Call" at bounding box center [534, 387] width 235 height 48
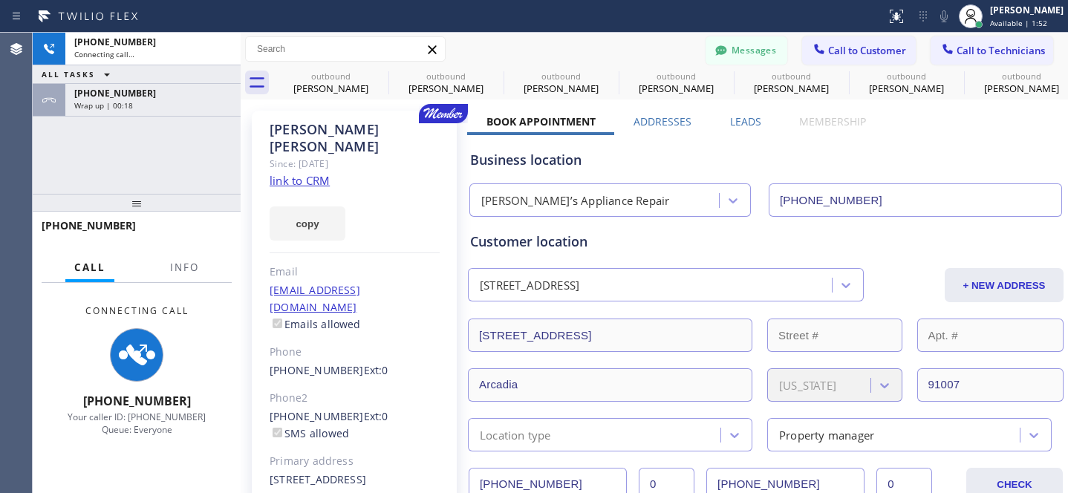
type input "[PHONE_NUMBER]"
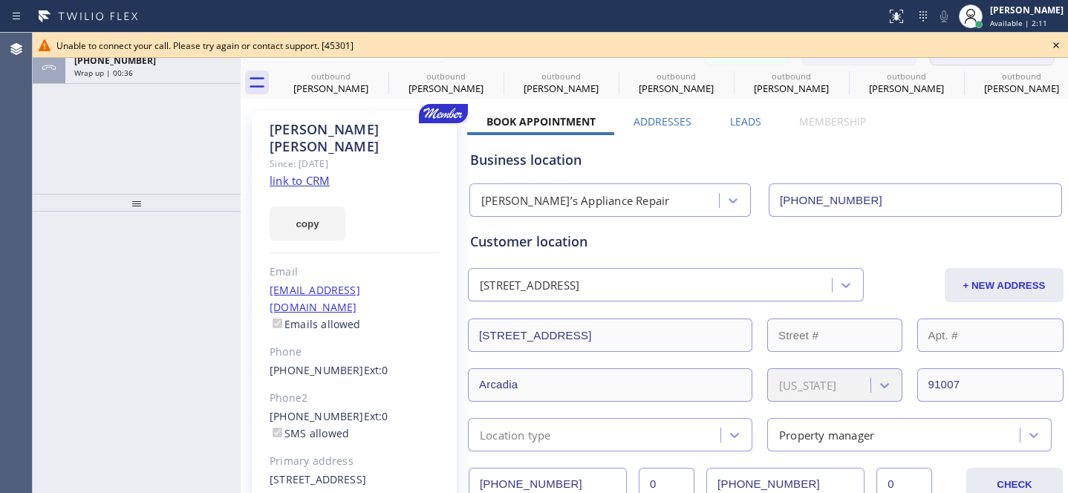
drag, startPoint x: 1060, startPoint y: 42, endPoint x: 1032, endPoint y: 52, distance: 29.1
click at [1060, 43] on icon at bounding box center [1056, 45] width 18 height 18
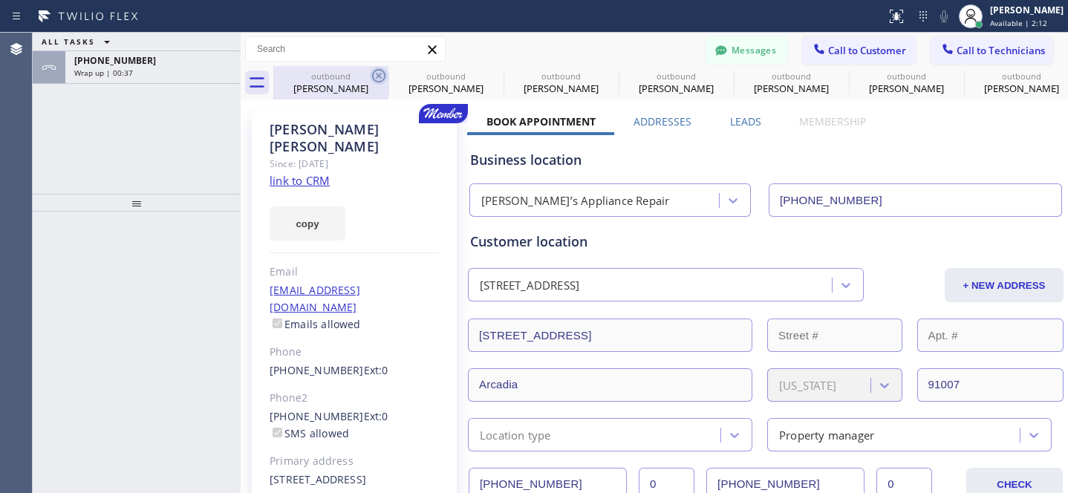
click at [382, 74] on icon at bounding box center [379, 76] width 18 height 18
click at [0, 0] on icon at bounding box center [0, 0] width 0 height 0
click at [382, 74] on icon at bounding box center [379, 76] width 18 height 18
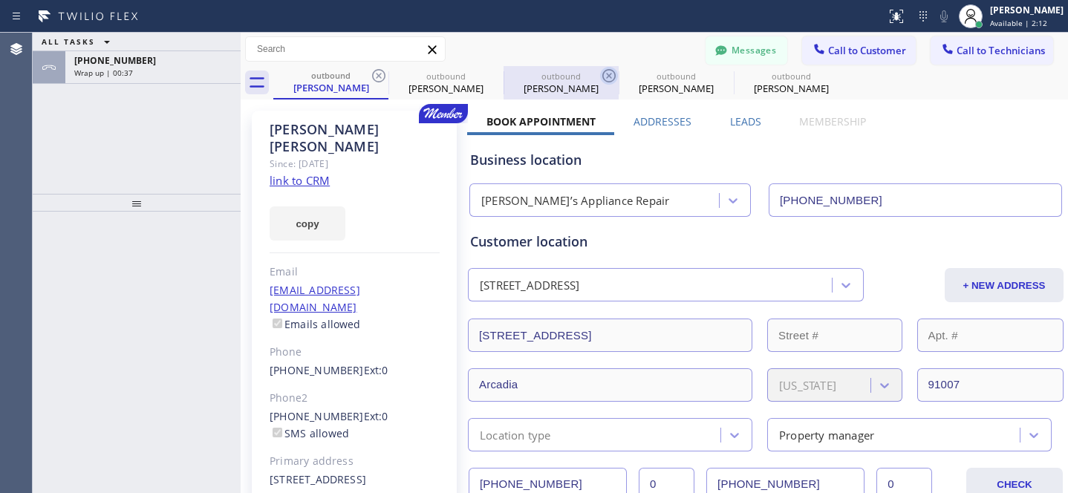
click at [0, 0] on icon at bounding box center [0, 0] width 0 height 0
click at [600, 76] on icon at bounding box center [609, 76] width 18 height 18
click at [0, 0] on icon at bounding box center [0, 0] width 0 height 0
click at [380, 76] on div "outbound [PERSON_NAME] outbound [PERSON_NAME] outbound [PERSON_NAME] outbound […" at bounding box center [670, 82] width 795 height 33
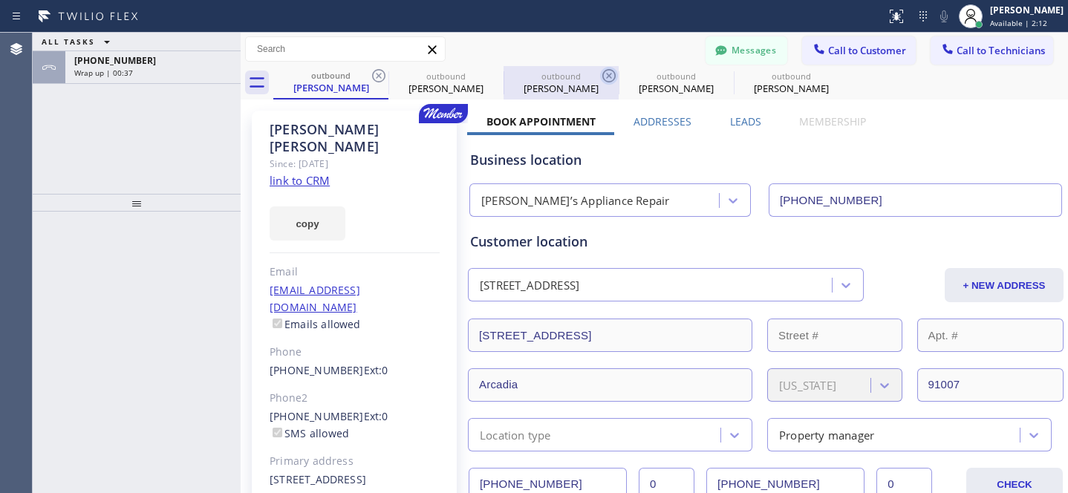
click at [380, 76] on div "outbound [PERSON_NAME] outbound [PERSON_NAME] outbound [PERSON_NAME] outbound […" at bounding box center [670, 82] width 795 height 33
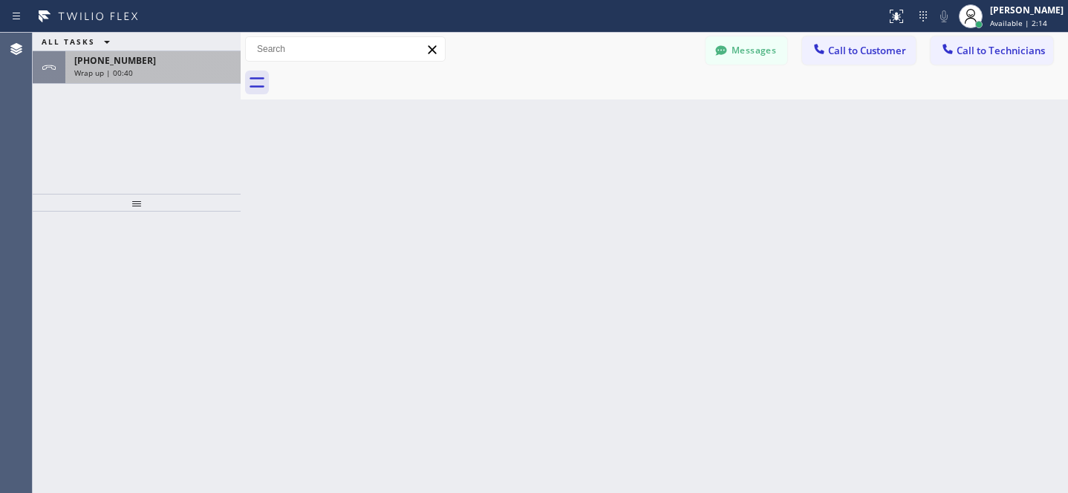
click at [194, 73] on div "Wrap up | 00:40" at bounding box center [152, 73] width 157 height 10
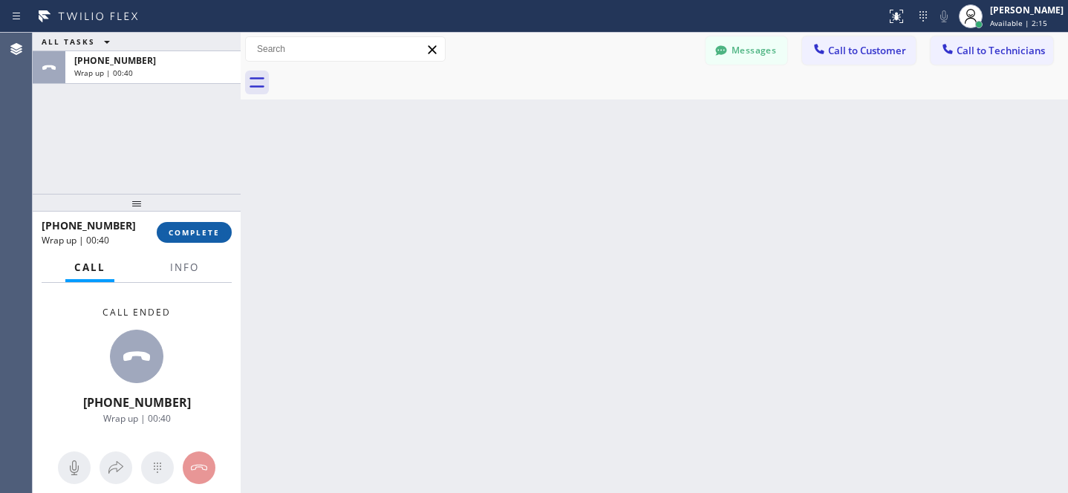
click at [212, 232] on span "COMPLETE" at bounding box center [194, 232] width 51 height 10
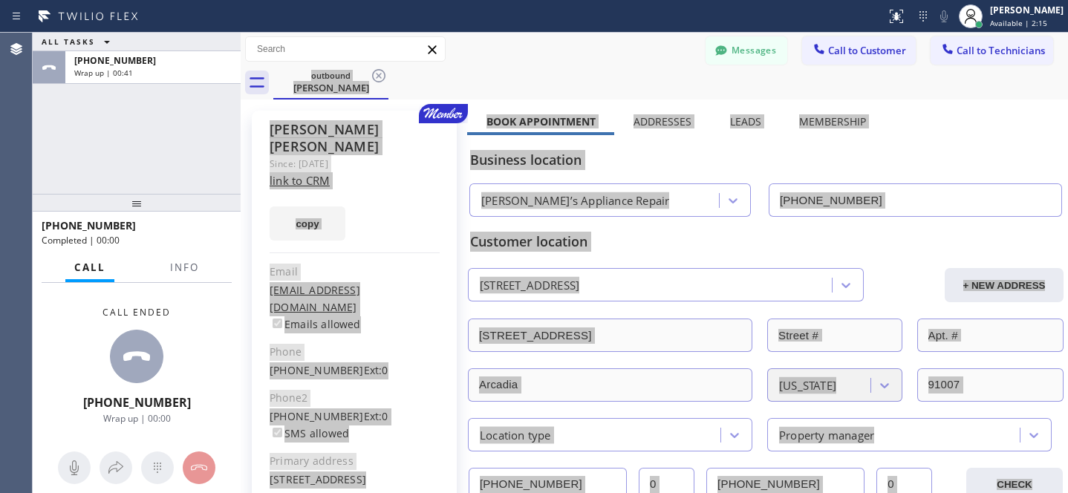
type input "[PHONE_NUMBER]"
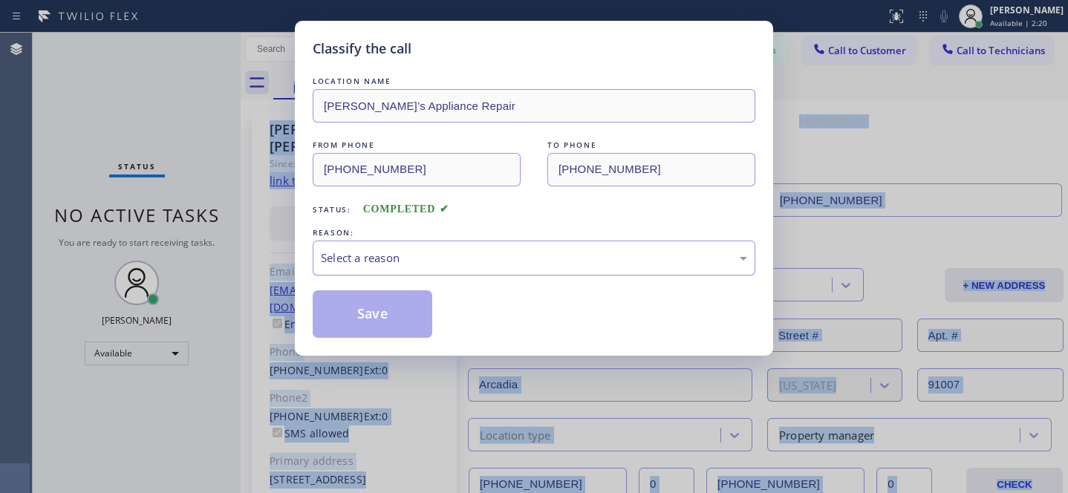
click at [413, 262] on div "Select a reason" at bounding box center [534, 257] width 426 height 17
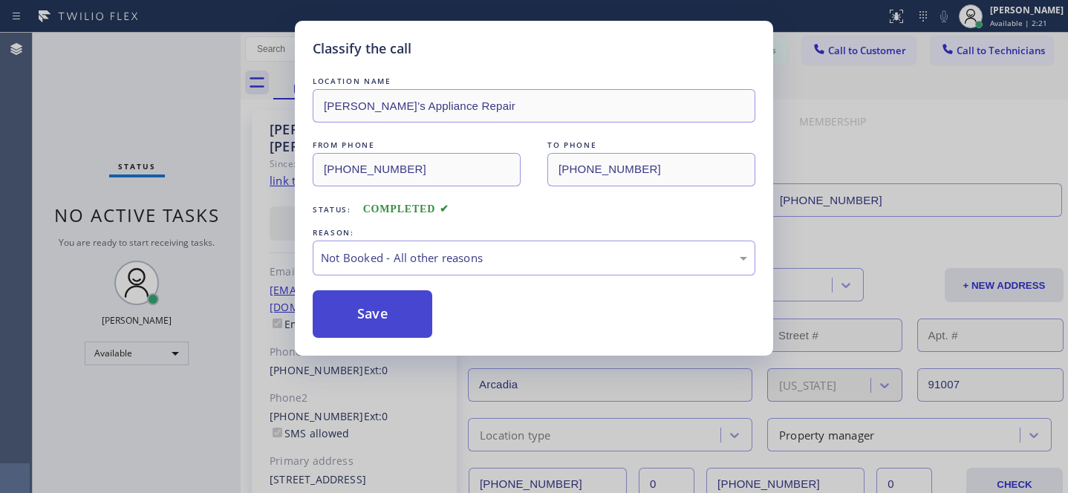
click at [383, 314] on button "Save" at bounding box center [373, 314] width 120 height 48
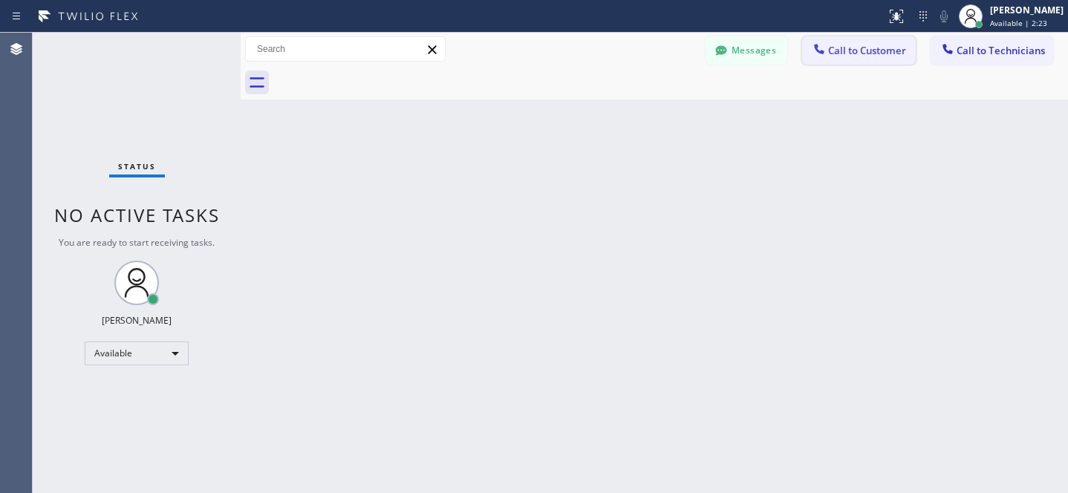
click at [864, 51] on span "Call to Customer" at bounding box center [867, 50] width 78 height 13
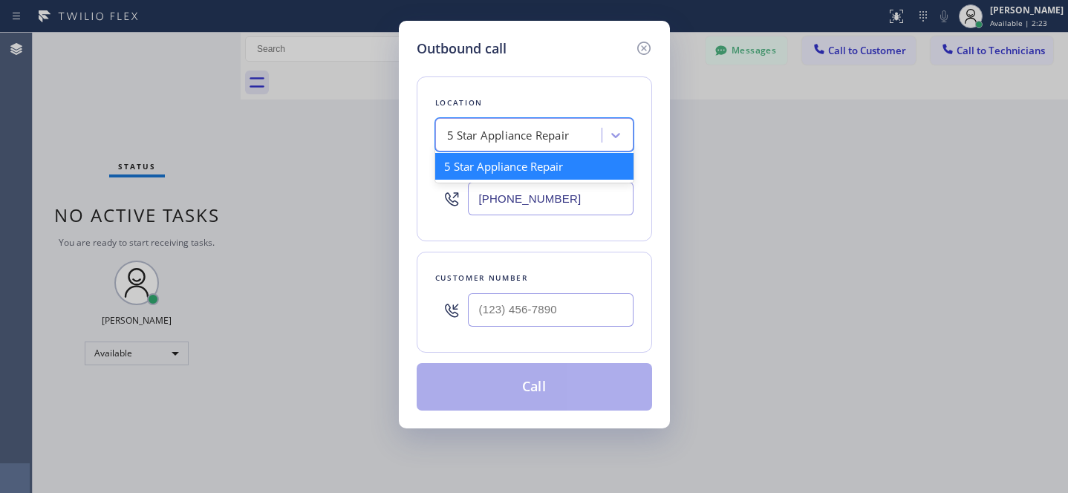
click at [547, 151] on div "5 Star Appliance Repair" at bounding box center [534, 134] width 198 height 33
paste input "AR Sales Magician PPC"
type input "AR Sales Magician PPC"
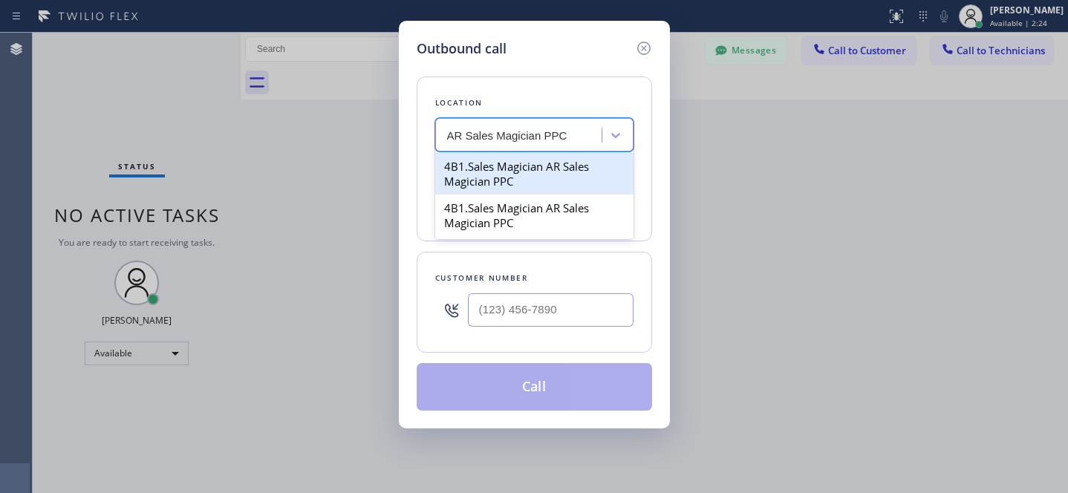
drag, startPoint x: 533, startPoint y: 151, endPoint x: 498, endPoint y: 166, distance: 37.9
click at [497, 166] on div "4B1.Sales Magician AR Sales Magician PPC" at bounding box center [534, 174] width 198 height 42
type input "[PHONE_NUMBER]"
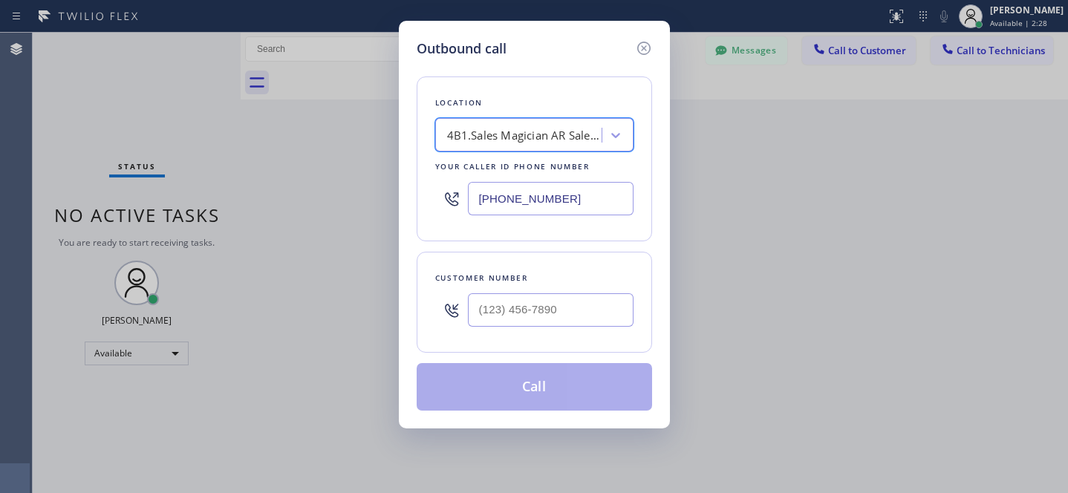
type input "(___) ___-____"
click at [587, 325] on input "(___) ___-____" at bounding box center [551, 309] width 166 height 33
type input "(___) ___-____"
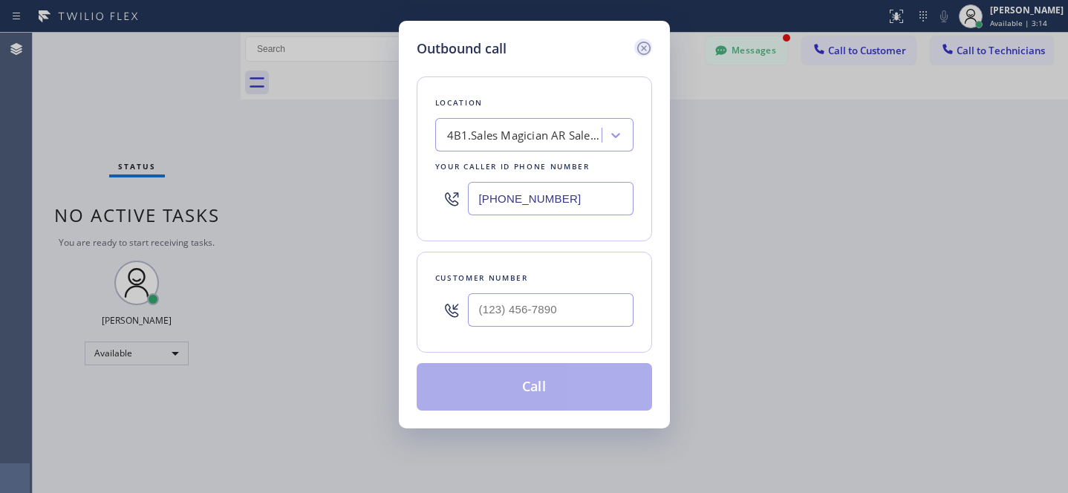
click at [645, 52] on icon at bounding box center [644, 48] width 18 height 18
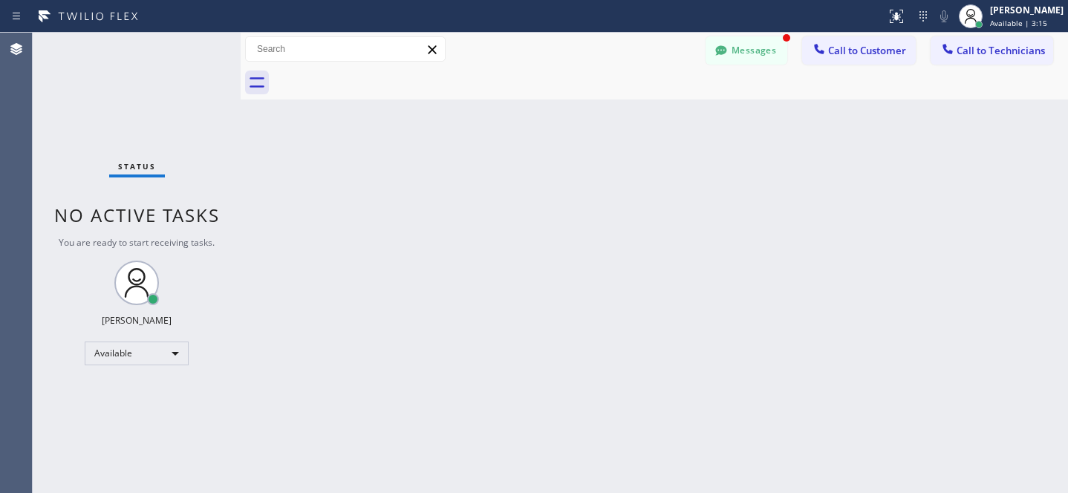
click at [747, 66] on div at bounding box center [670, 82] width 795 height 33
click at [748, 52] on button "Messages" at bounding box center [746, 50] width 82 height 28
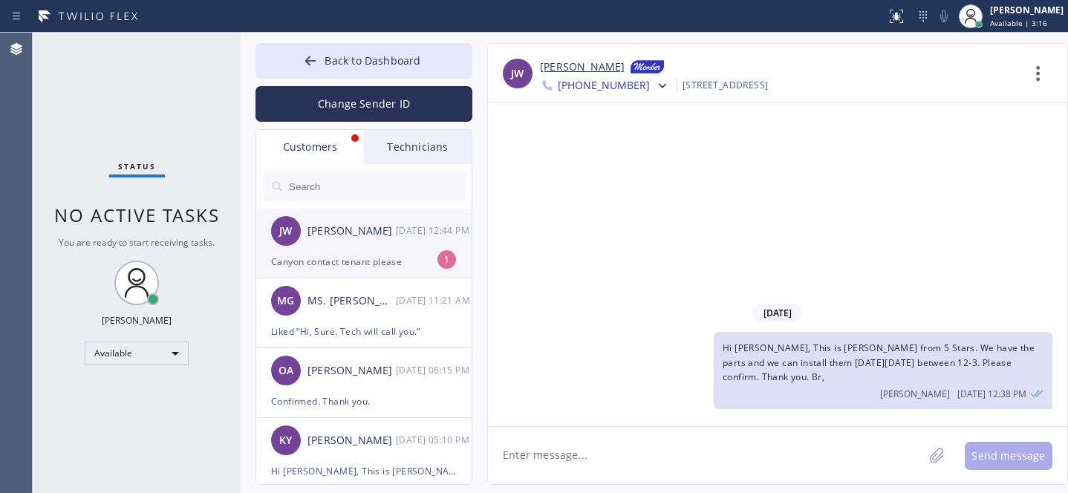
click at [342, 244] on div "[PERSON_NAME] [PERSON_NAME] [DATE] 12:44 PM" at bounding box center [364, 231] width 217 height 45
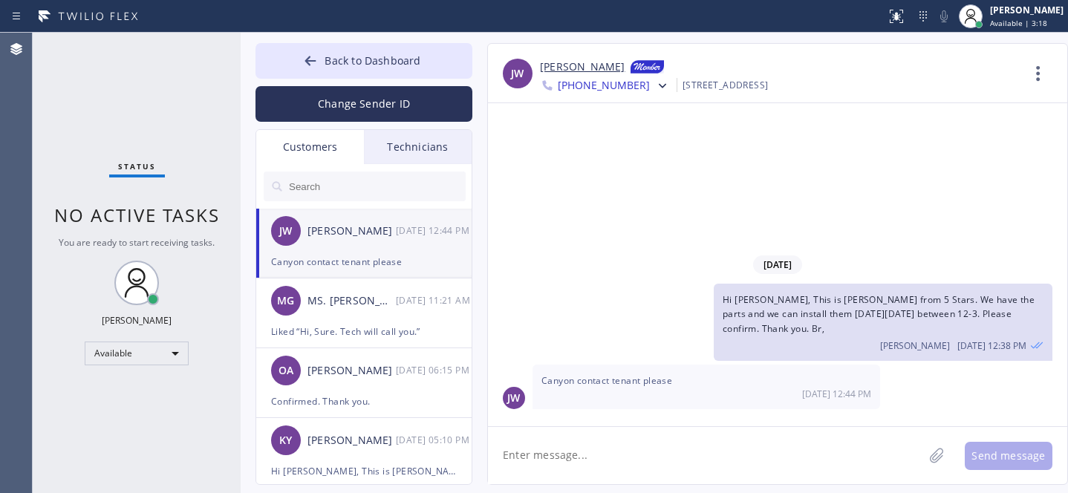
click at [634, 472] on textarea at bounding box center [705, 455] width 435 height 57
type textarea "I'm trying, but it's not even going through."
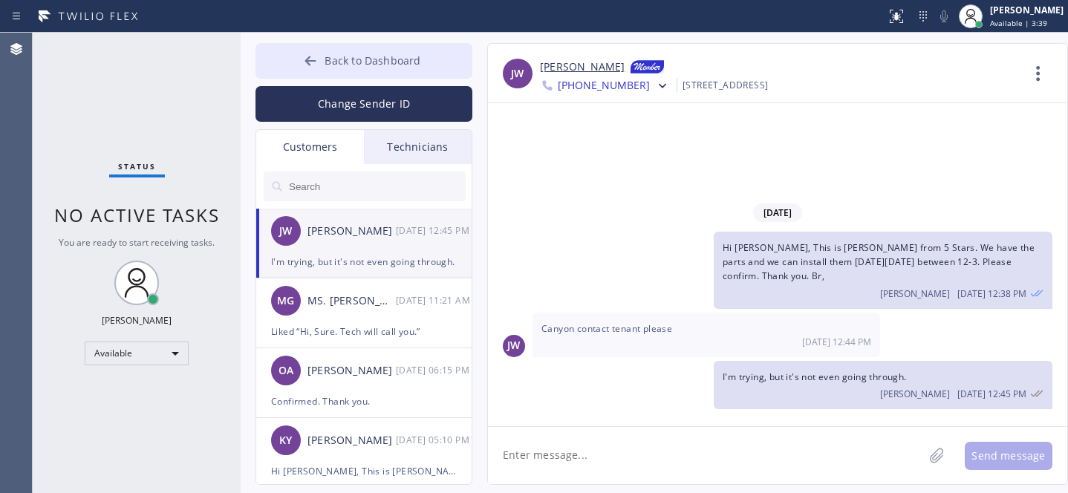
drag, startPoint x: 323, startPoint y: 59, endPoint x: 463, endPoint y: 69, distance: 139.9
click at [323, 59] on button "Back to Dashboard" at bounding box center [363, 61] width 217 height 36
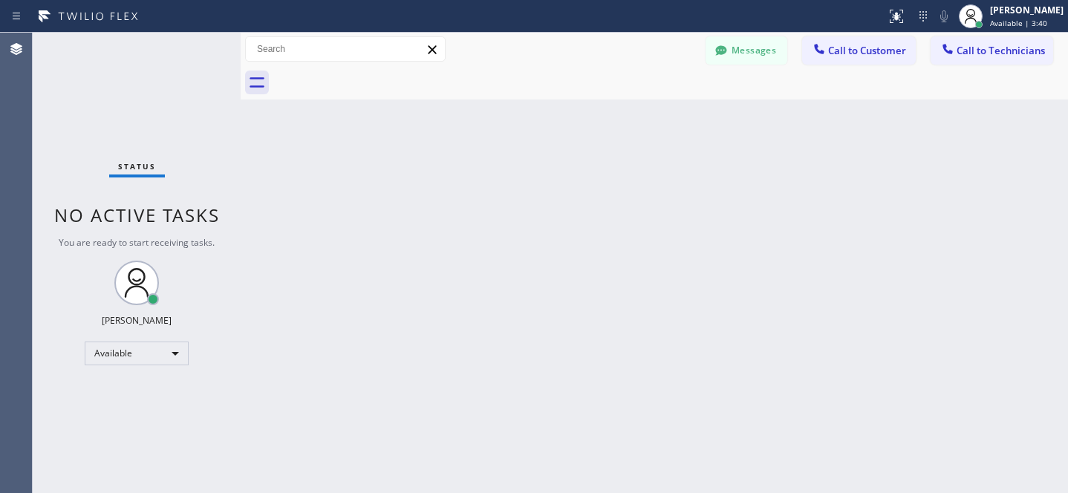
drag, startPoint x: 861, startPoint y: 64, endPoint x: 784, endPoint y: 82, distance: 79.4
click at [861, 63] on div "Messages Call to Customer Call to Technicians Outbound call Location AR Sales M…" at bounding box center [654, 49] width 827 height 33
click at [846, 60] on button "Call to Customer" at bounding box center [859, 50] width 114 height 28
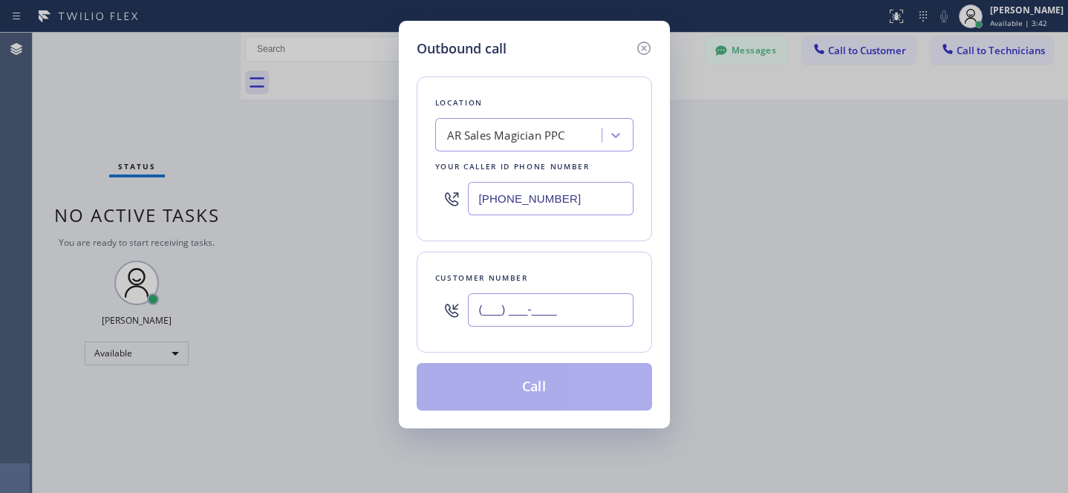
click at [608, 302] on input "(___) ___-____" at bounding box center [551, 309] width 166 height 33
paste input "626) 754-8177"
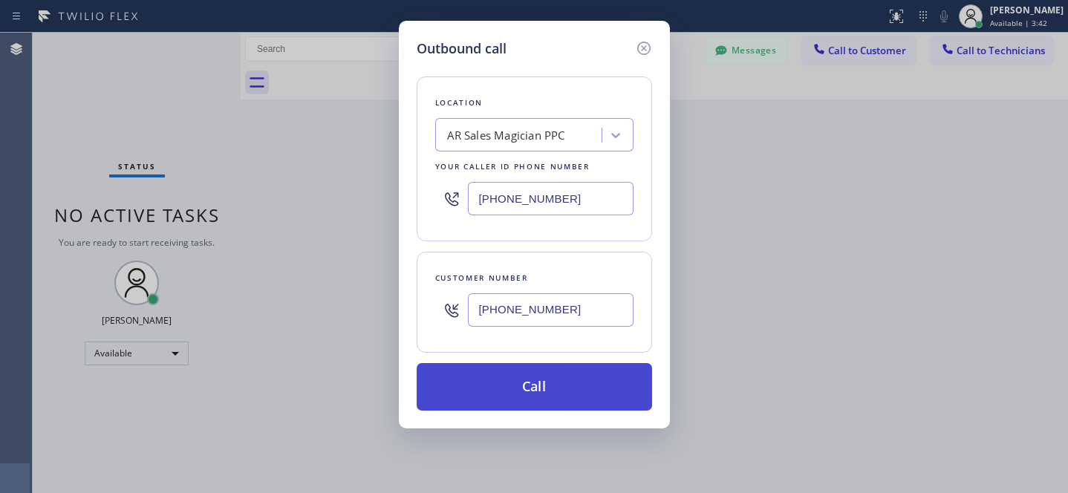
type input "[PHONE_NUMBER]"
click at [586, 393] on button "Call" at bounding box center [534, 387] width 235 height 48
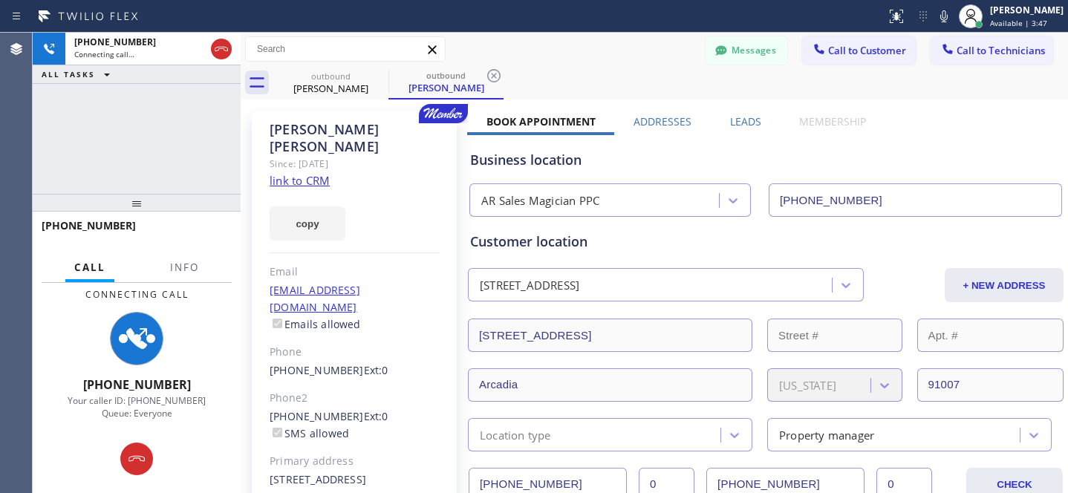
type input "[PHONE_NUMBER]"
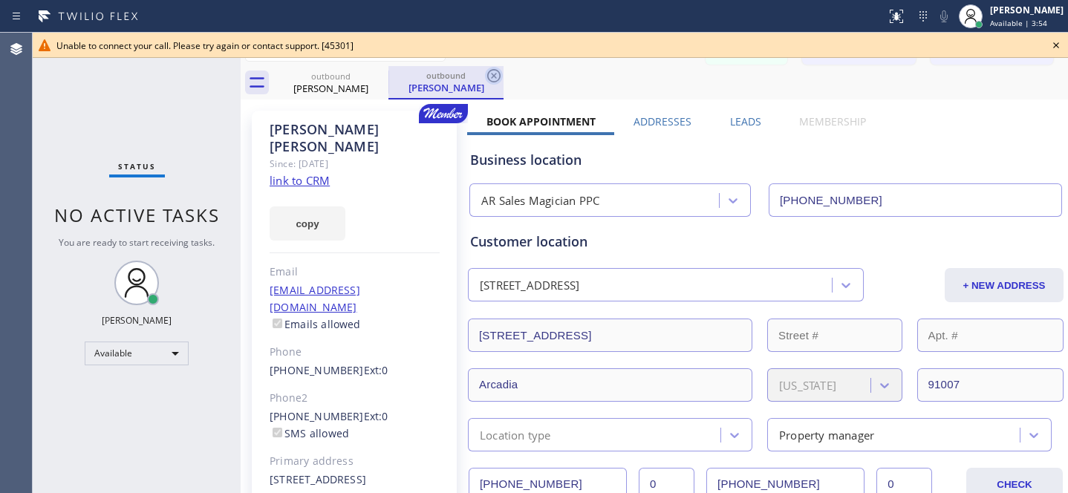
click at [495, 81] on icon at bounding box center [493, 75] width 13 height 13
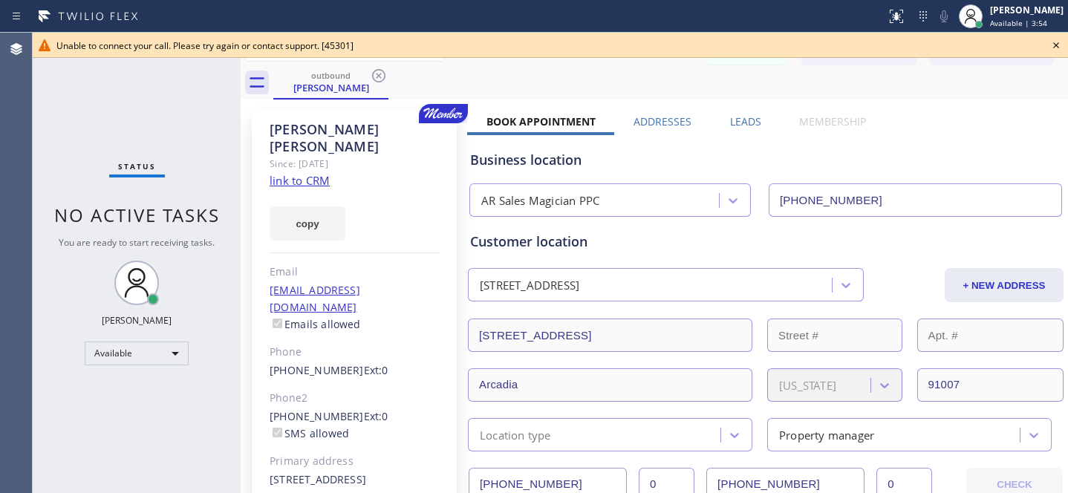
click at [383, 76] on icon at bounding box center [379, 76] width 18 height 18
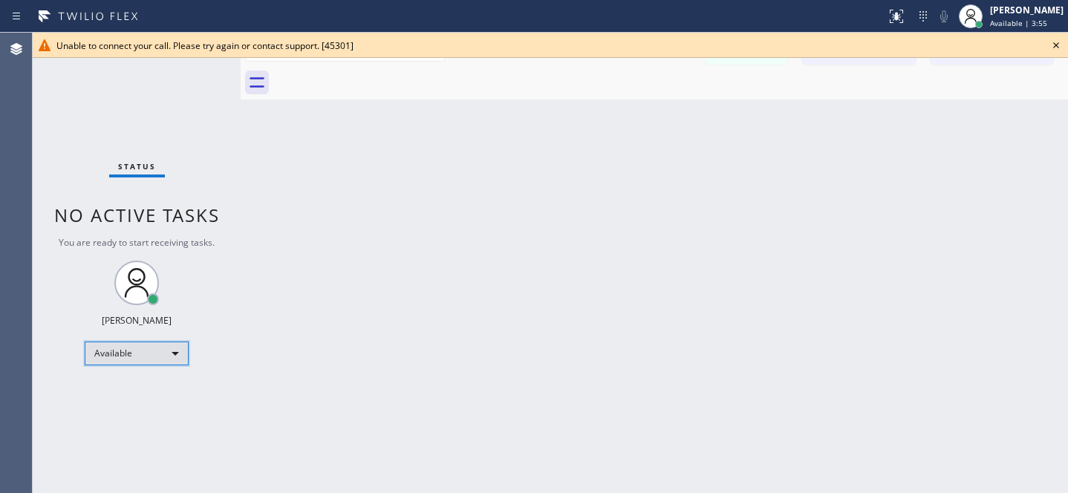
click at [136, 355] on div "Available" at bounding box center [137, 354] width 104 height 24
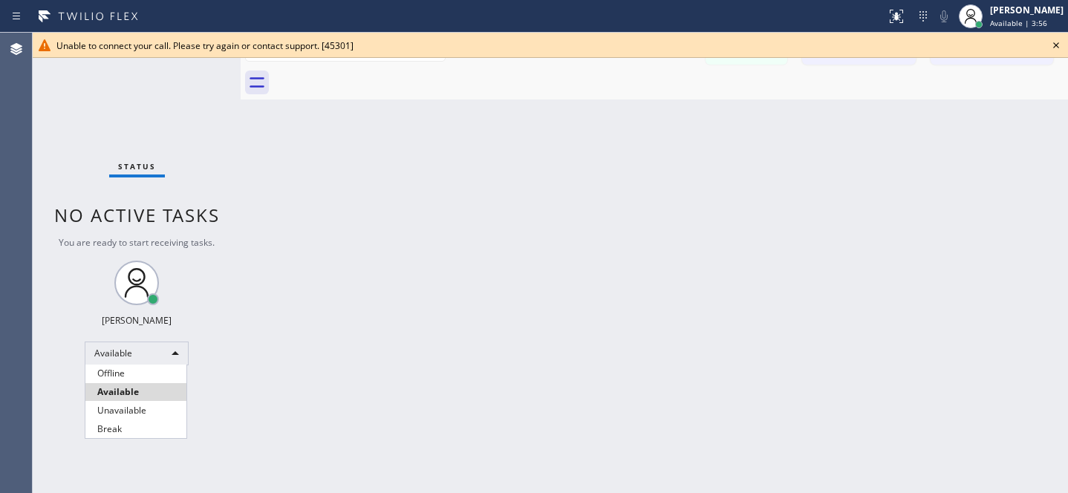
drag, startPoint x: 130, startPoint y: 370, endPoint x: 218, endPoint y: 331, distance: 96.4
click at [129, 368] on li "Offline" at bounding box center [135, 374] width 101 height 18
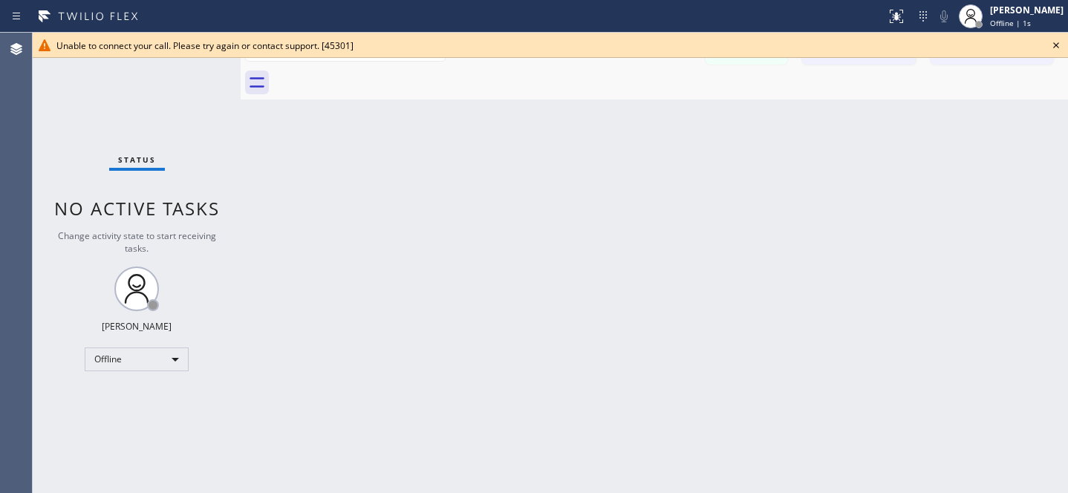
click at [1062, 42] on icon at bounding box center [1056, 45] width 18 height 18
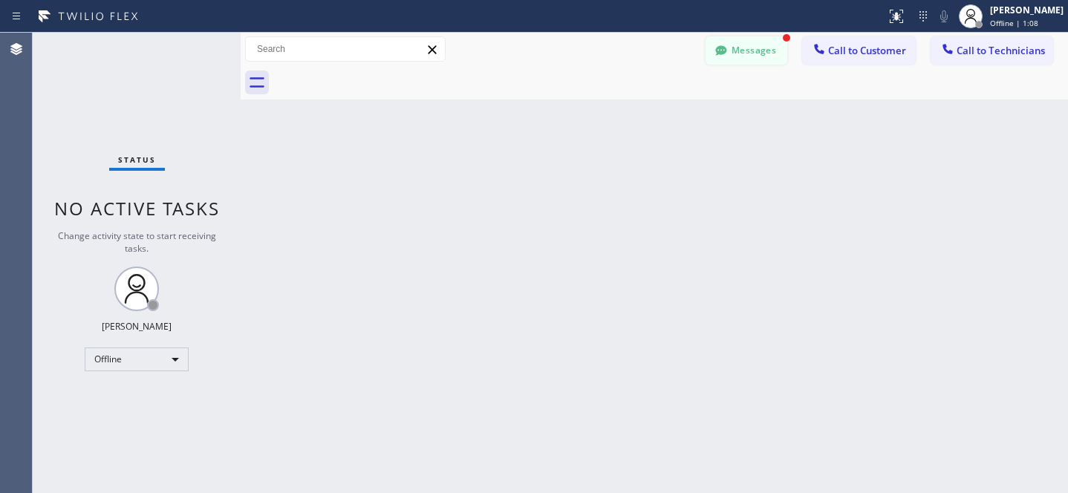
click at [725, 45] on icon at bounding box center [721, 50] width 15 height 15
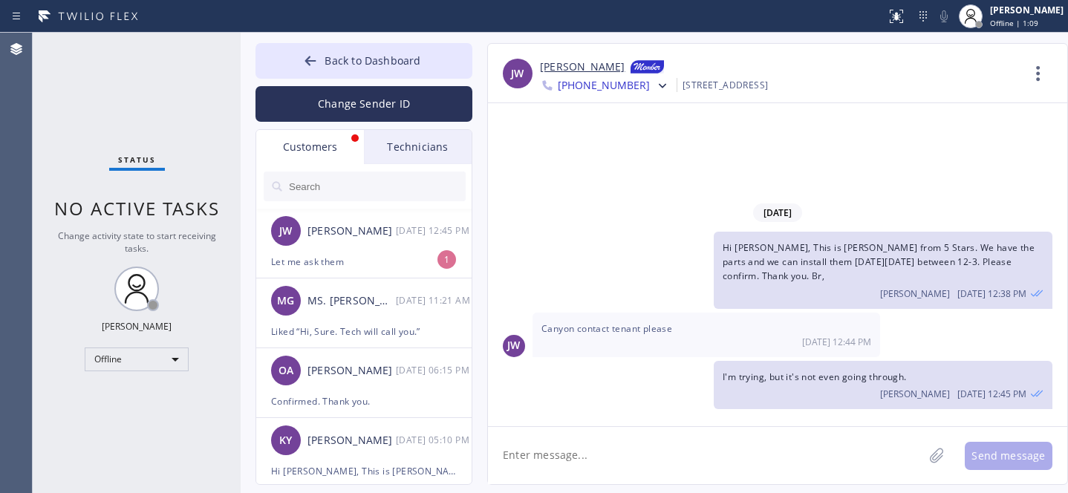
click at [350, 257] on div "Let me ask them" at bounding box center [364, 261] width 186 height 17
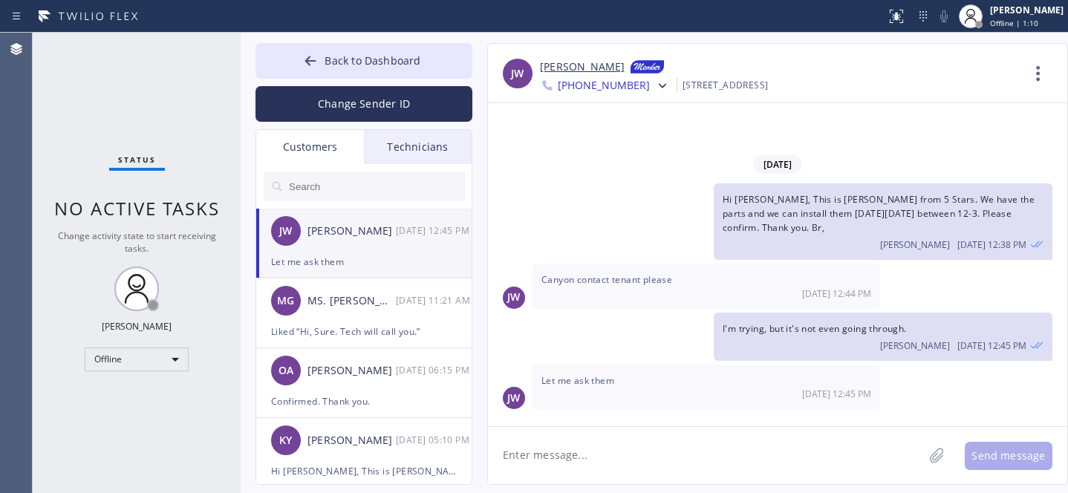
click at [620, 440] on textarea at bounding box center [705, 455] width 435 height 57
type textarea "Thank you so much"
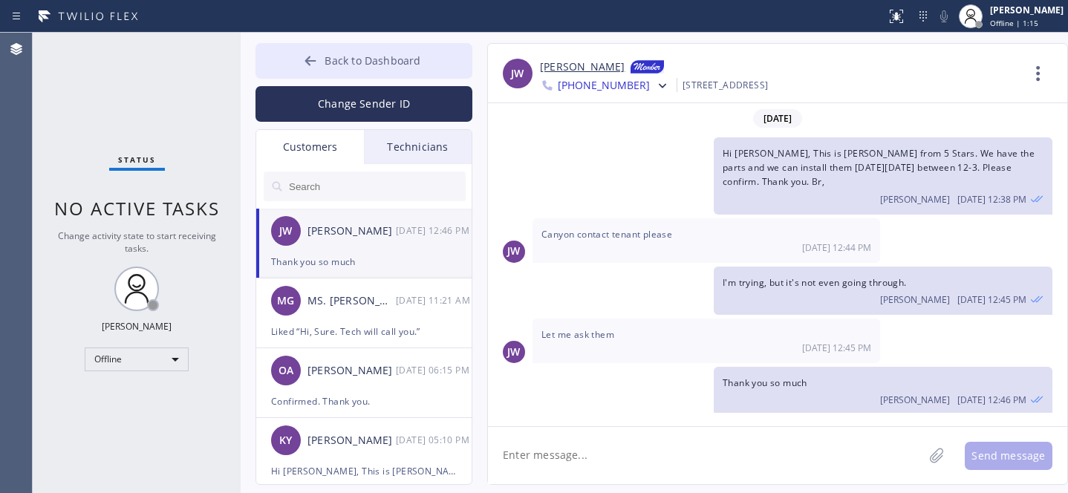
click at [328, 63] on span "Back to Dashboard" at bounding box center [372, 60] width 96 height 14
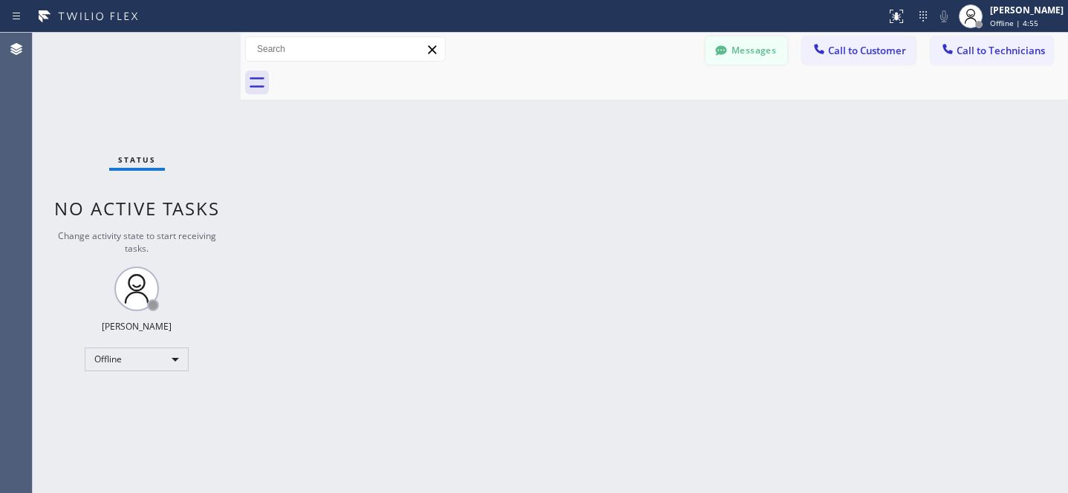
click at [743, 64] on button "Messages" at bounding box center [746, 50] width 82 height 28
click at [394, 191] on input "text" at bounding box center [376, 187] width 178 height 30
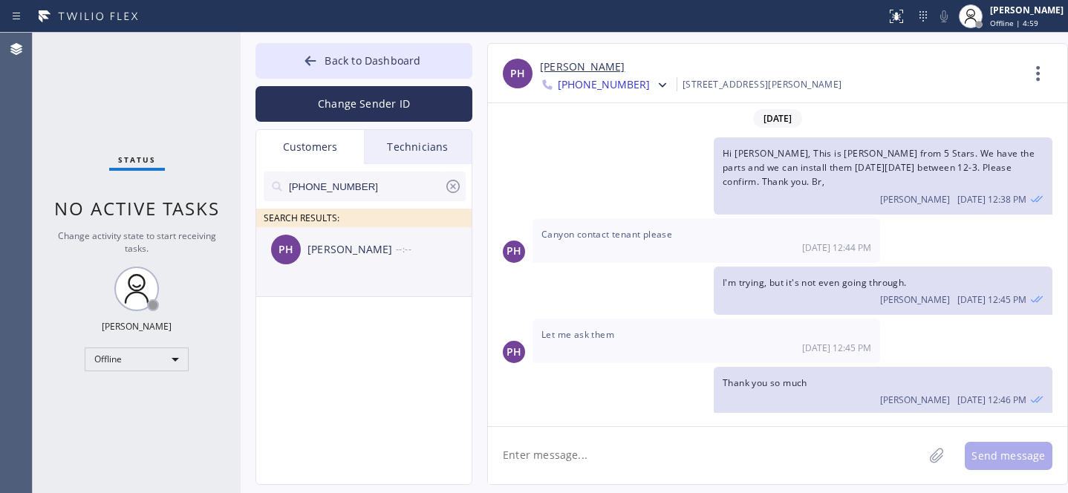
click at [322, 262] on div "PH [PERSON_NAME] --:--" at bounding box center [364, 249] width 217 height 45
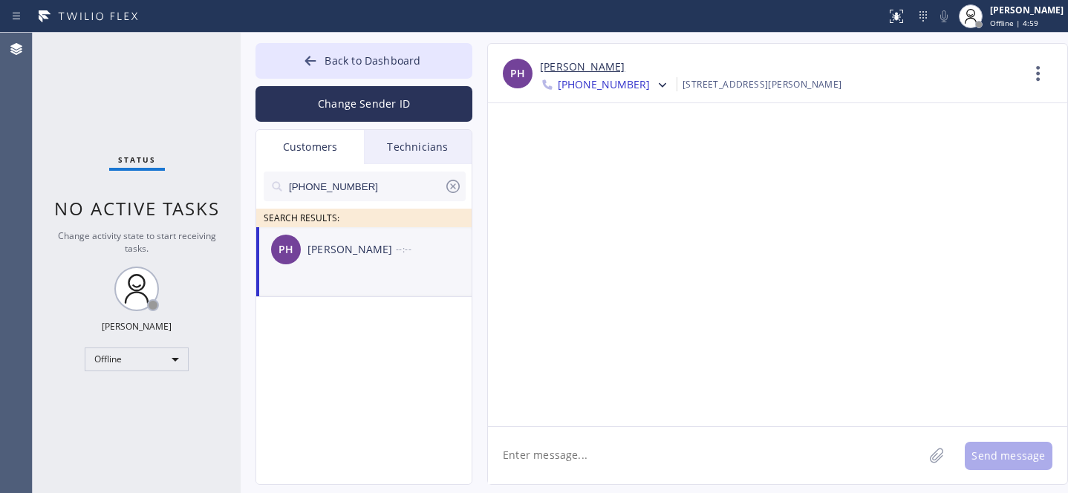
click at [619, 464] on textarea at bounding box center [705, 455] width 435 height 57
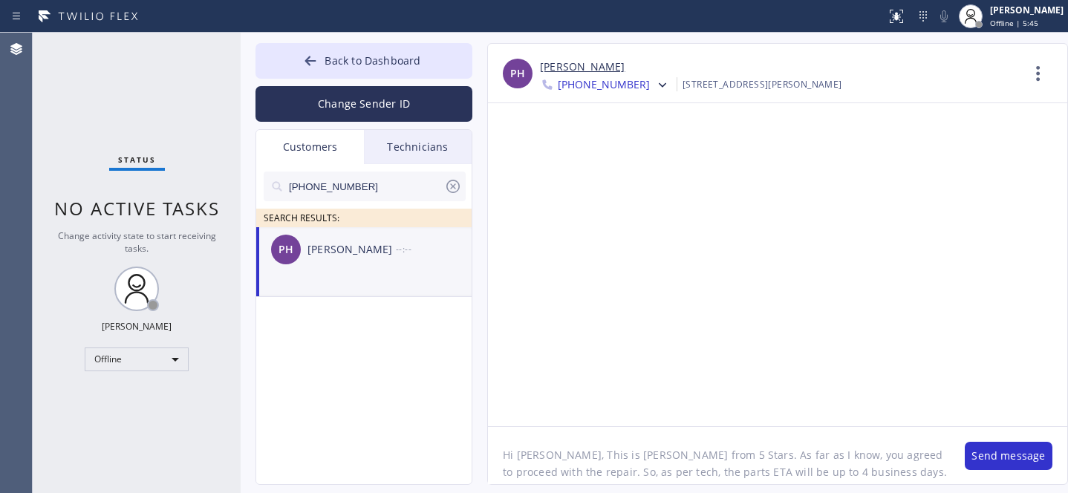
scroll to position [12, 0]
type textarea "Hi [PERSON_NAME], This is [PERSON_NAME] from 5 Stars. As far as I know, you agr…"
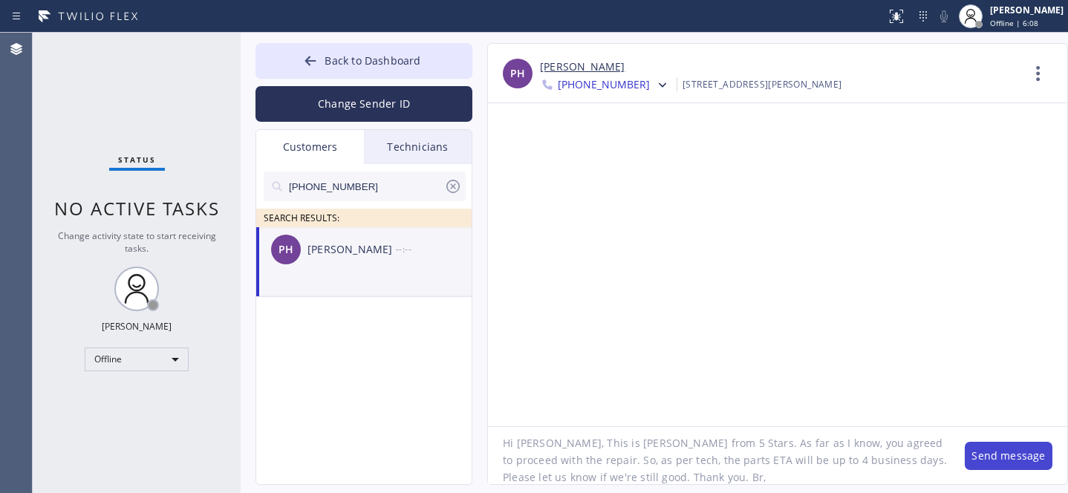
click at [994, 447] on button "Send message" at bounding box center [1009, 456] width 88 height 28
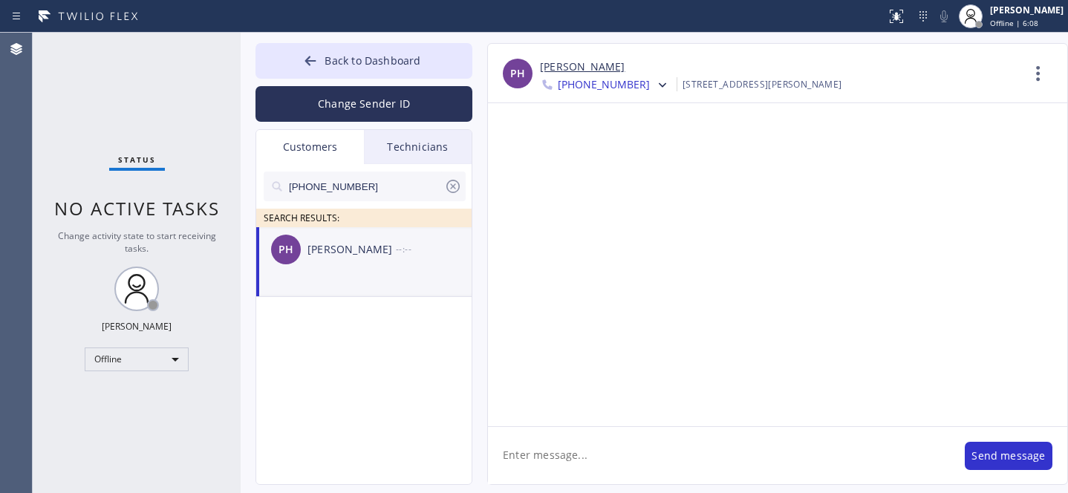
scroll to position [0, 0]
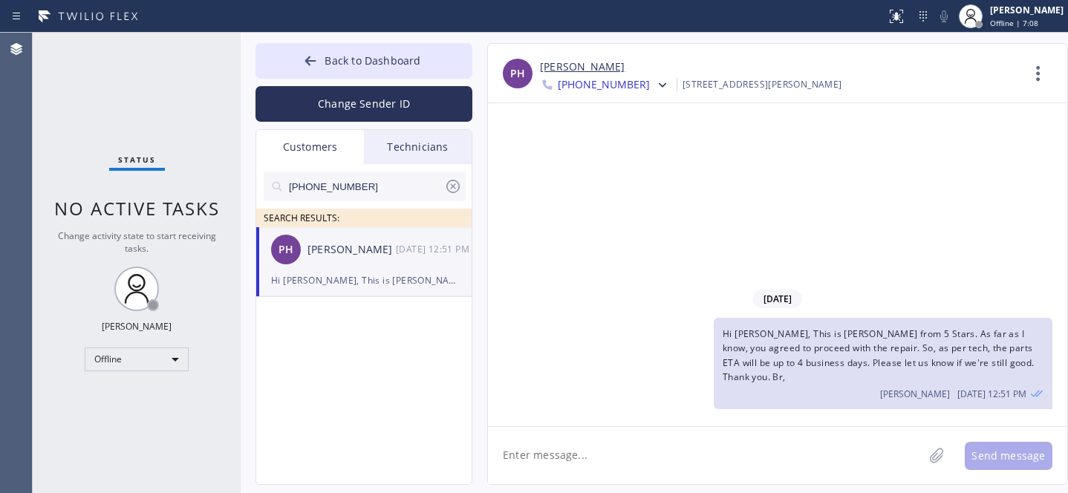
click at [454, 185] on icon at bounding box center [452, 186] width 13 height 13
click at [350, 48] on button "Back to Dashboard" at bounding box center [363, 61] width 217 height 36
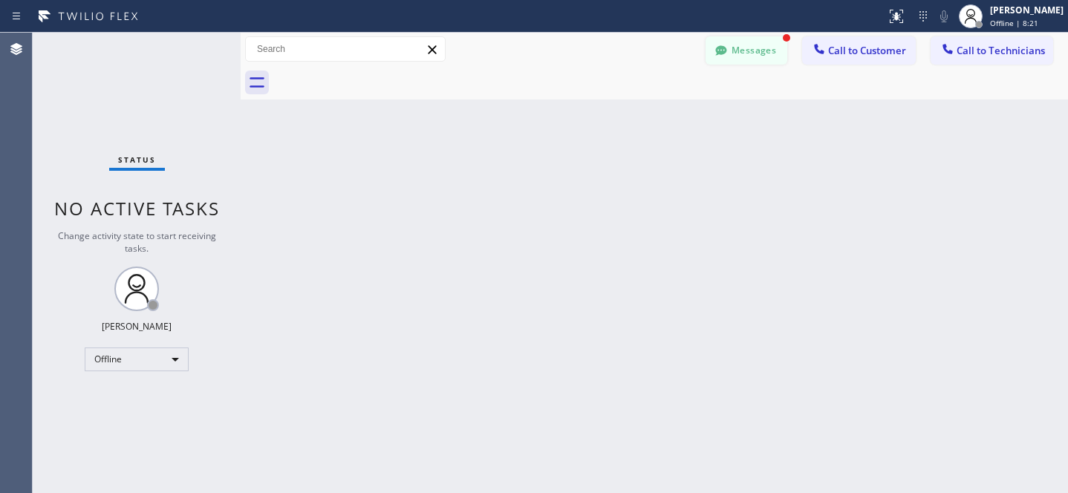
click at [763, 39] on button "Messages" at bounding box center [746, 50] width 82 height 28
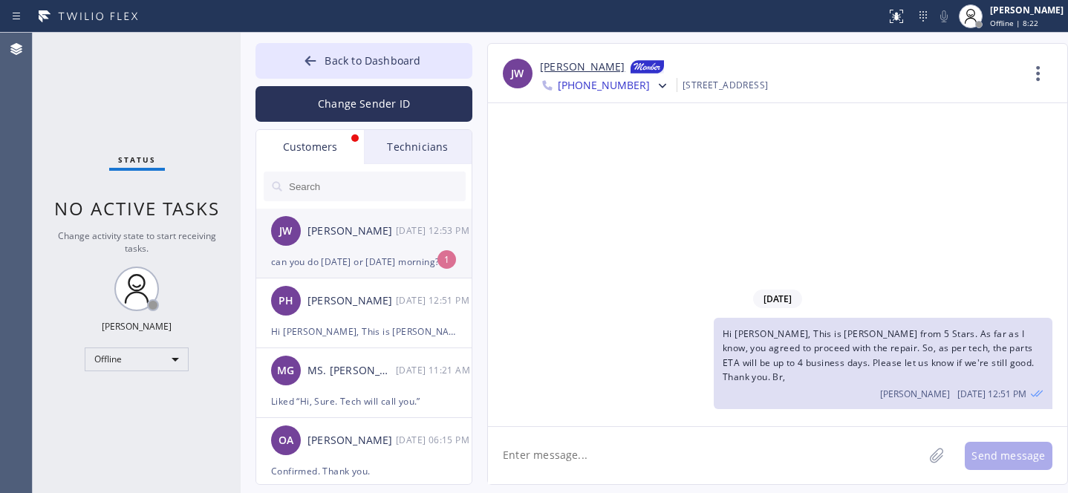
click at [356, 241] on div "[PERSON_NAME] [PERSON_NAME] [DATE] 12:53 PM" at bounding box center [364, 231] width 217 height 45
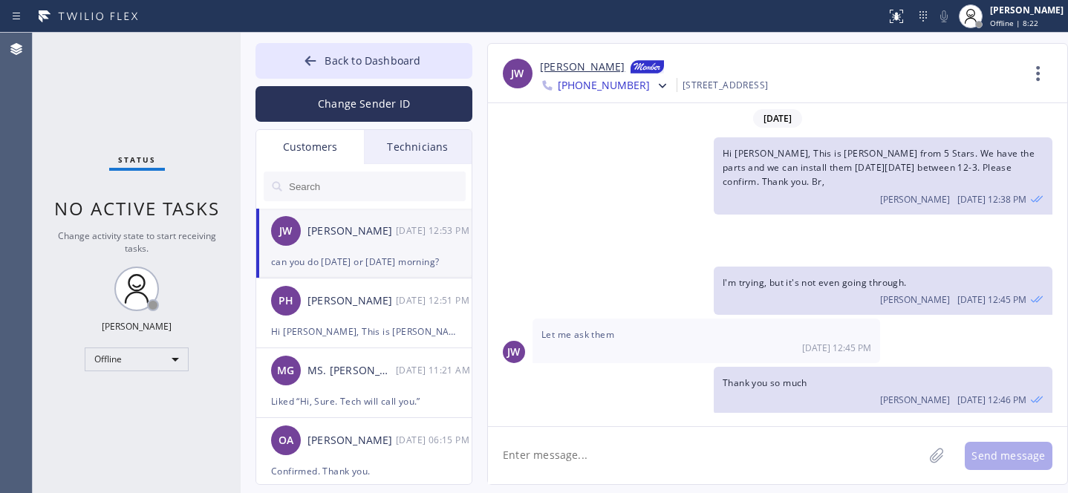
scroll to position [38, 0]
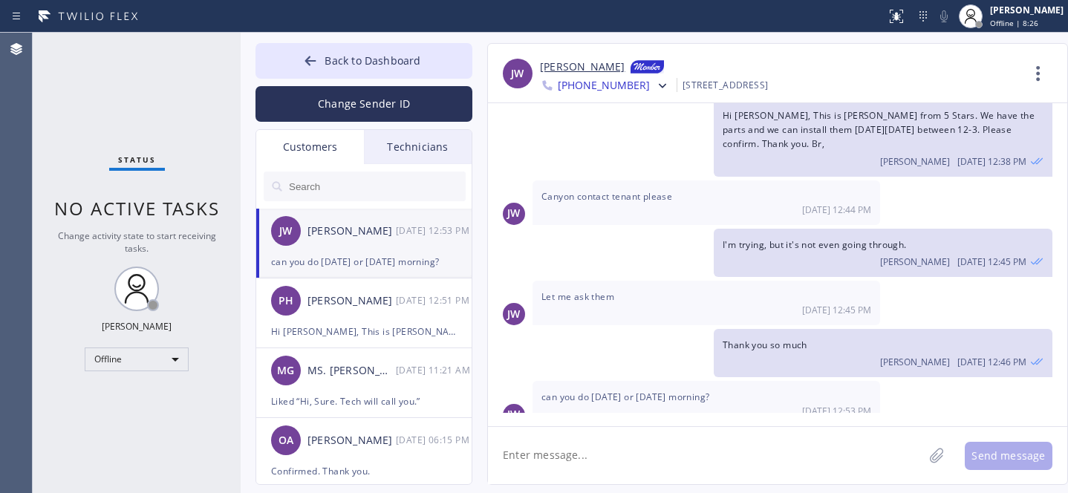
click at [710, 482] on textarea at bounding box center [705, 455] width 435 height 57
type textarea "Sure"
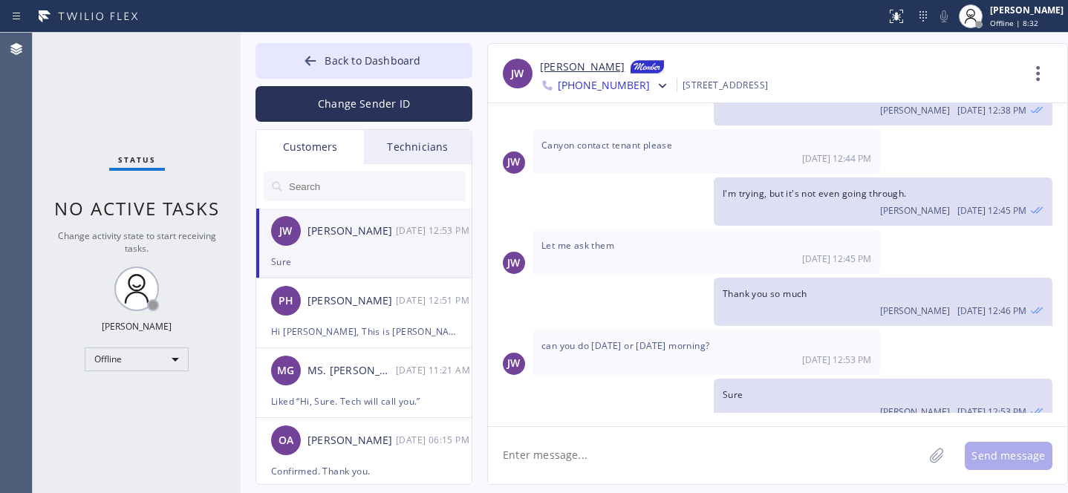
click at [572, 61] on link "[PERSON_NAME]" at bounding box center [582, 68] width 85 height 18
click at [630, 452] on textarea at bounding box center [705, 455] width 435 height 57
paste textarea "[DATE] 9am - 12pm"
drag, startPoint x: 617, startPoint y: 453, endPoint x: 725, endPoint y: 474, distance: 109.8
click at [617, 453] on textarea "Booked: [DATE] 9am - 12pm" at bounding box center [719, 455] width 462 height 57
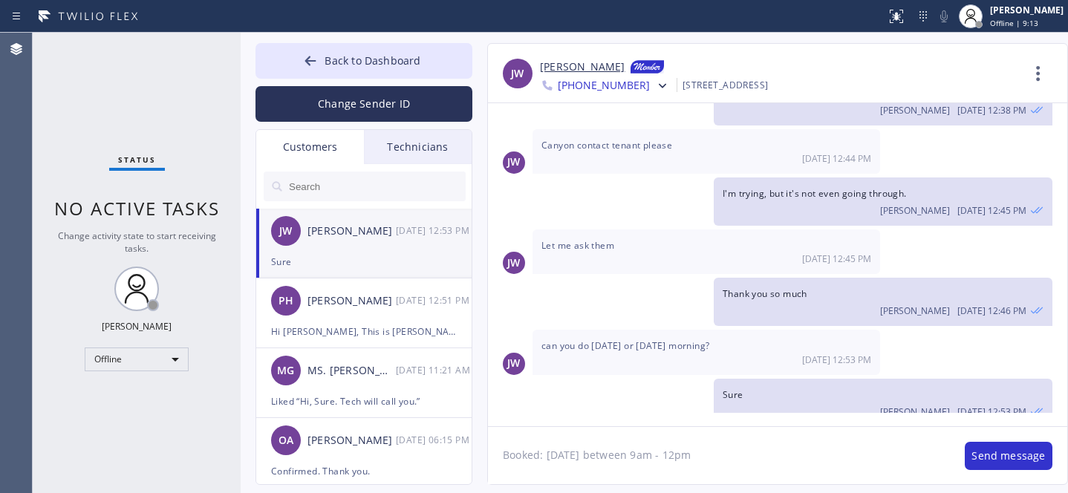
click at [757, 460] on textarea "Booked: [DATE] between 9am - 12pm" at bounding box center [719, 455] width 462 height 57
type textarea "Booked: [DATE] between 9am - 12pm. Will that work for you?"
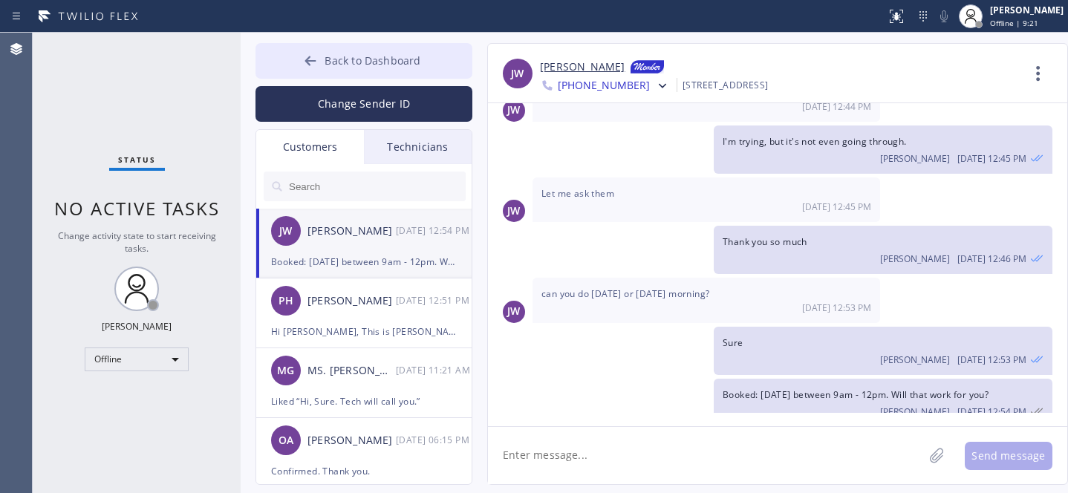
click at [327, 50] on button "Back to Dashboard" at bounding box center [363, 61] width 217 height 36
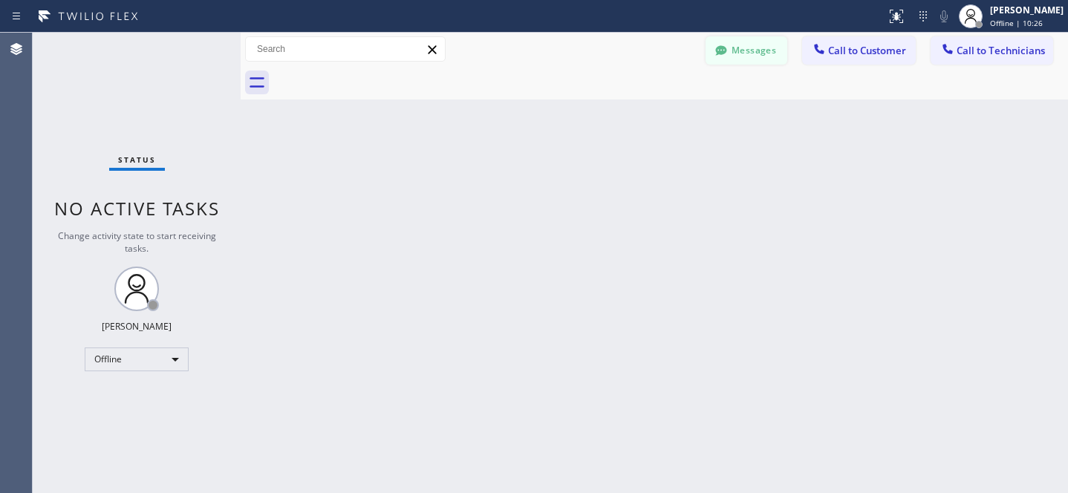
click at [739, 54] on button "Messages" at bounding box center [746, 50] width 82 height 28
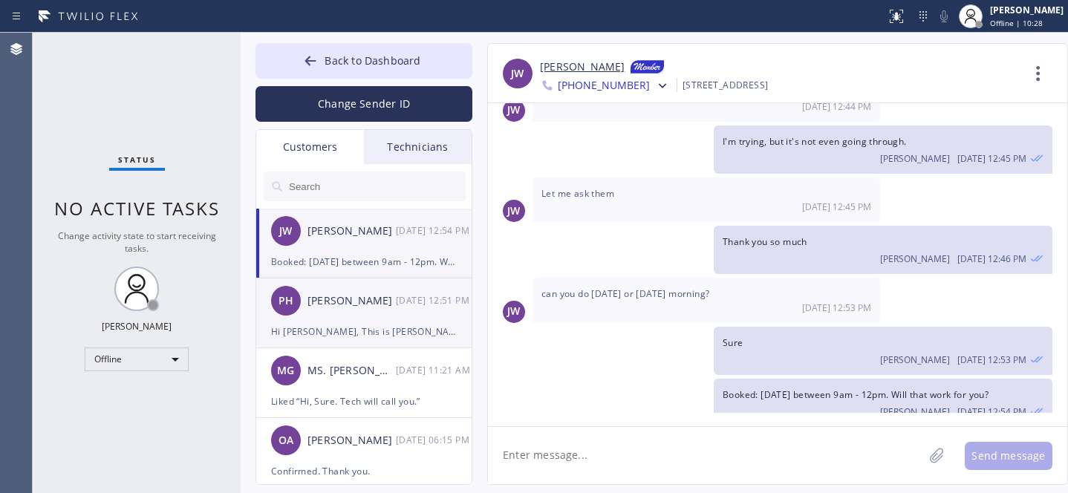
click at [309, 329] on div "Hi [PERSON_NAME], This is [PERSON_NAME] from 5 Stars. As far as I know, you agr…" at bounding box center [364, 331] width 186 height 17
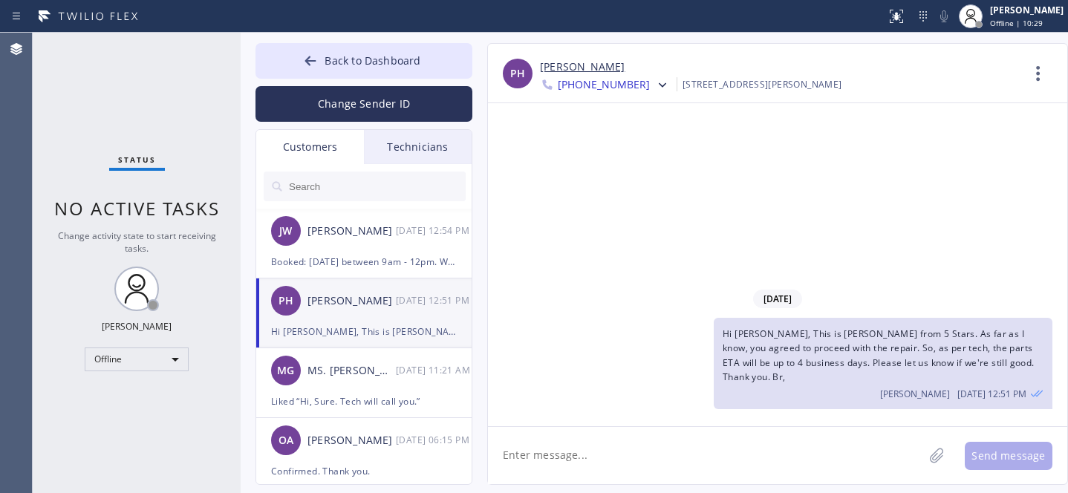
scroll to position [0, 0]
click at [329, 65] on span "Back to Dashboard" at bounding box center [372, 60] width 96 height 14
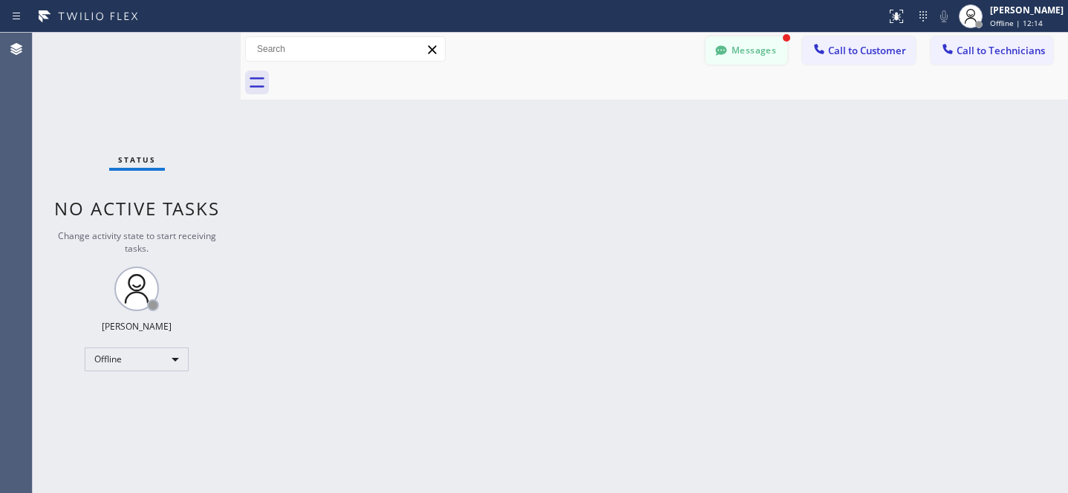
click at [723, 45] on icon at bounding box center [721, 50] width 15 height 15
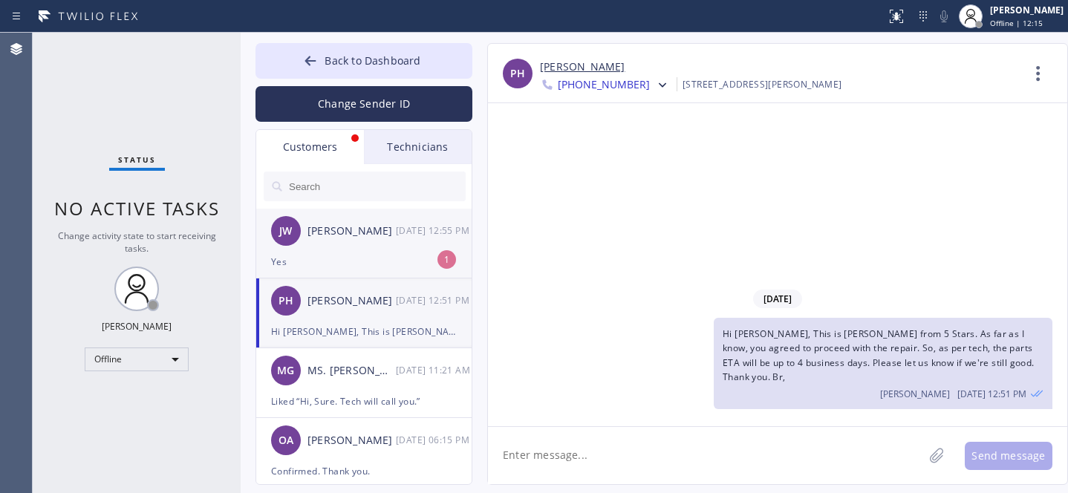
click at [345, 249] on div "[PERSON_NAME] [PERSON_NAME] [DATE] 12:55 PM" at bounding box center [364, 231] width 217 height 45
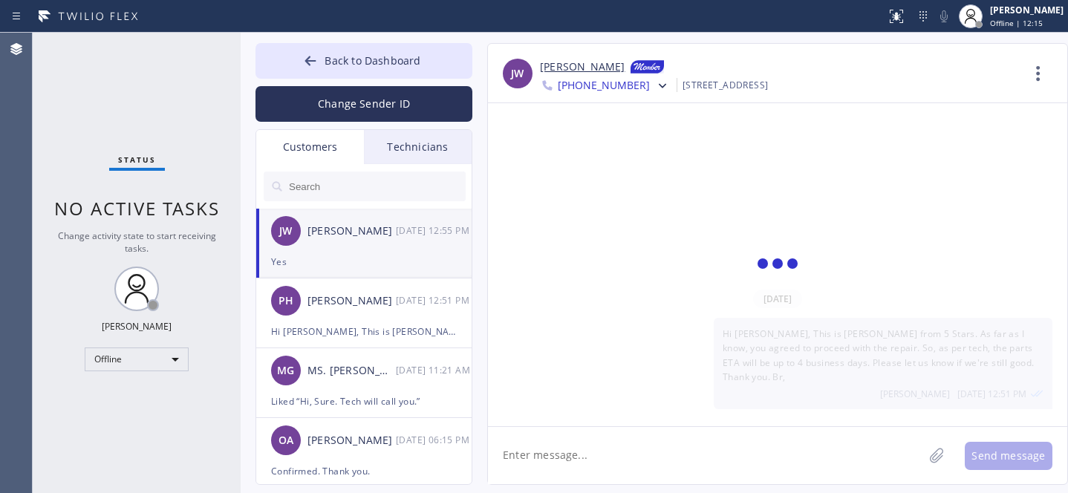
click at [593, 448] on textarea at bounding box center [705, 455] width 435 height 57
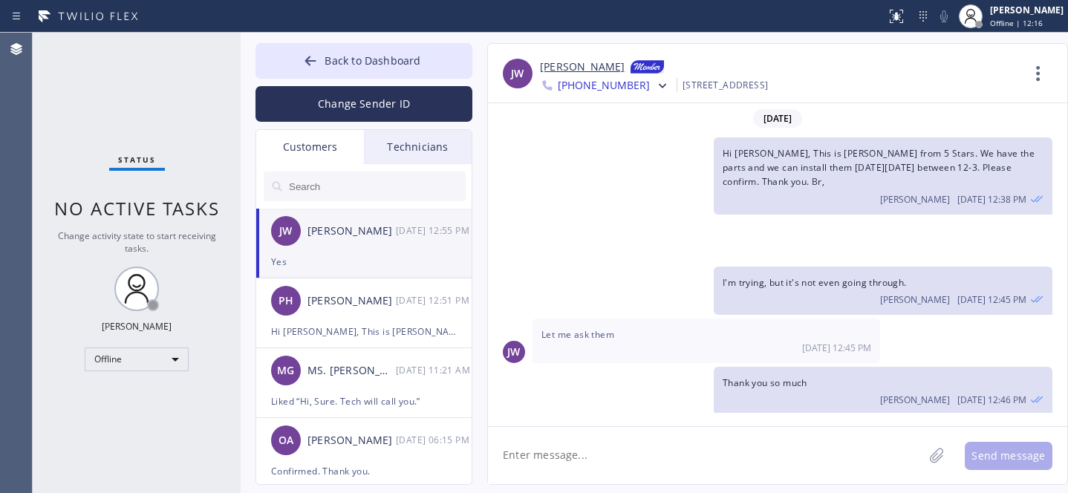
scroll to position [189, 0]
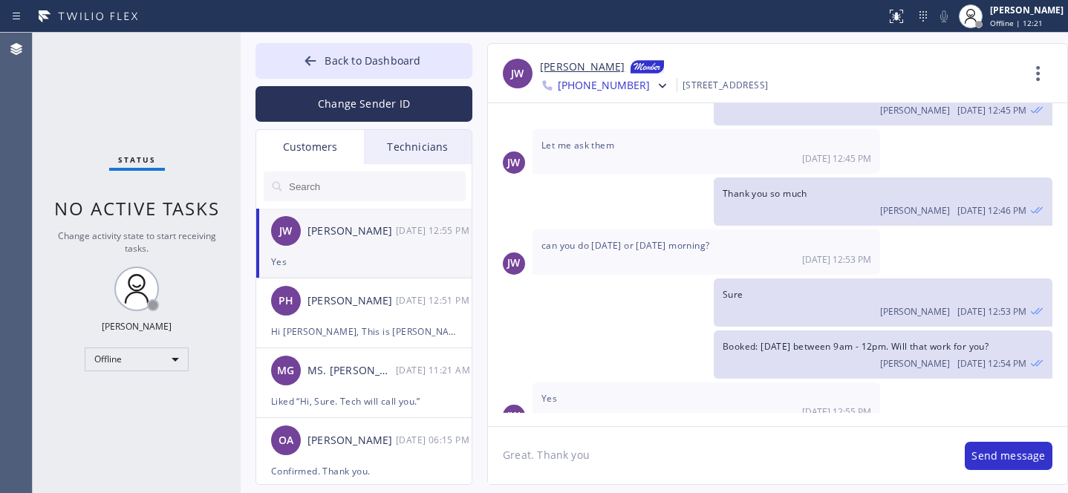
type textarea "Great. Thank you."
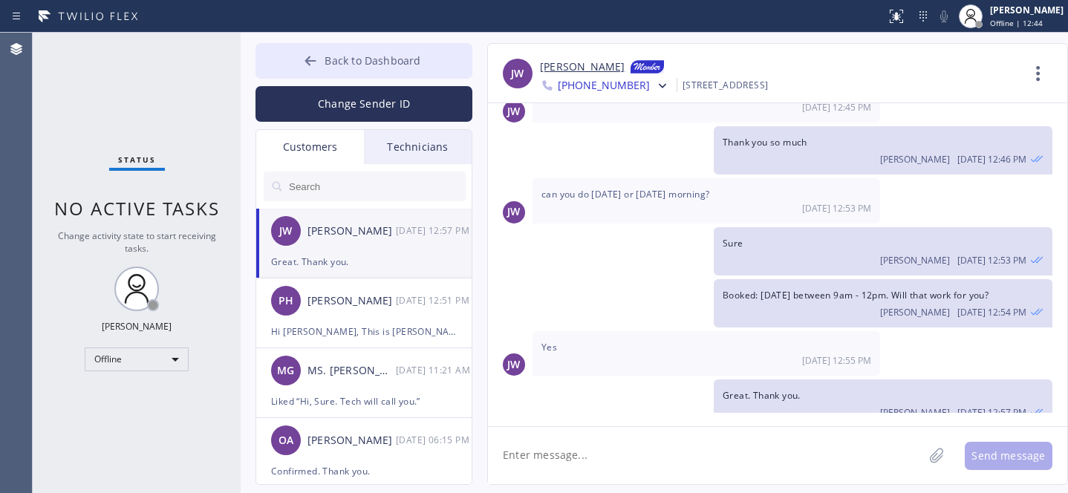
click at [329, 59] on span "Back to Dashboard" at bounding box center [372, 60] width 96 height 14
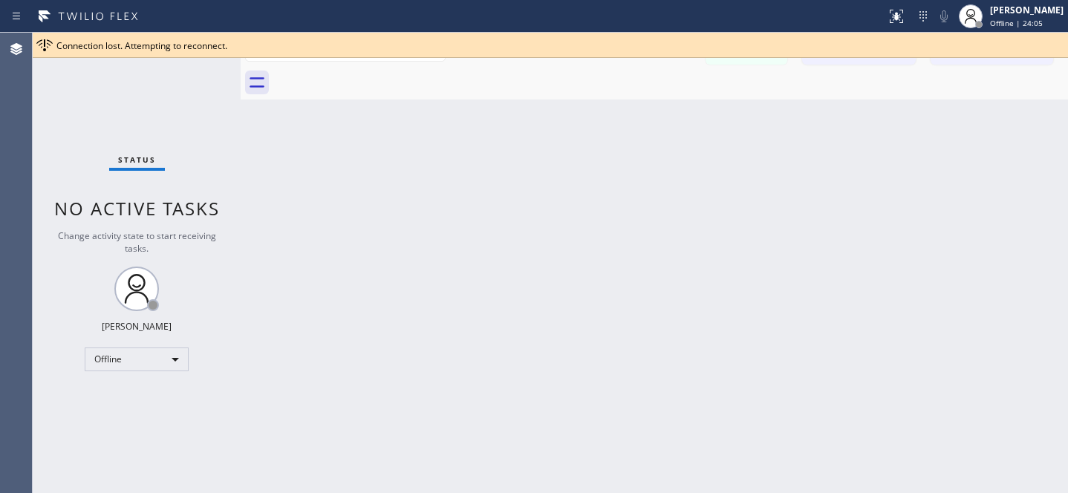
click at [827, 174] on div "Back to Dashboard Change Sender ID Customers Technicians [PERSON_NAME] [PERSON_…" at bounding box center [654, 263] width 827 height 460
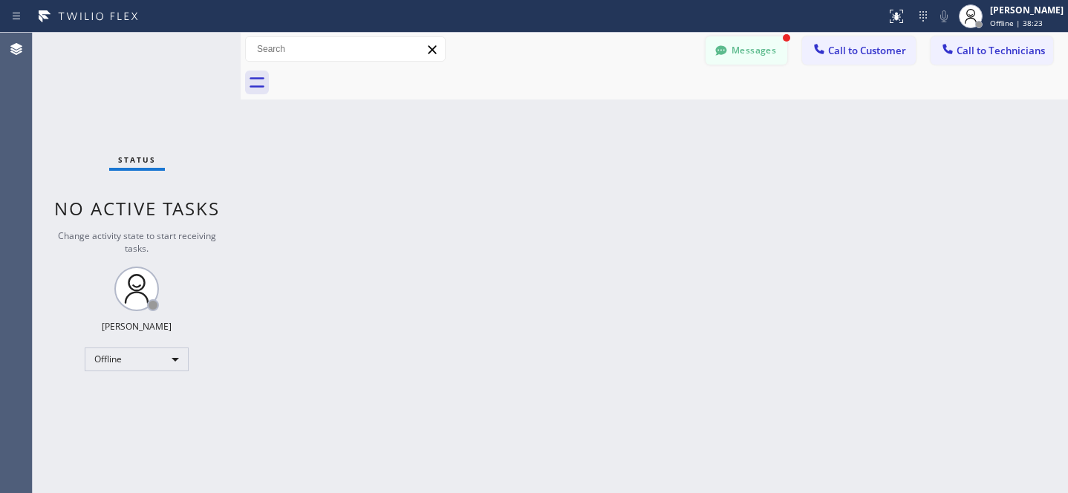
click at [739, 56] on button "Messages" at bounding box center [746, 50] width 82 height 28
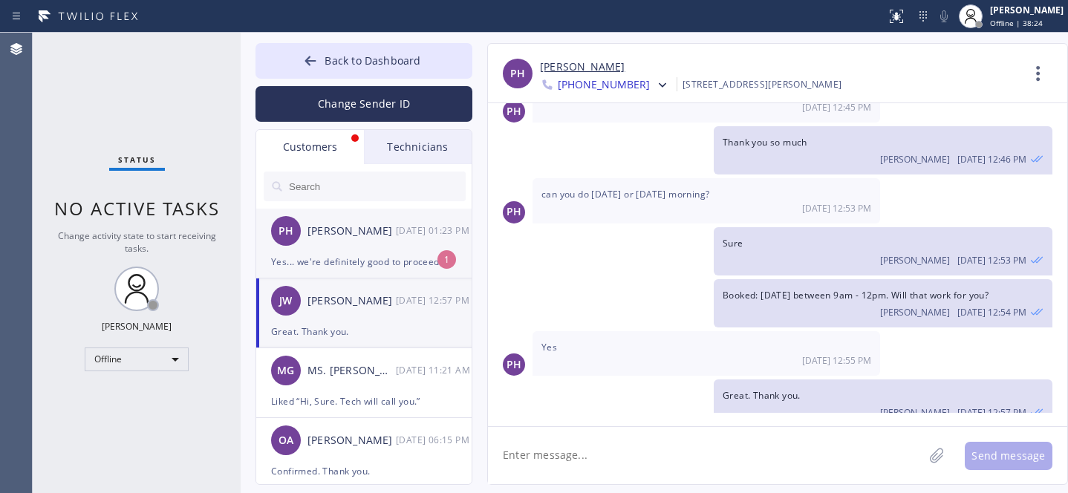
click at [342, 253] on div "Yes... we're definitely good to proceed. Just wanted a best guess to plan how l…" at bounding box center [364, 261] width 186 height 17
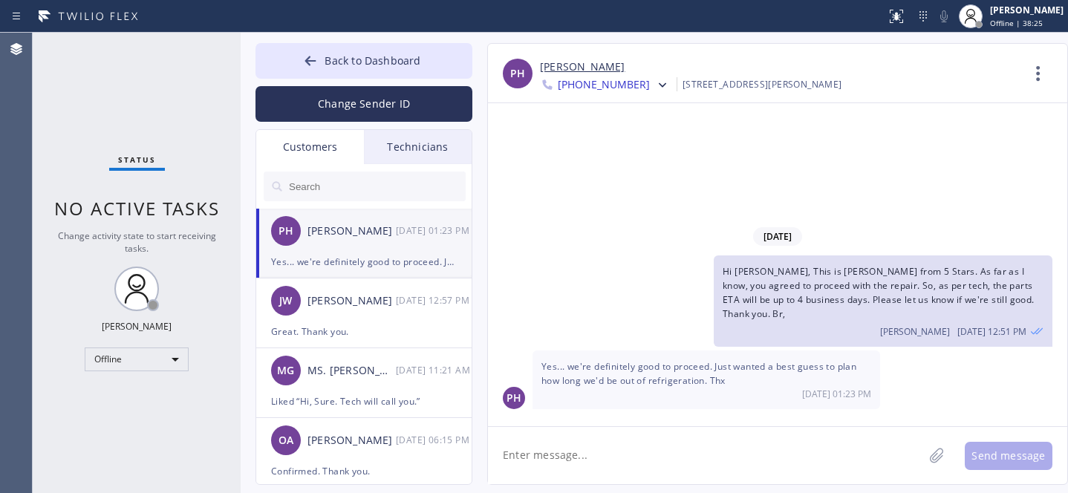
scroll to position [0, 0]
click at [665, 451] on textarea at bounding box center [705, 455] width 435 height 57
type textarea "Ok Thank you"
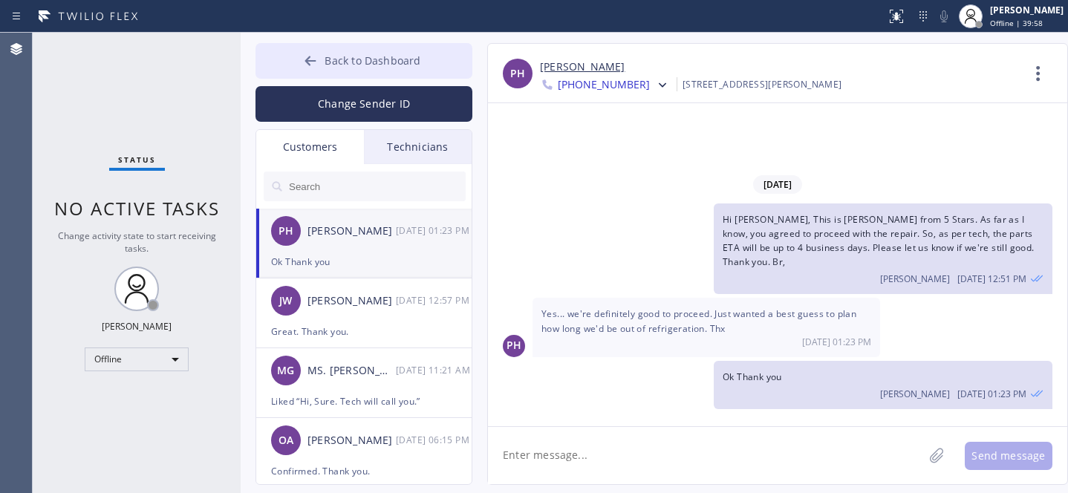
click at [313, 51] on button "Back to Dashboard" at bounding box center [363, 61] width 217 height 36
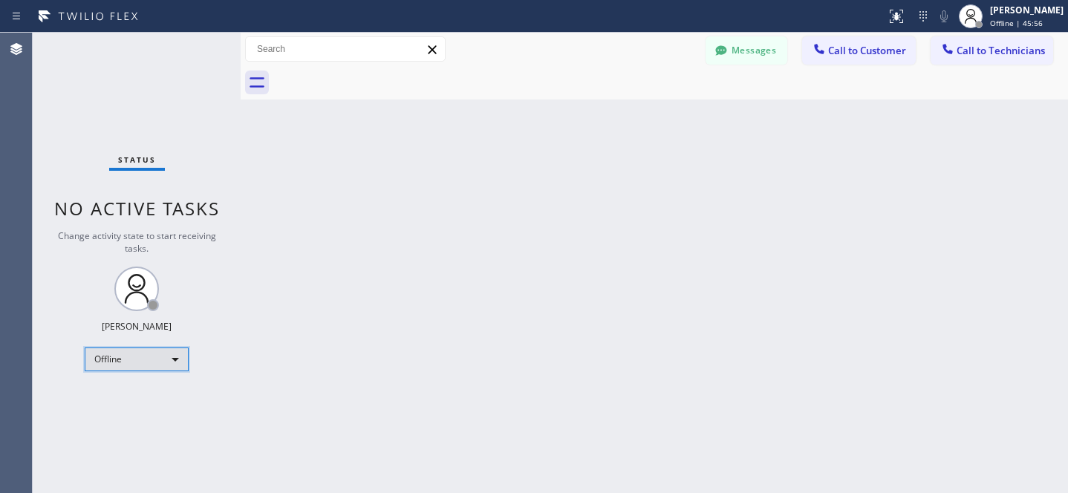
click at [157, 360] on div "Offline" at bounding box center [137, 360] width 104 height 24
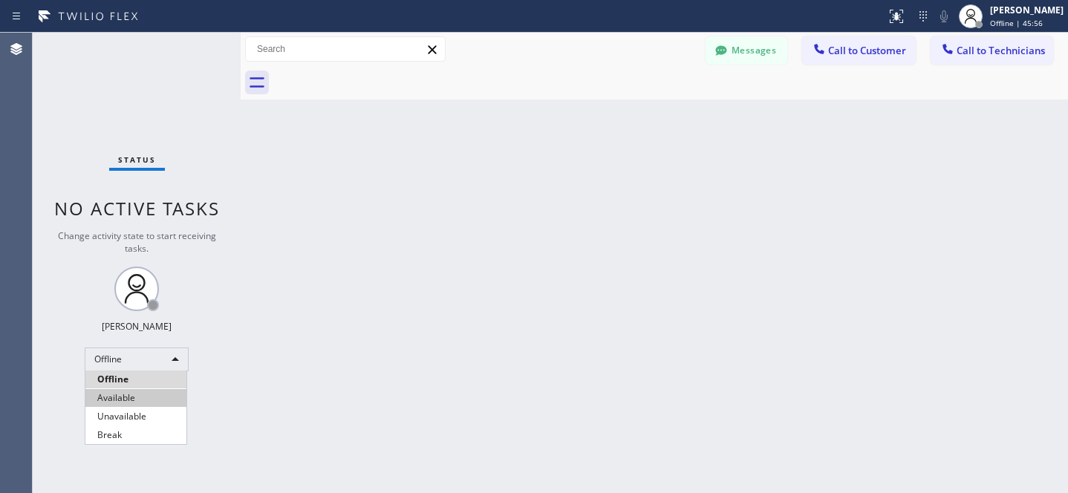
drag, startPoint x: 120, startPoint y: 391, endPoint x: 140, endPoint y: 380, distance: 23.2
click at [120, 390] on li "Available" at bounding box center [135, 398] width 101 height 18
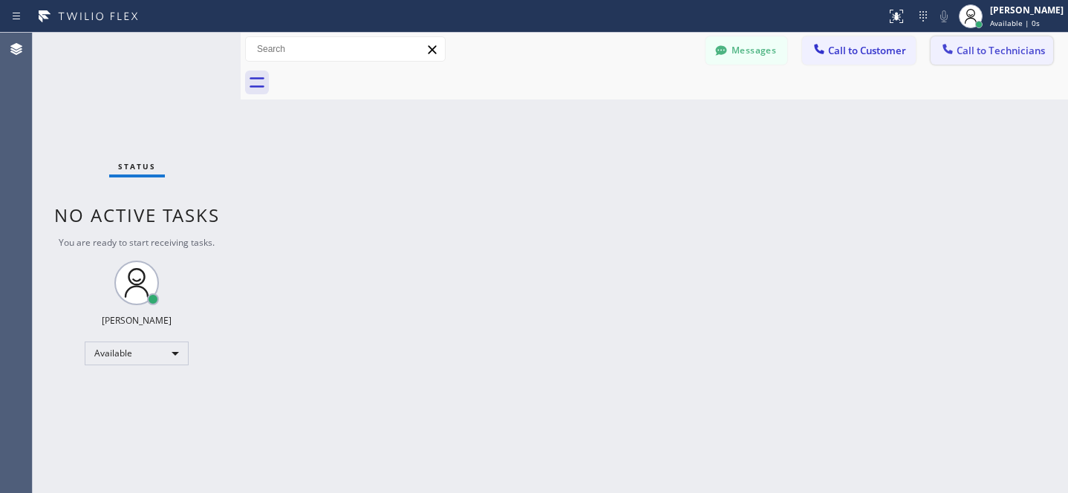
drag, startPoint x: 997, startPoint y: 56, endPoint x: 640, endPoint y: 144, distance: 367.9
click at [997, 56] on span "Call to Technicians" at bounding box center [1000, 50] width 88 height 13
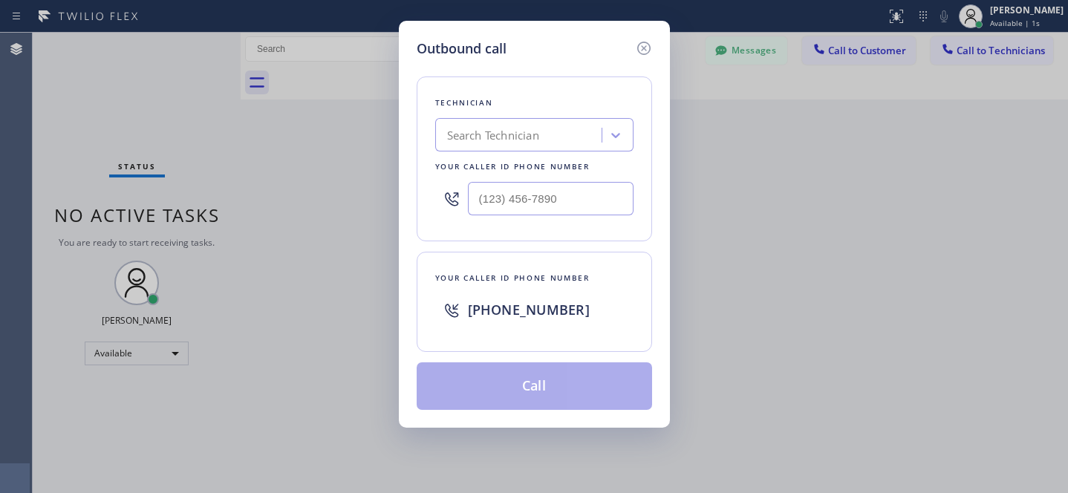
click at [491, 143] on div "Search Technician" at bounding box center [493, 135] width 92 height 17
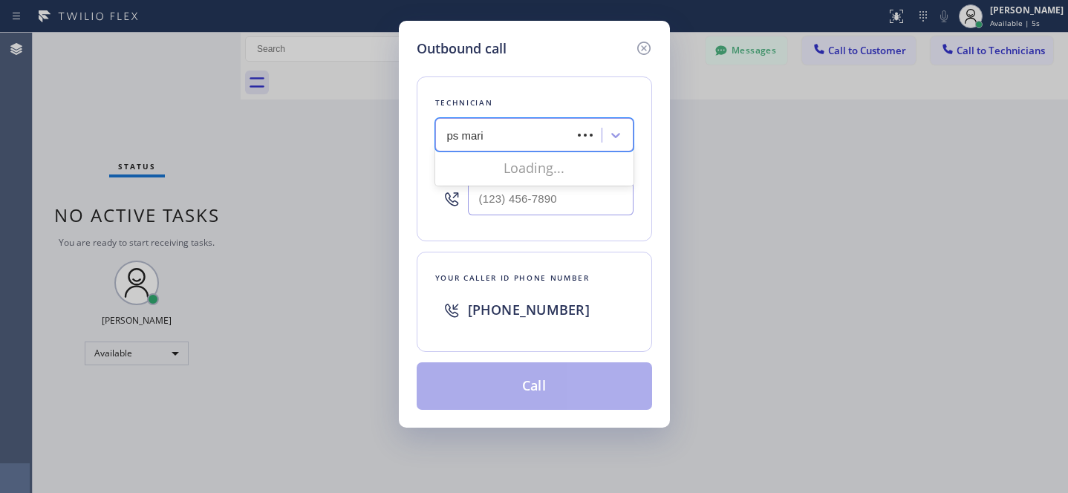
type input "ps [PERSON_NAME]"
click at [468, 165] on div "[PERSON_NAME] [PERSON_NAME]" at bounding box center [534, 166] width 198 height 27
type input "[PHONE_NUMBER]"
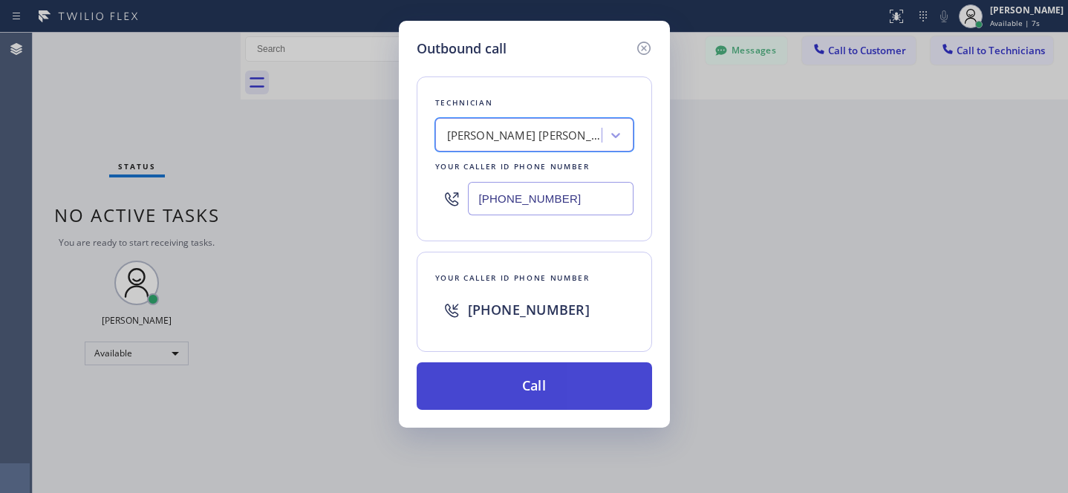
click at [570, 383] on button "Call" at bounding box center [534, 386] width 235 height 48
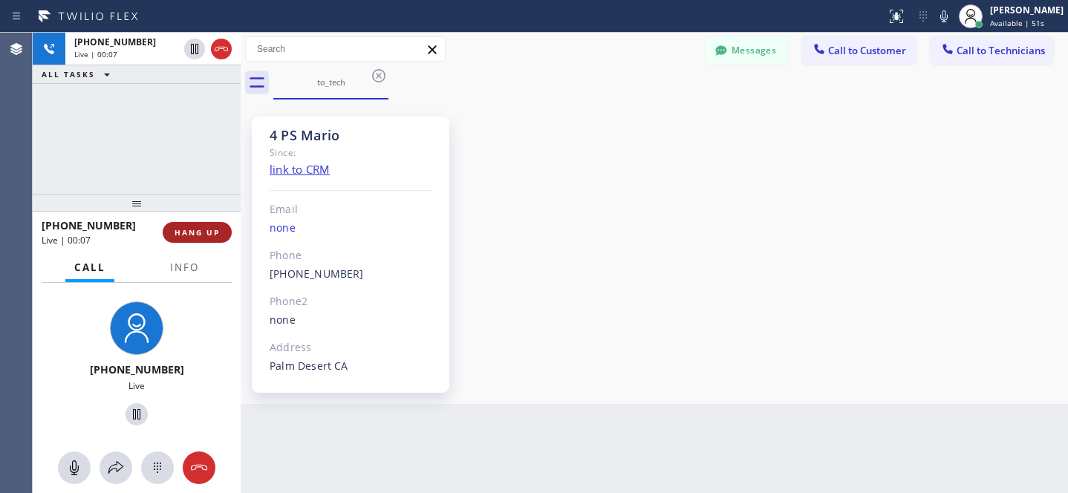
click at [214, 235] on span "HANG UP" at bounding box center [196, 232] width 45 height 10
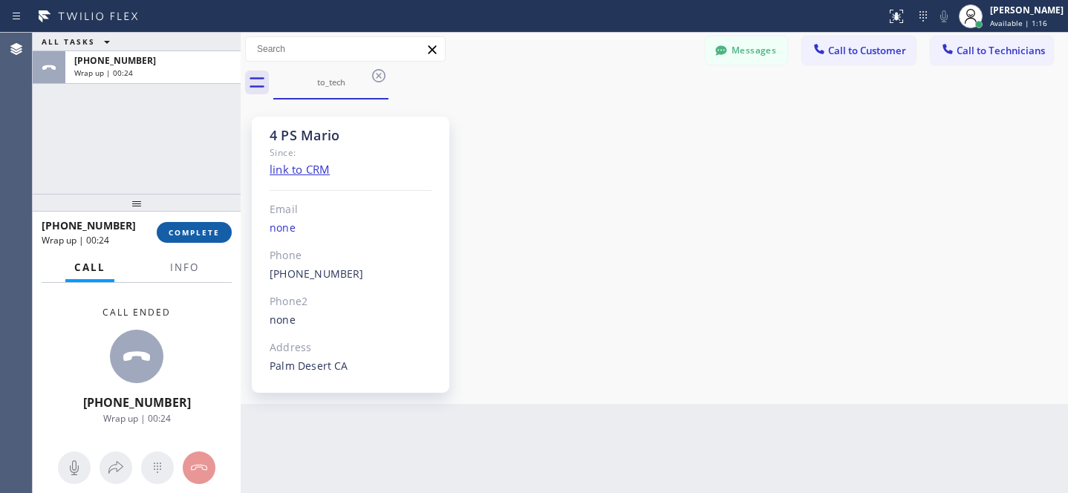
click at [216, 232] on span "COMPLETE" at bounding box center [194, 232] width 51 height 10
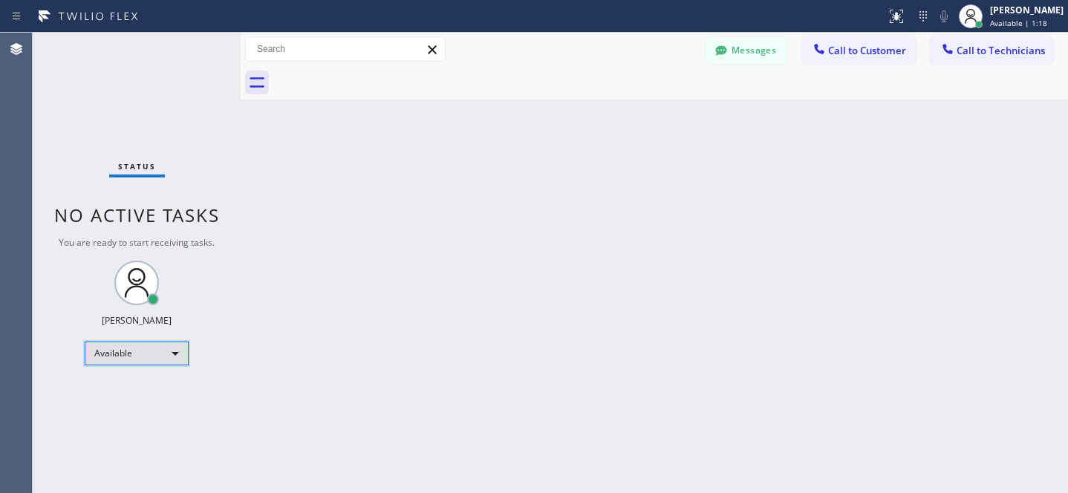
click at [137, 362] on div "Available" at bounding box center [137, 354] width 104 height 24
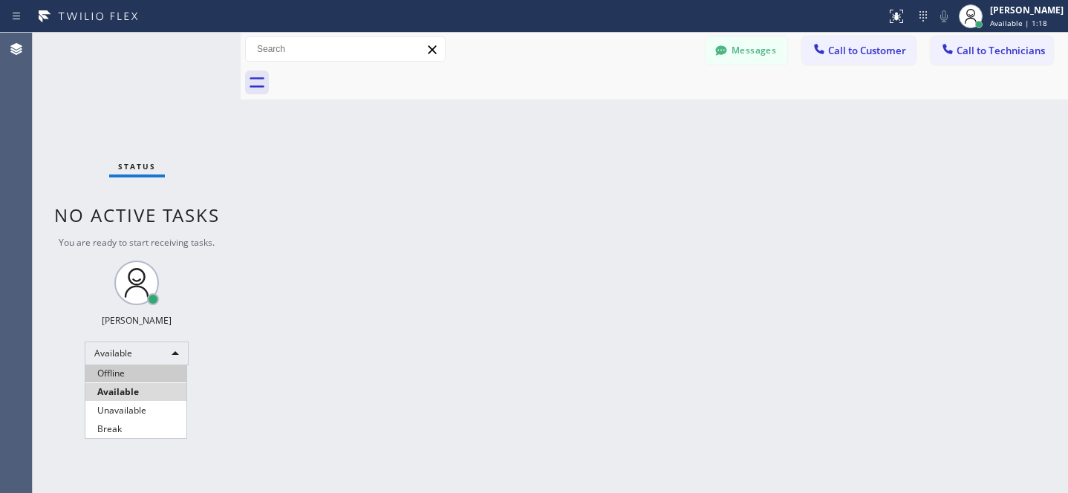
click at [128, 373] on li "Offline" at bounding box center [135, 374] width 101 height 18
